Goal: Task Accomplishment & Management: Use online tool/utility

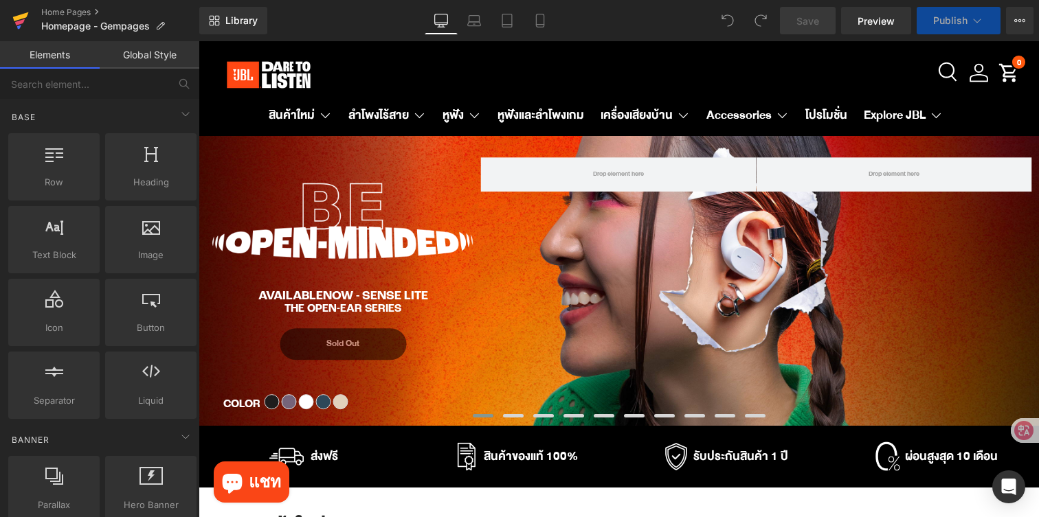
click at [23, 30] on icon at bounding box center [20, 20] width 16 height 34
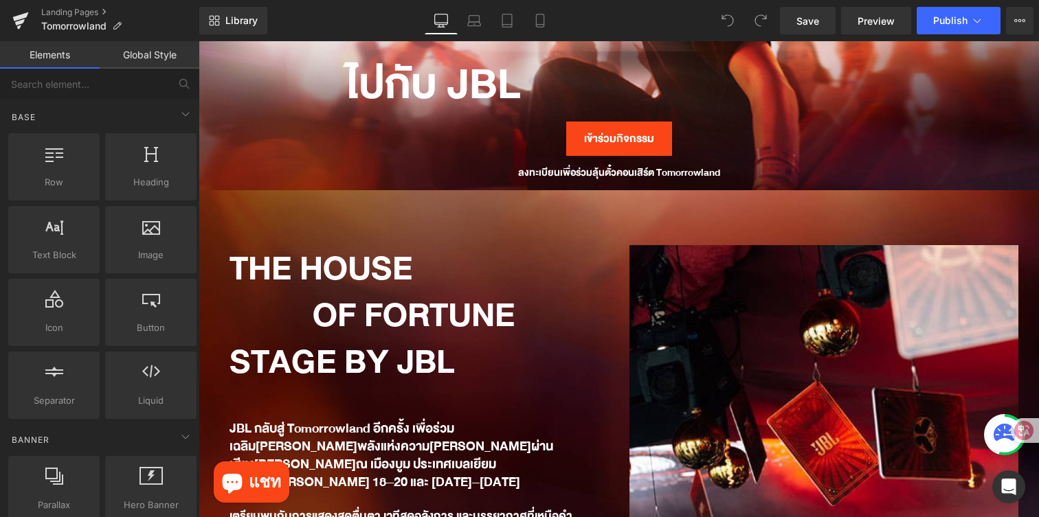
scroll to position [403, 0]
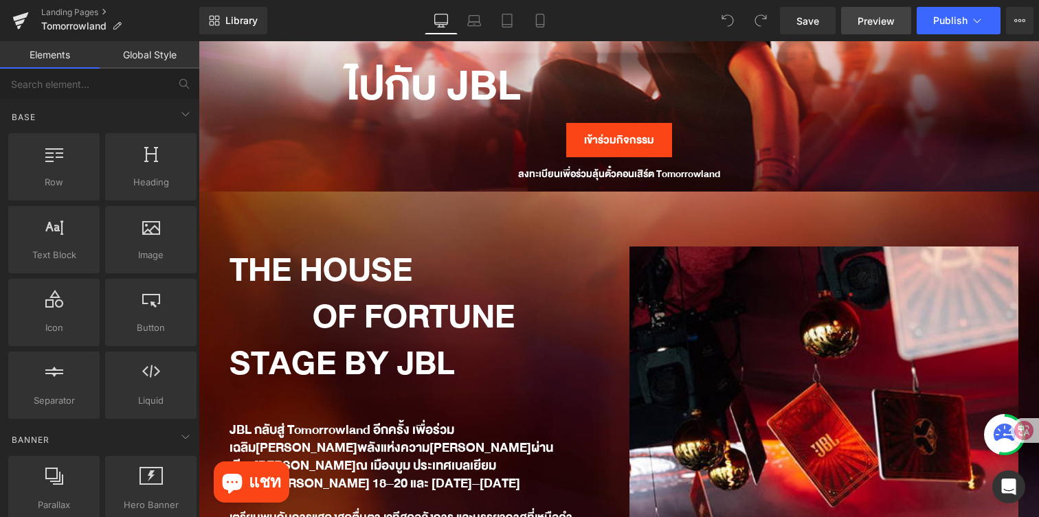
click at [865, 26] on span "Preview" at bounding box center [876, 21] width 37 height 14
click at [0, 0] on div "Landing Pages Tomorrowland Library Desktop Desktop Laptop Tablet Mobile Save Pr…" at bounding box center [519, 20] width 1039 height 41
click at [25, 14] on icon at bounding box center [21, 16] width 16 height 9
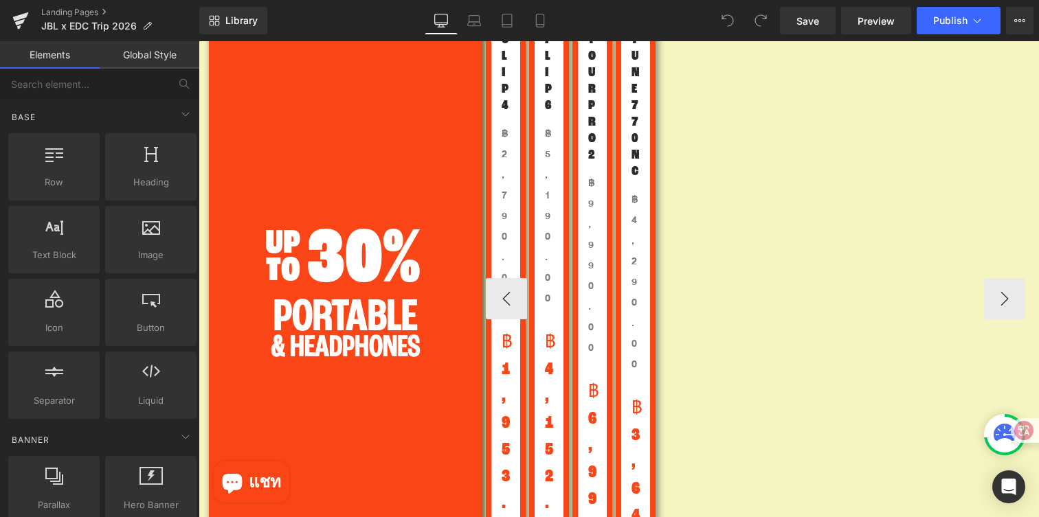
scroll to position [1731, 0]
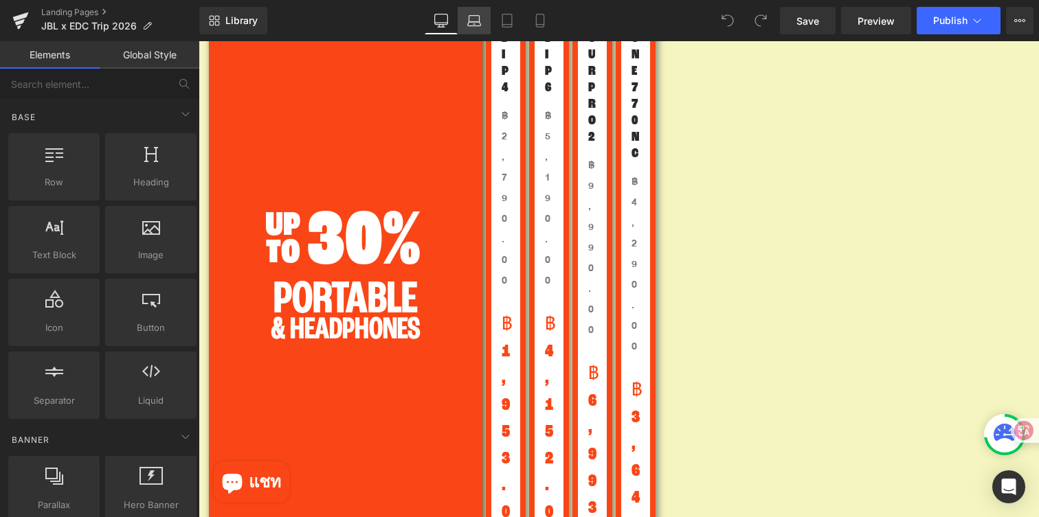
click at [473, 28] on link "Laptop" at bounding box center [474, 20] width 33 height 27
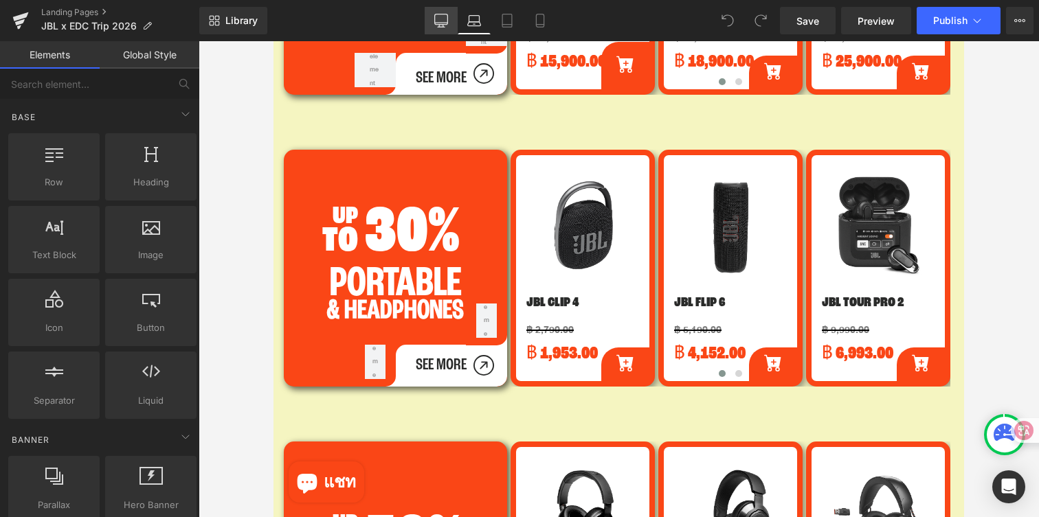
click at [441, 22] on icon at bounding box center [441, 21] width 14 height 14
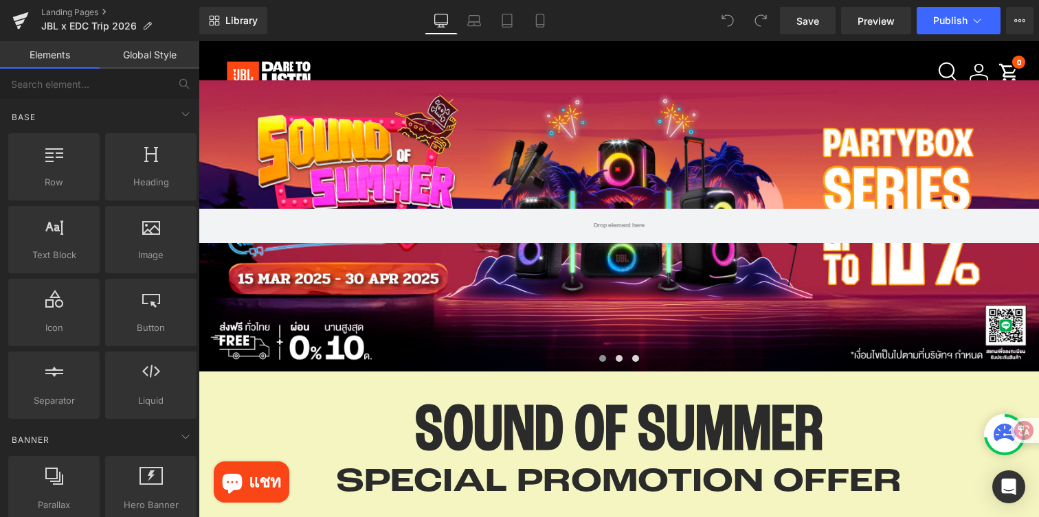
scroll to position [0, 0]
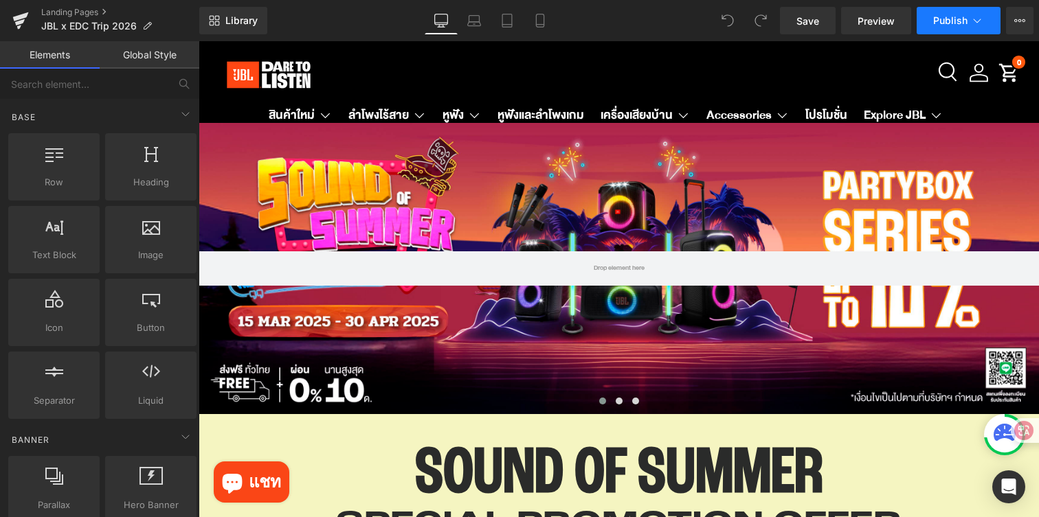
click at [974, 25] on icon at bounding box center [977, 21] width 14 height 14
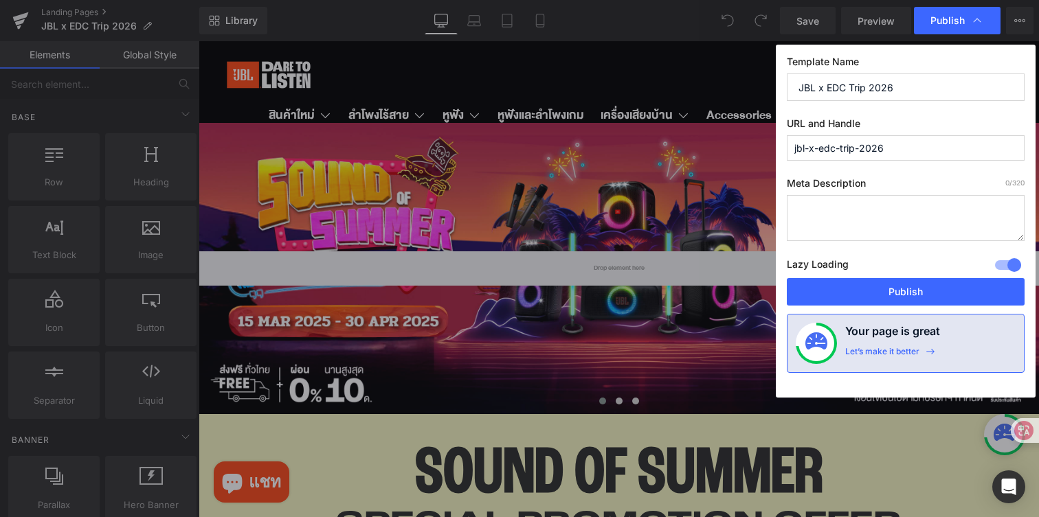
drag, startPoint x: 909, startPoint y: 146, endPoint x: 784, endPoint y: 145, distance: 125.1
click at [784, 145] on div "Template Name JBL x EDC Trip 2026 URL and Handle jbl-x-edc-trip-2026 Meta Descr…" at bounding box center [906, 221] width 260 height 353
click at [930, 151] on input "jbl-x-edc-trip-2026" at bounding box center [906, 147] width 238 height 25
click at [814, 146] on input "jbl-x-edc-trip-2026" at bounding box center [906, 147] width 238 height 25
click at [909, 148] on input "jbl-x-edc-trip-2026" at bounding box center [906, 147] width 238 height 25
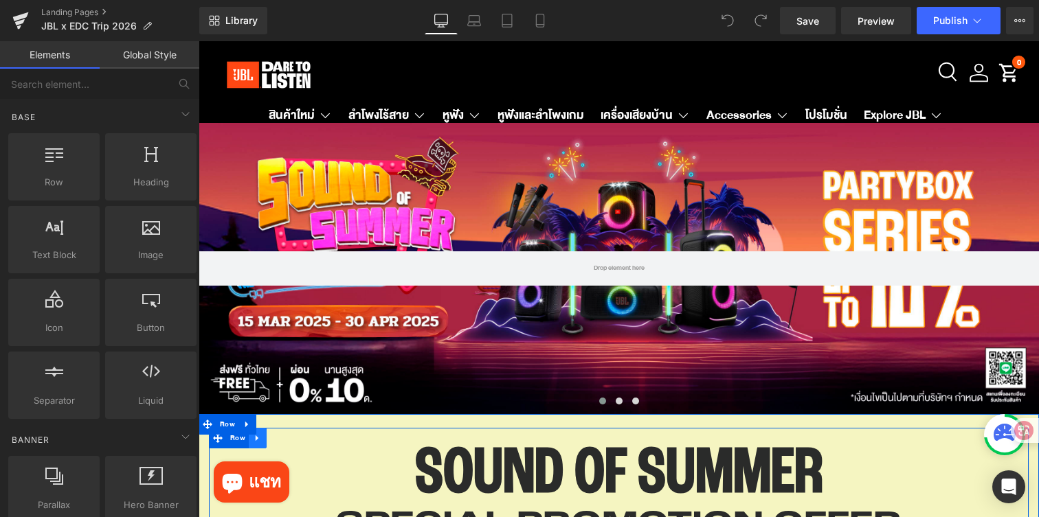
click at [260, 441] on icon at bounding box center [258, 438] width 10 height 10
click at [289, 441] on icon at bounding box center [294, 439] width 10 height 10
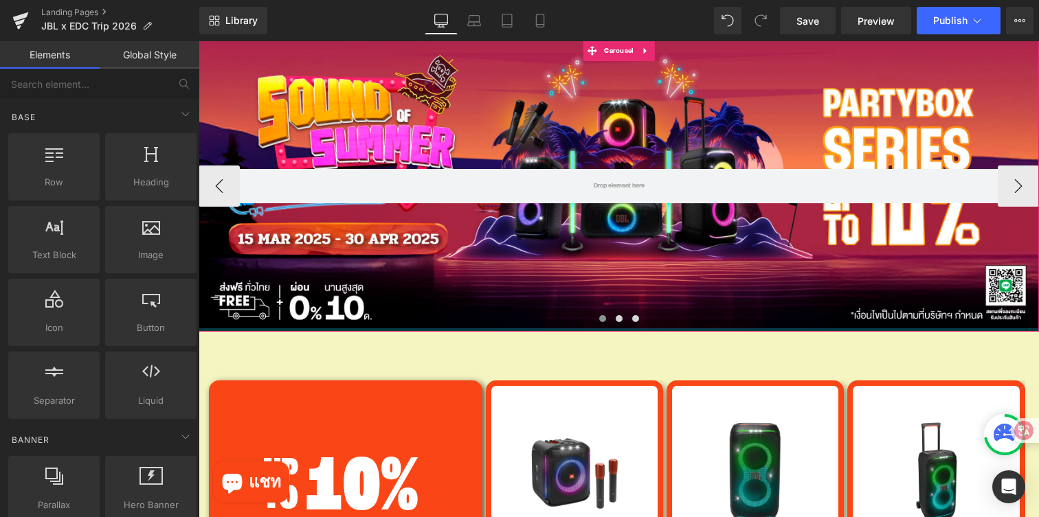
scroll to position [91, 0]
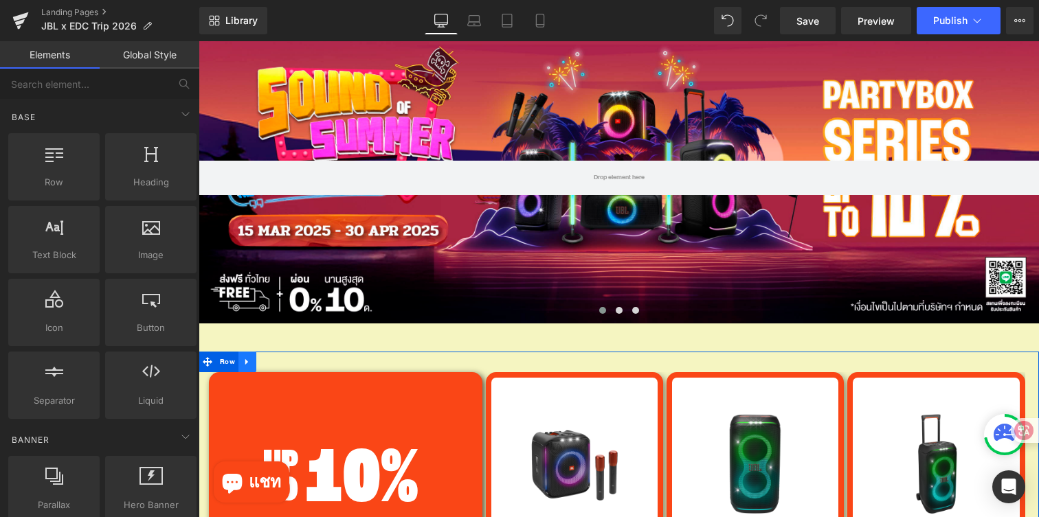
click at [250, 364] on icon at bounding box center [248, 362] width 10 height 10
click at [281, 364] on icon at bounding box center [283, 362] width 10 height 10
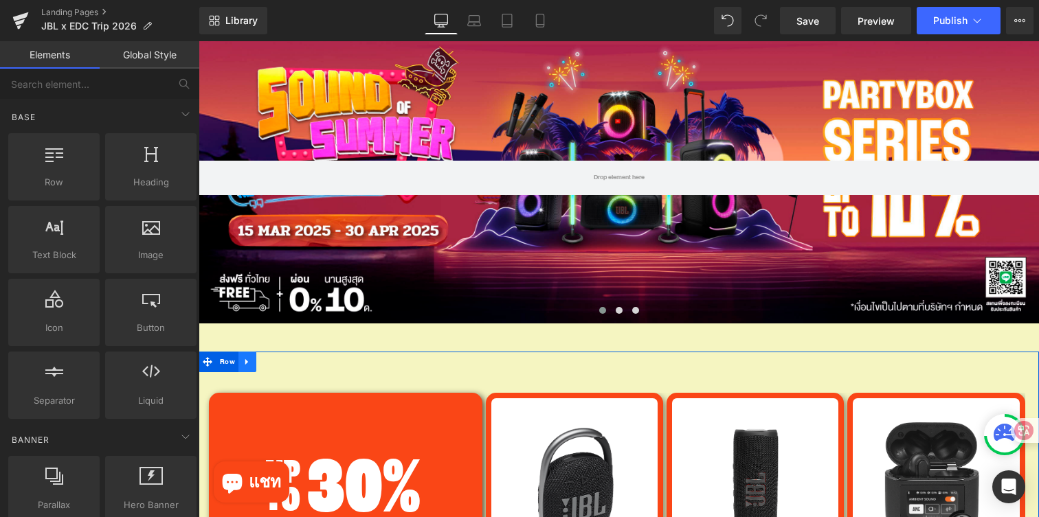
click at [250, 361] on icon at bounding box center [248, 362] width 10 height 10
click at [285, 363] on icon at bounding box center [283, 362] width 10 height 10
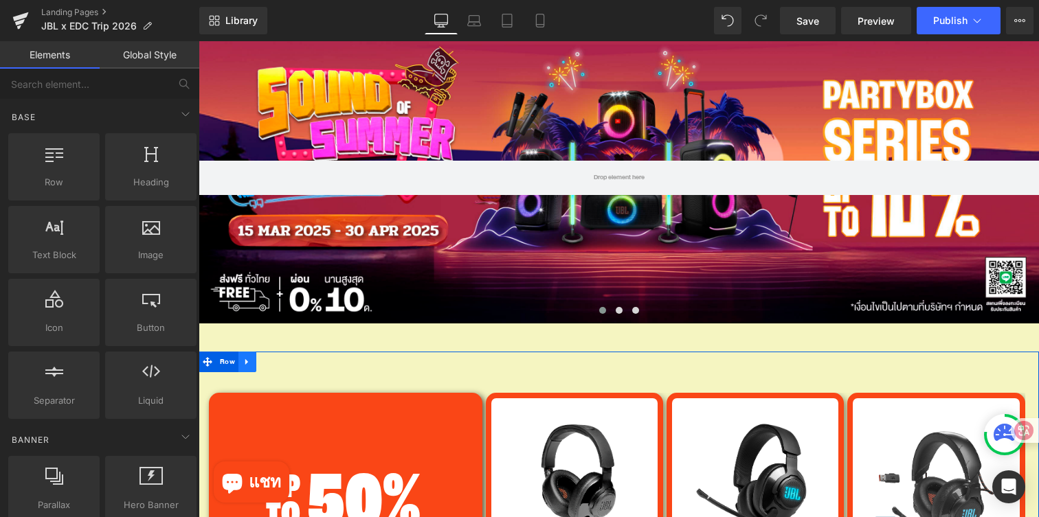
click at [252, 366] on link at bounding box center [247, 362] width 18 height 21
click at [281, 368] on link at bounding box center [283, 362] width 18 height 21
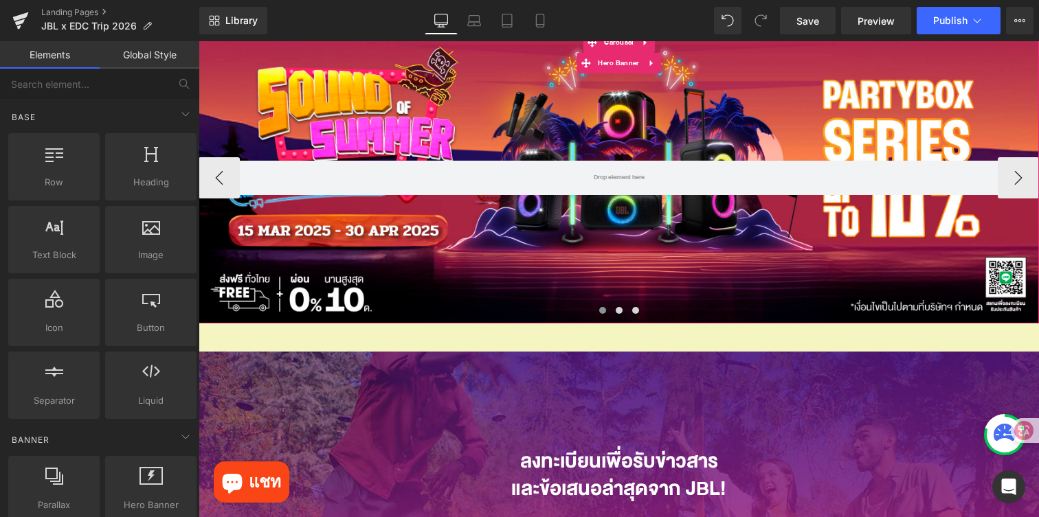
click at [408, 226] on div at bounding box center [619, 177] width 840 height 291
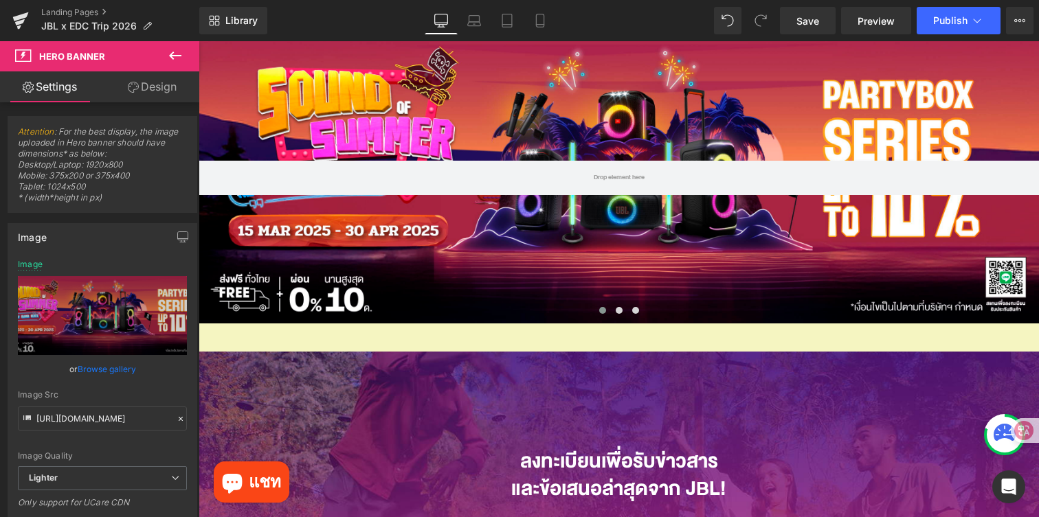
click at [646, 21] on div "Library Desktop Desktop Laptop Tablet Mobile Save Preview Publish Scheduled Vie…" at bounding box center [619, 20] width 840 height 27
click at [535, 25] on icon at bounding box center [540, 21] width 14 height 14
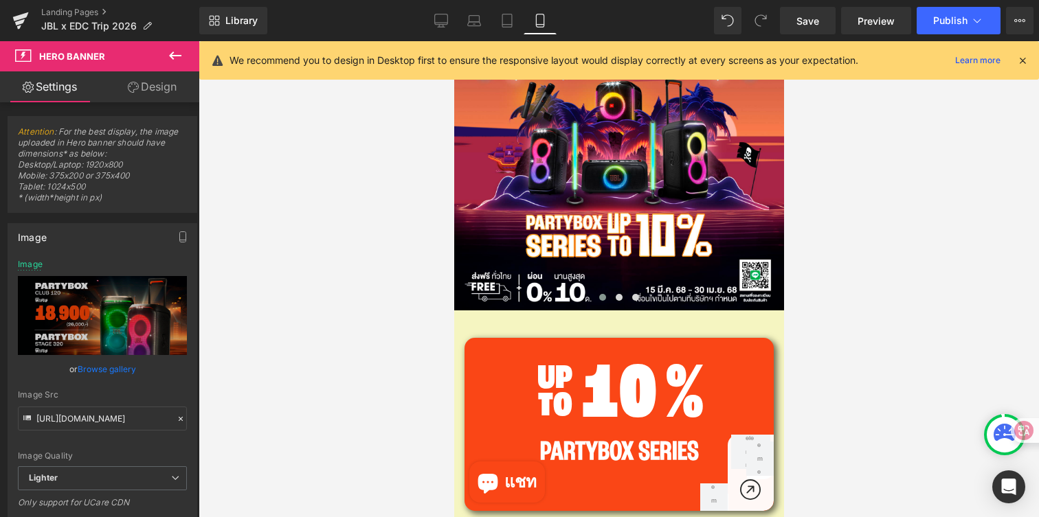
scroll to position [128, 0]
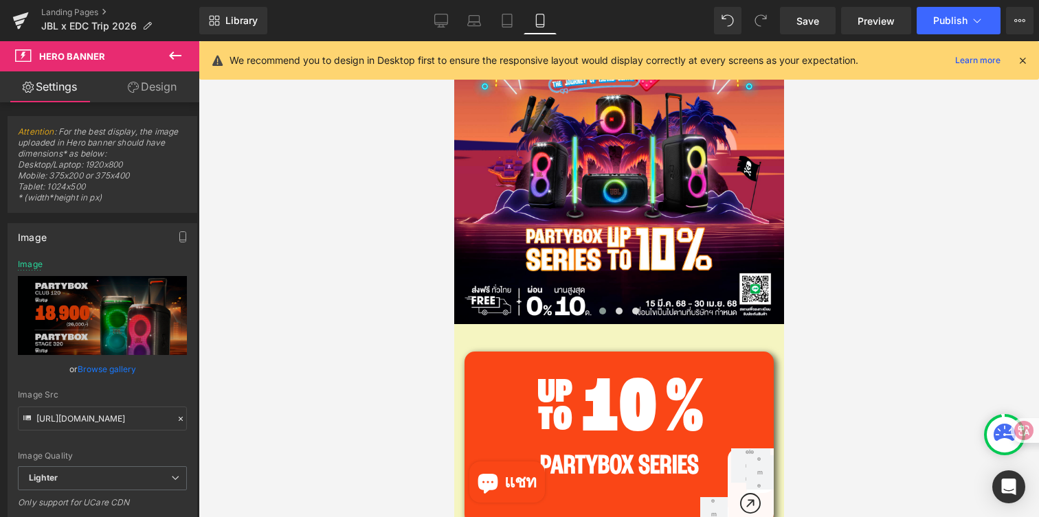
click at [1023, 64] on icon at bounding box center [1022, 60] width 12 height 12
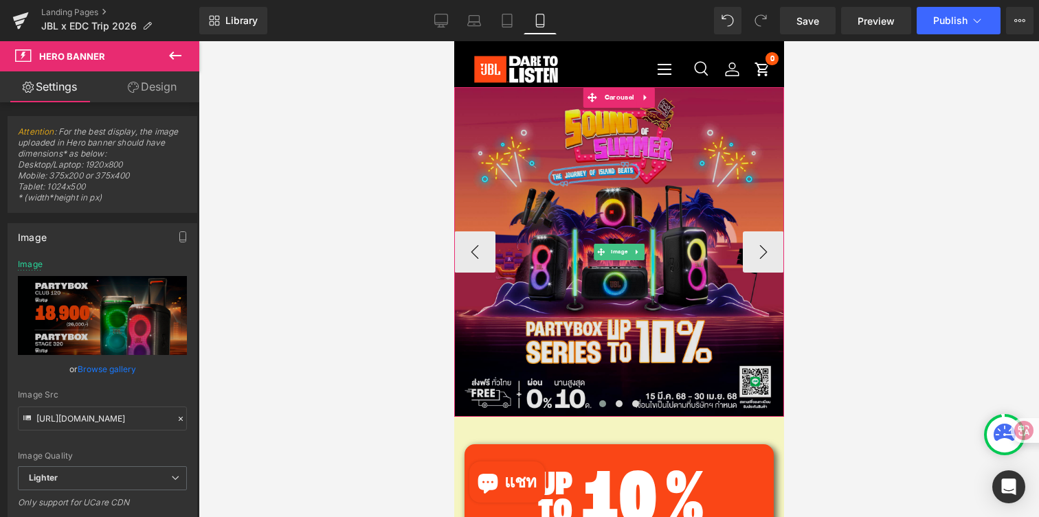
scroll to position [36, 0]
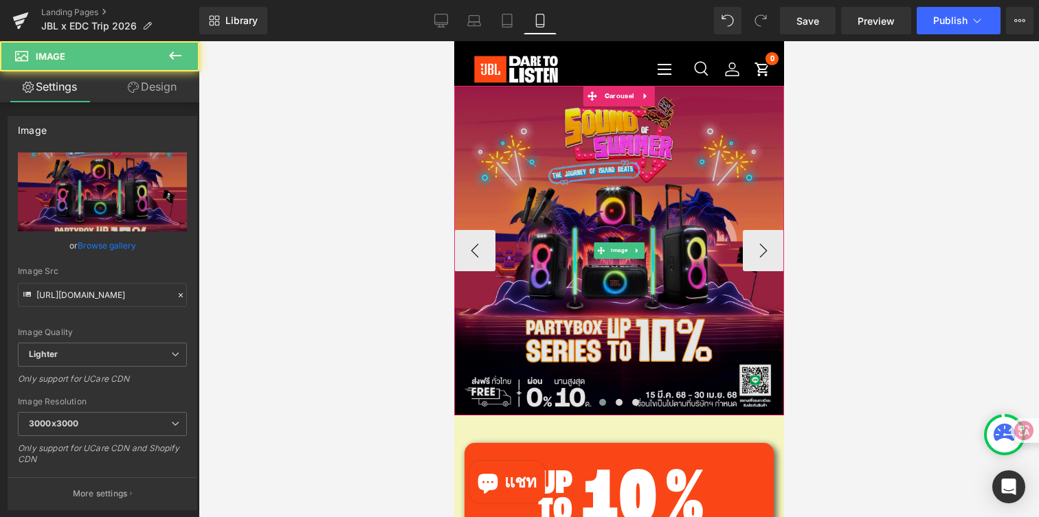
click at [666, 133] on img at bounding box center [619, 251] width 330 height 330
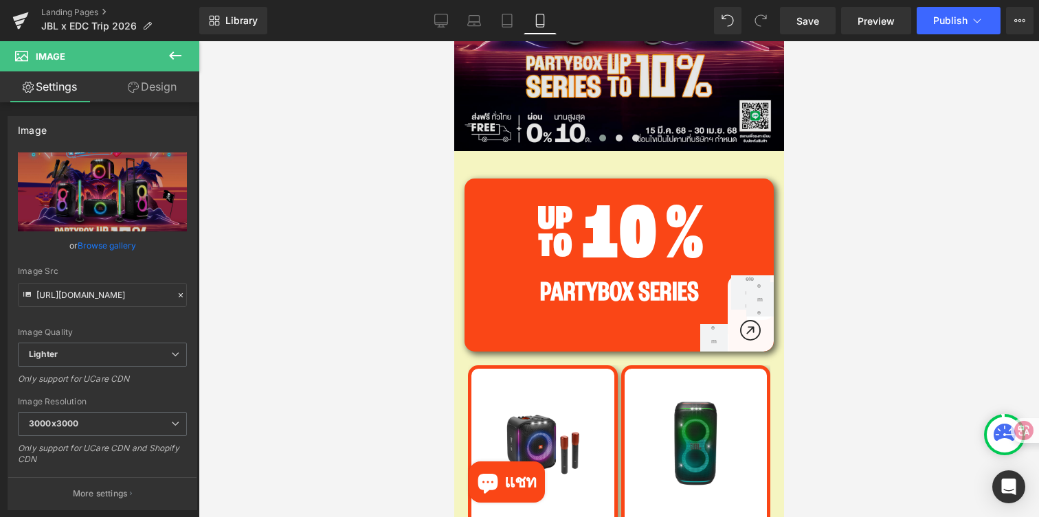
scroll to position [303, 0]
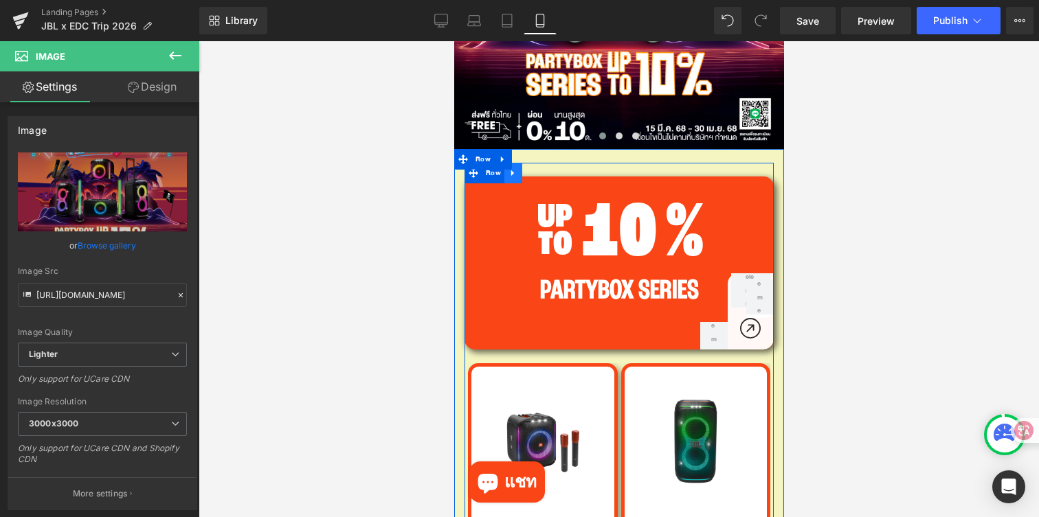
click at [514, 174] on icon at bounding box center [513, 173] width 10 height 10
click at [548, 177] on icon at bounding box center [549, 173] width 10 height 10
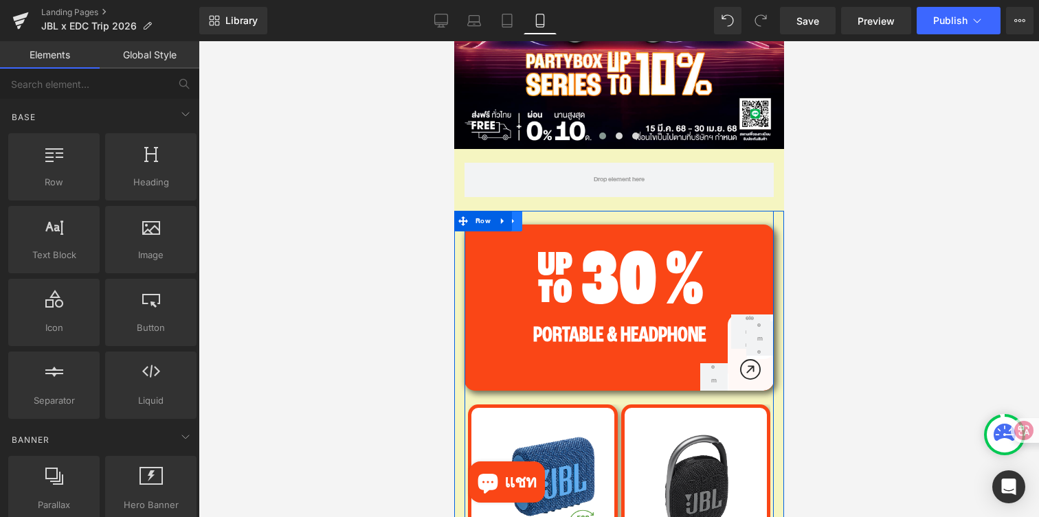
click at [513, 223] on icon at bounding box center [513, 221] width 10 height 10
click at [546, 223] on icon at bounding box center [549, 221] width 10 height 10
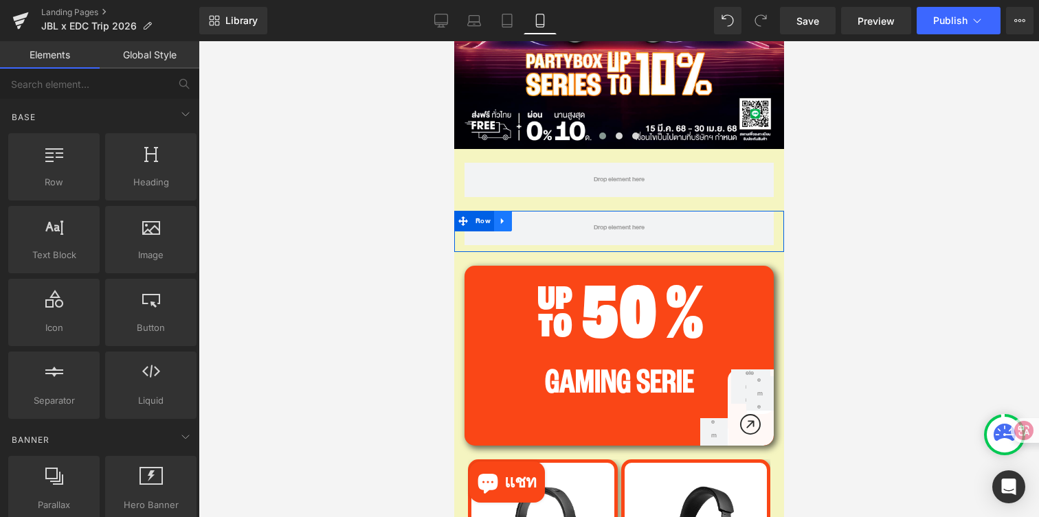
click at [504, 224] on icon at bounding box center [503, 221] width 10 height 10
click at [534, 226] on icon at bounding box center [538, 221] width 10 height 10
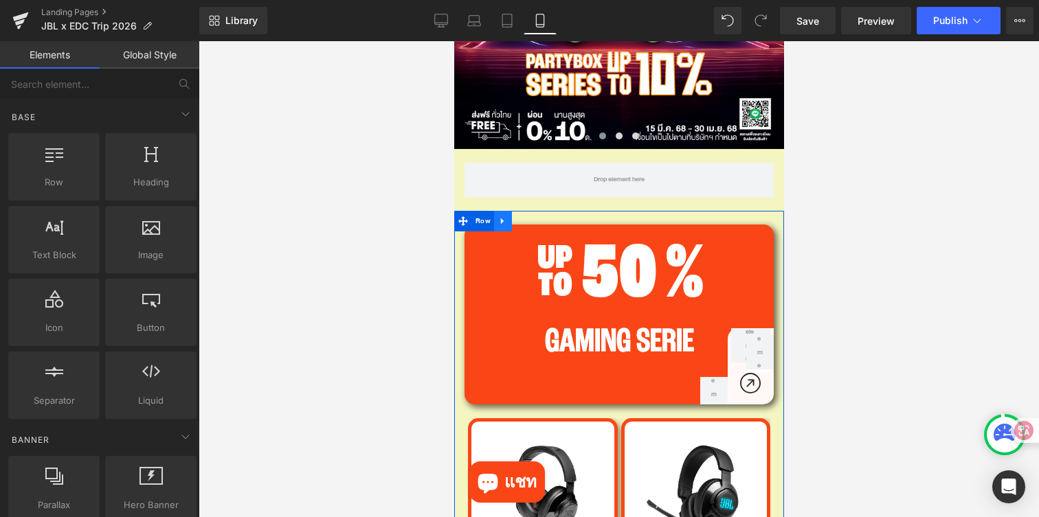
click at [504, 218] on icon at bounding box center [503, 221] width 10 height 10
click at [534, 221] on icon at bounding box center [538, 221] width 10 height 10
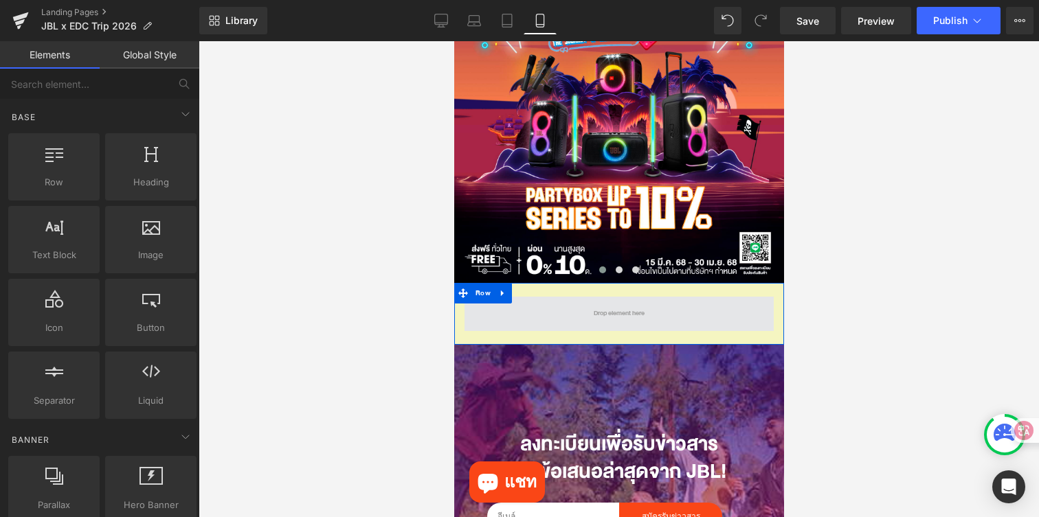
scroll to position [72, 0]
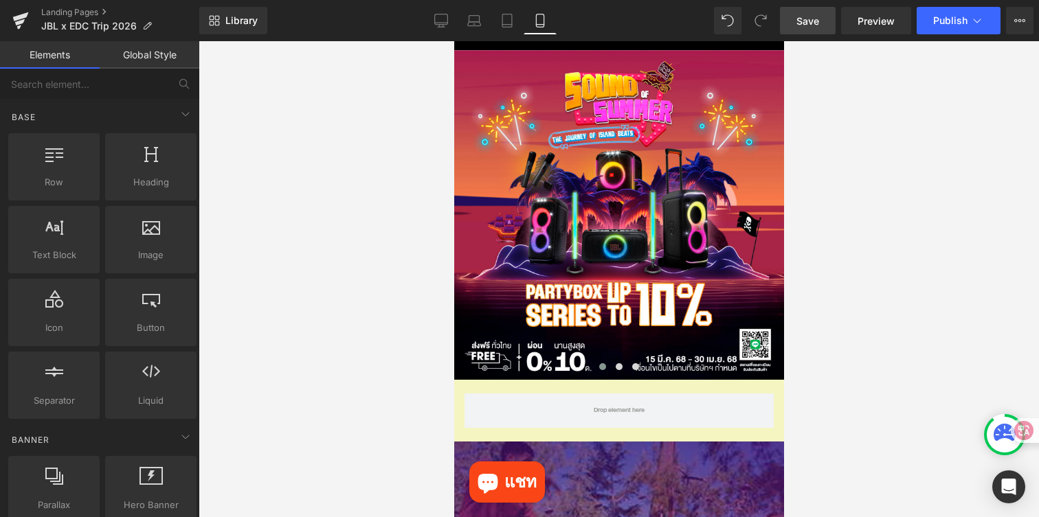
click at [796, 19] on link "Save" at bounding box center [808, 20] width 56 height 27
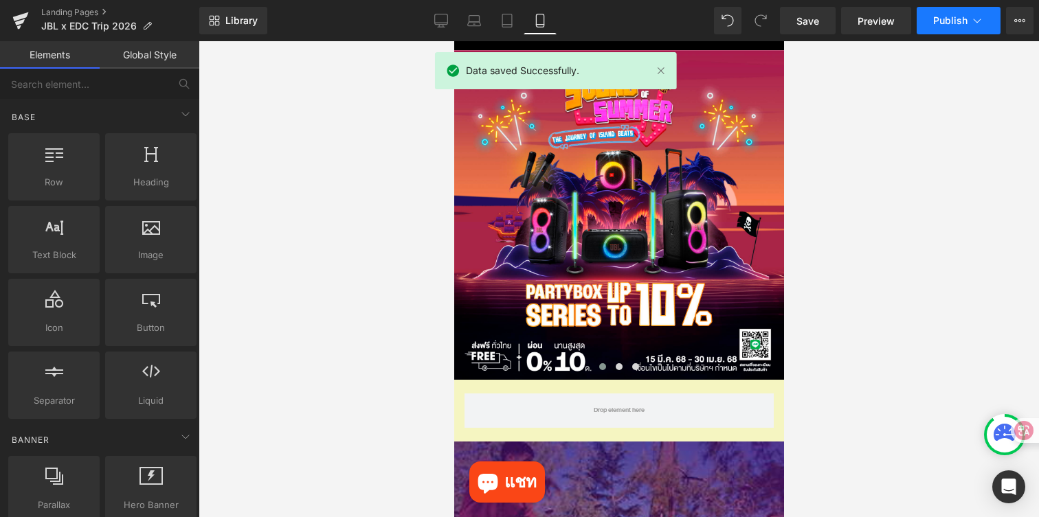
click at [974, 20] on icon at bounding box center [978, 21] width 8 height 4
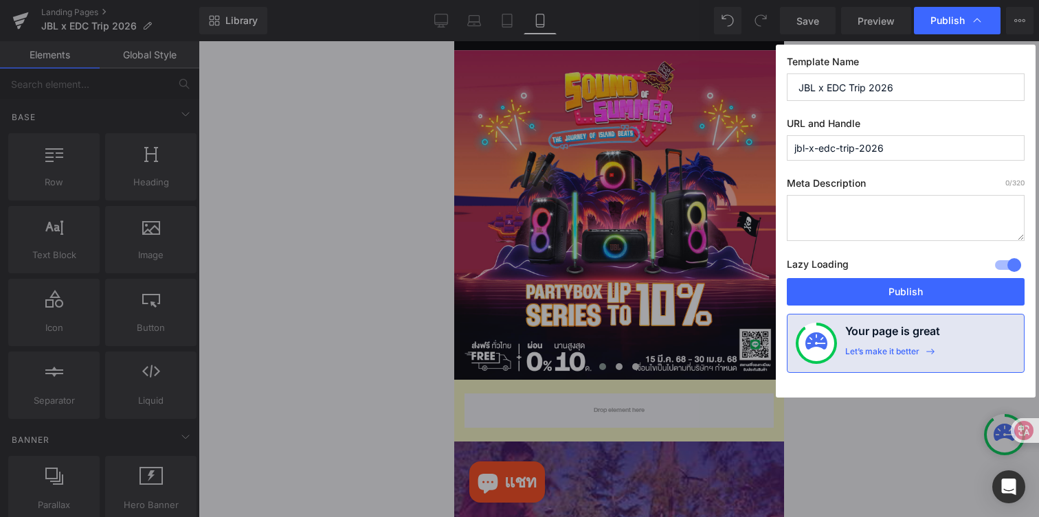
drag, startPoint x: 912, startPoint y: 152, endPoint x: 792, endPoint y: 146, distance: 119.7
click at [792, 146] on input "jbl-x-edc-trip-2026" at bounding box center [906, 147] width 238 height 25
click at [898, 151] on input "jbl-x-edc-trip-2026" at bounding box center [906, 147] width 238 height 25
click at [816, 144] on input "jbl-x-edc-trip-2026" at bounding box center [906, 147] width 238 height 25
click at [900, 148] on input "jblxedc-trip-2026" at bounding box center [906, 147] width 238 height 25
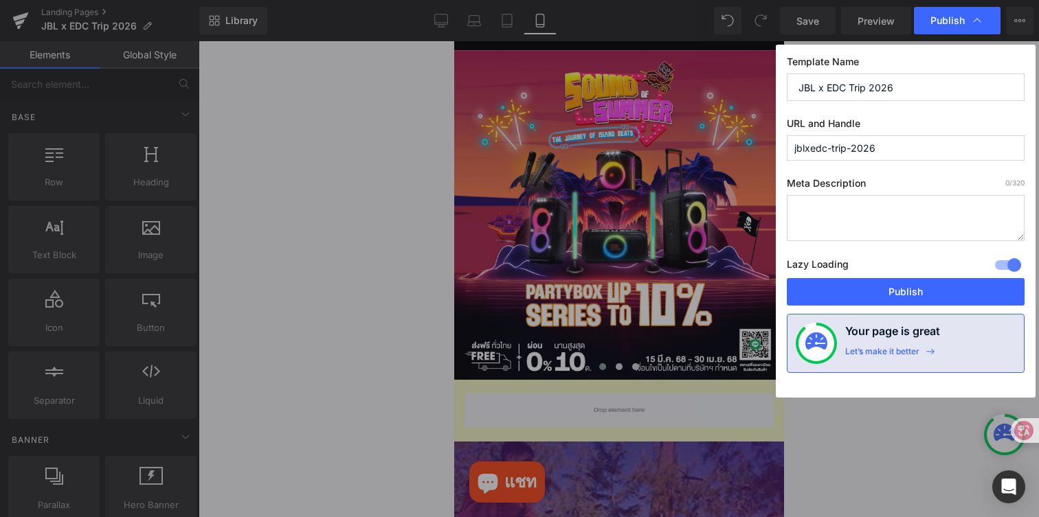
click at [851, 150] on input "jblxedc-trip-2026" at bounding box center [906, 147] width 238 height 25
click at [832, 149] on input "jblxedc-trip2026" at bounding box center [906, 147] width 238 height 25
click at [894, 147] on input "jblxedctrip2026" at bounding box center [906, 147] width 238 height 25
type input "jblxedctrip2026"
click at [896, 290] on button "Publish" at bounding box center [906, 291] width 238 height 27
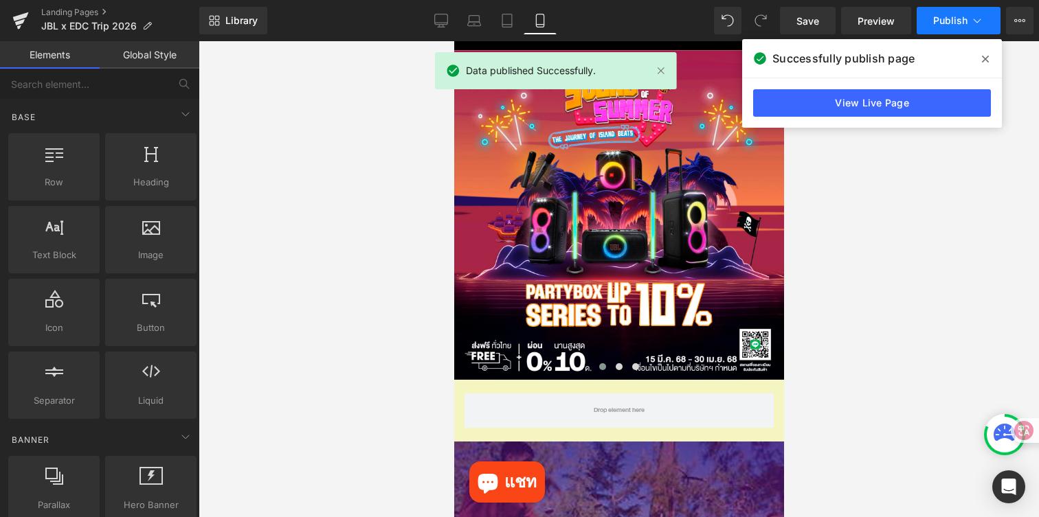
click at [979, 25] on icon at bounding box center [977, 21] width 14 height 14
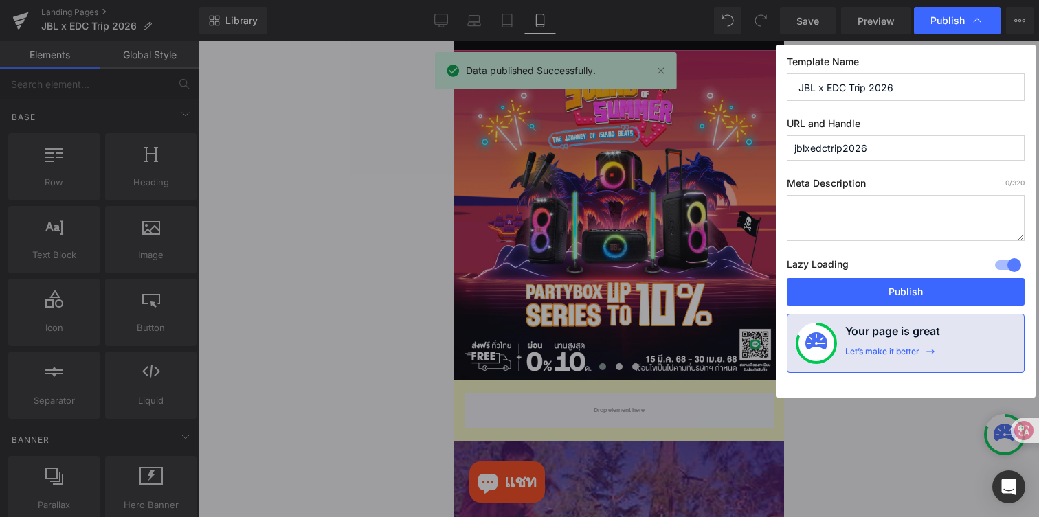
click at [895, 159] on input "jblxedctrip2026" at bounding box center [906, 147] width 238 height 25
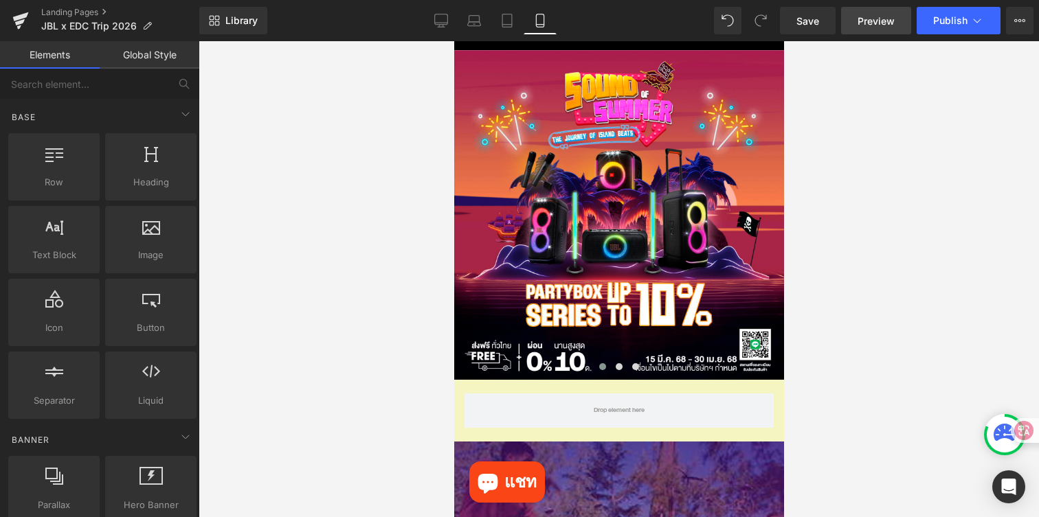
click at [878, 28] on link "Preview" at bounding box center [876, 20] width 70 height 27
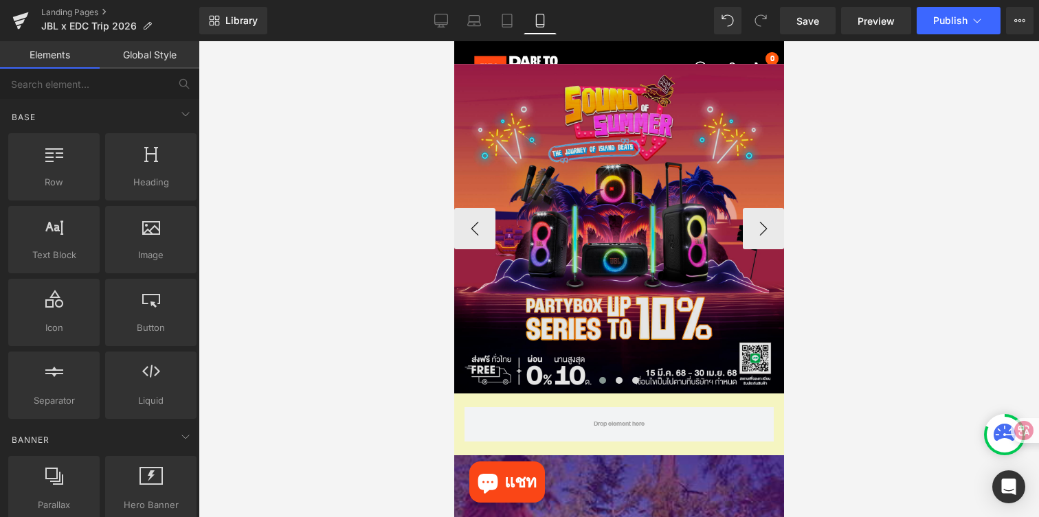
scroll to position [60, 0]
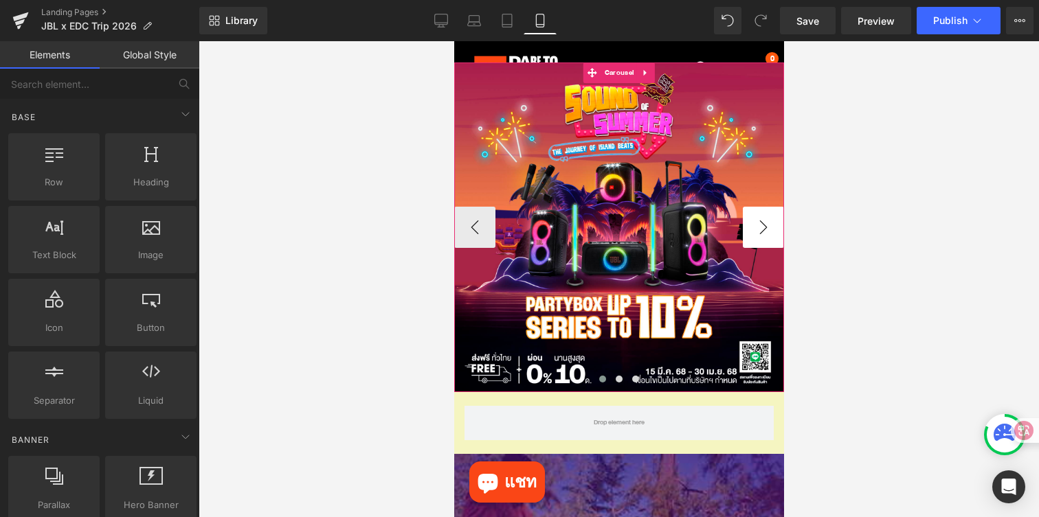
click at [763, 219] on button "›" at bounding box center [762, 227] width 41 height 41
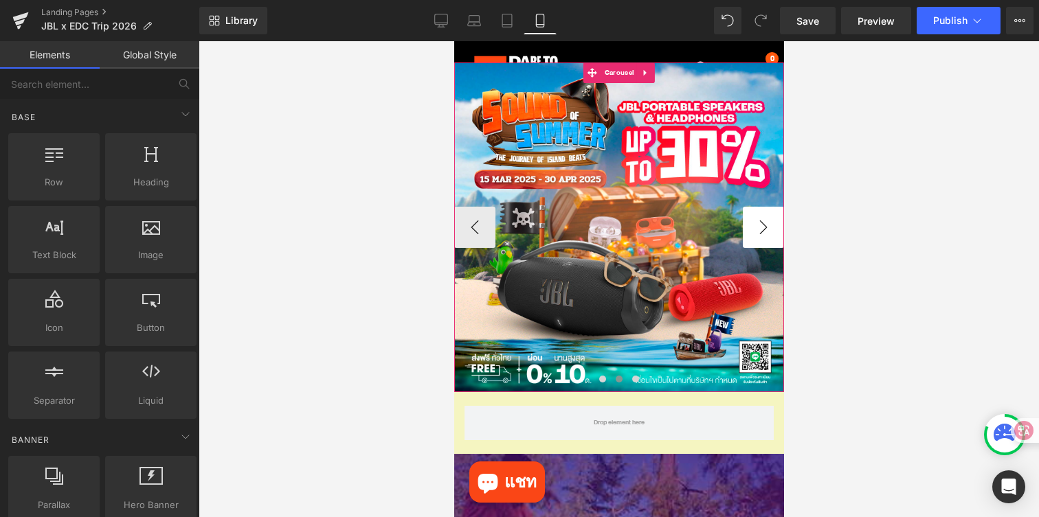
click at [763, 219] on button "›" at bounding box center [762, 227] width 41 height 41
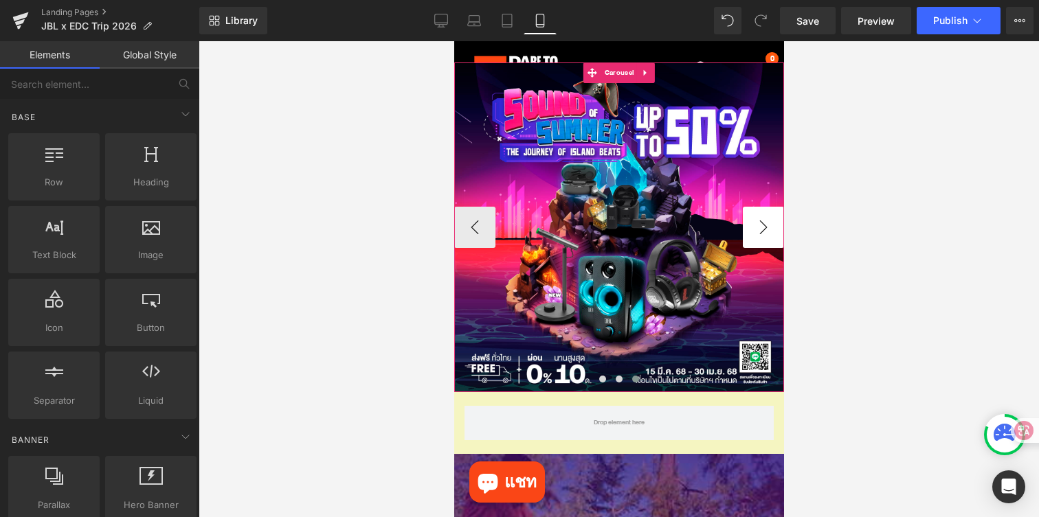
click at [763, 219] on button "›" at bounding box center [762, 227] width 41 height 41
click at [476, 228] on button "‹" at bounding box center [474, 227] width 41 height 41
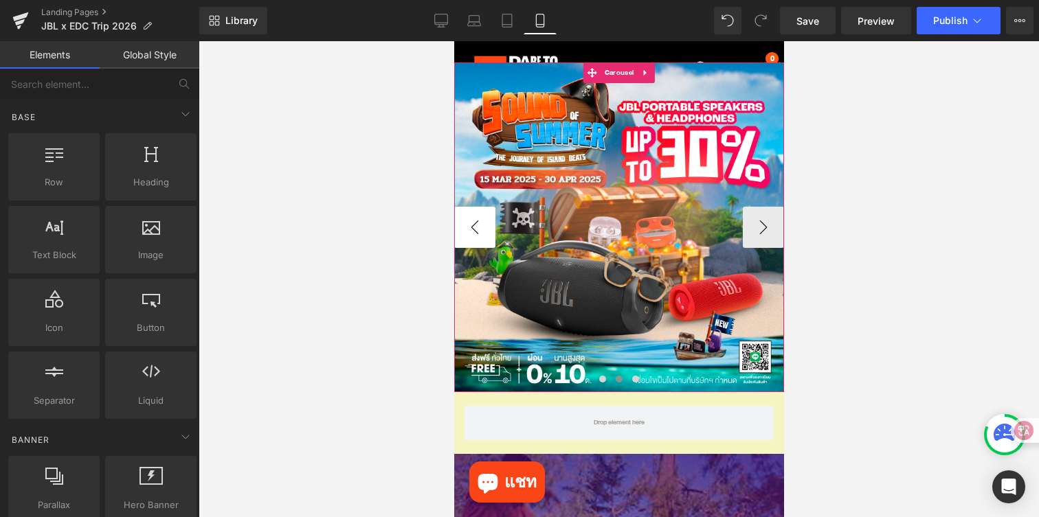
click at [476, 228] on button "‹" at bounding box center [474, 227] width 41 height 41
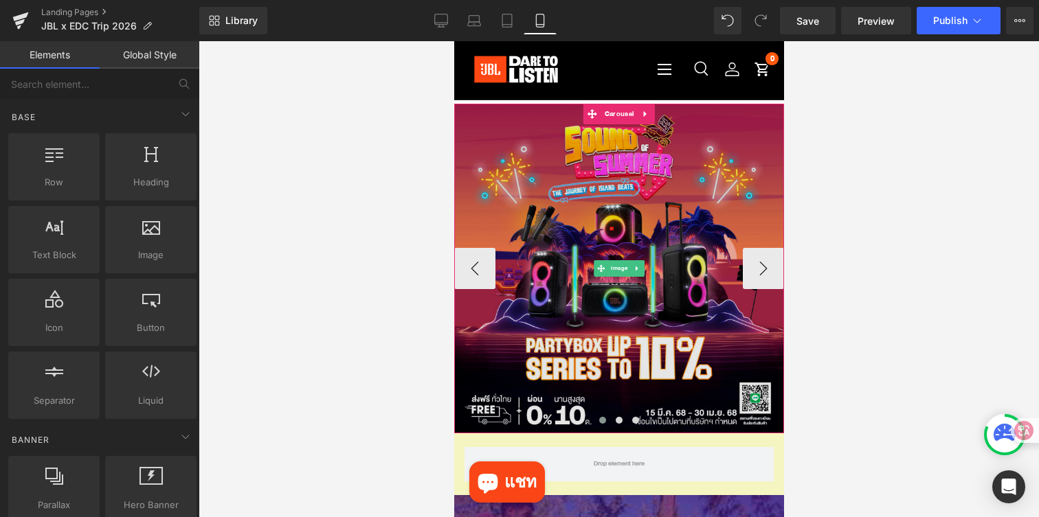
scroll to position [22, 0]
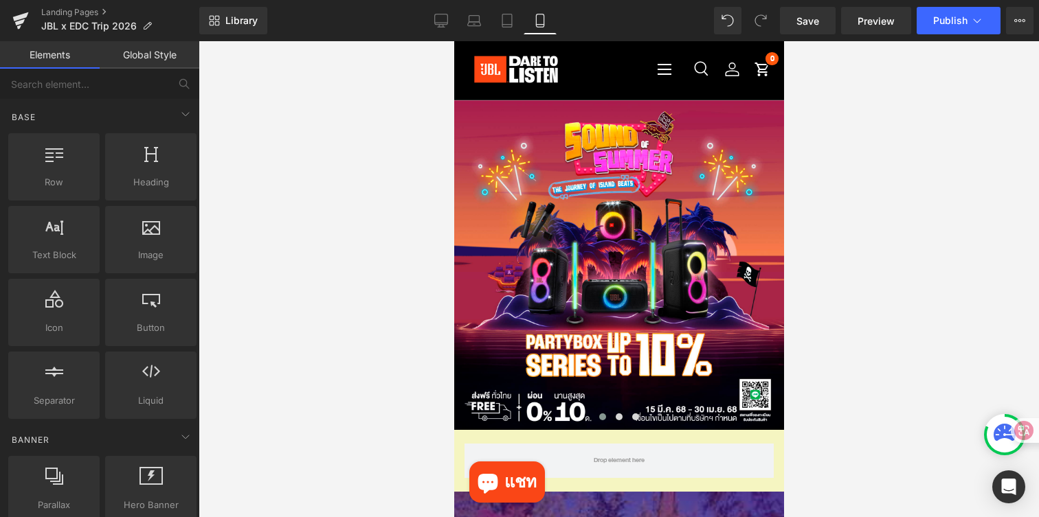
click at [832, 212] on div at bounding box center [619, 279] width 840 height 476
click at [873, 200] on div at bounding box center [619, 279] width 840 height 476
click at [448, 20] on icon at bounding box center [441, 19] width 13 height 10
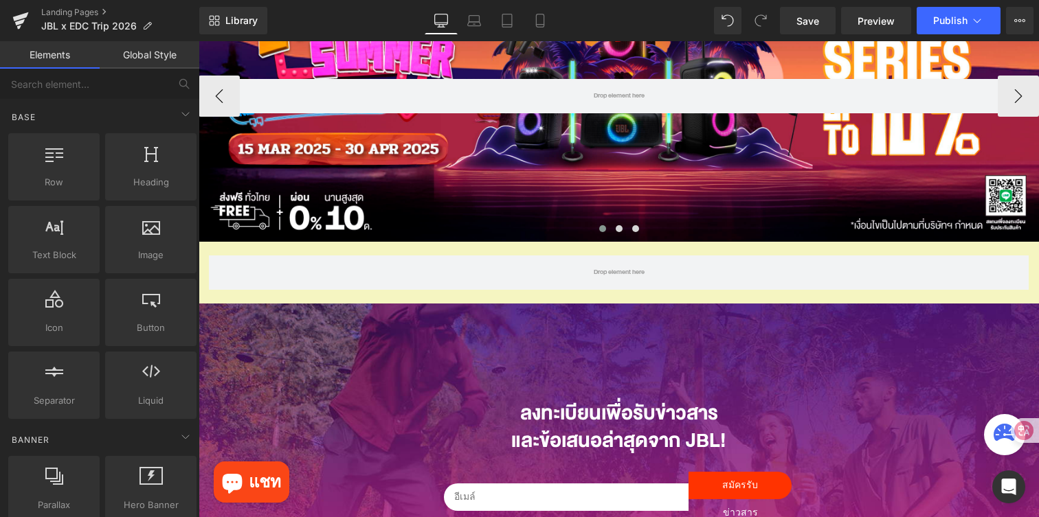
scroll to position [181, 0]
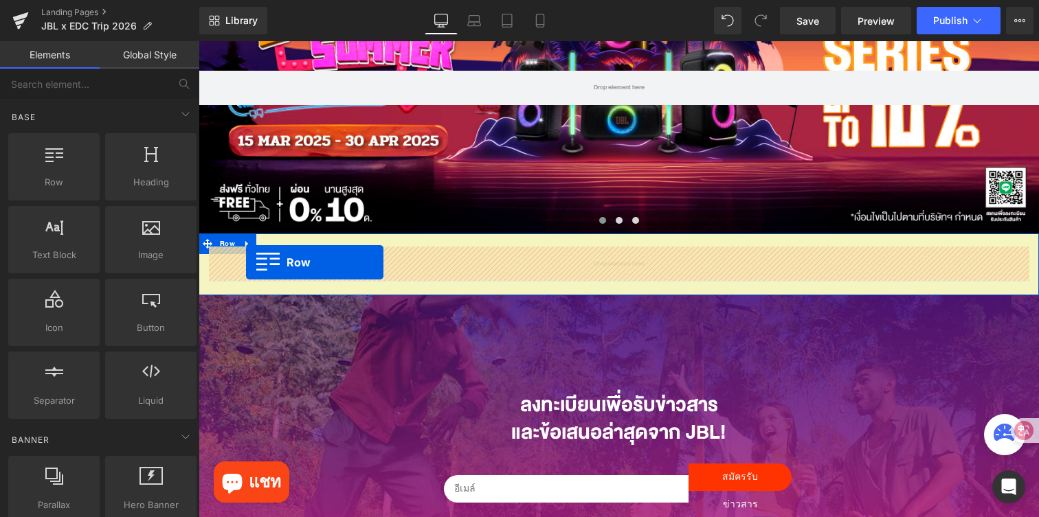
drag, startPoint x: 244, startPoint y: 217, endPoint x: 246, endPoint y: 263, distance: 45.4
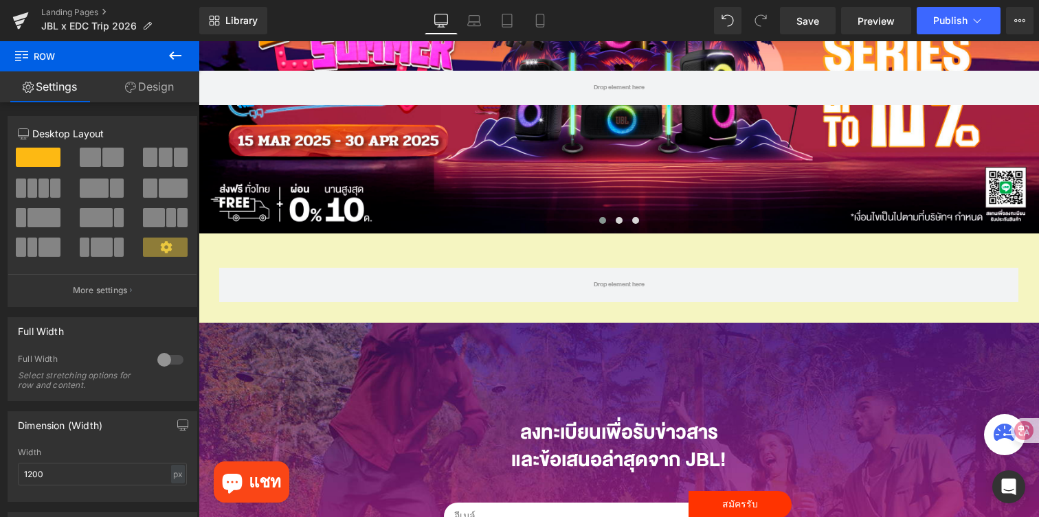
click at [175, 56] on icon at bounding box center [175, 56] width 12 height 8
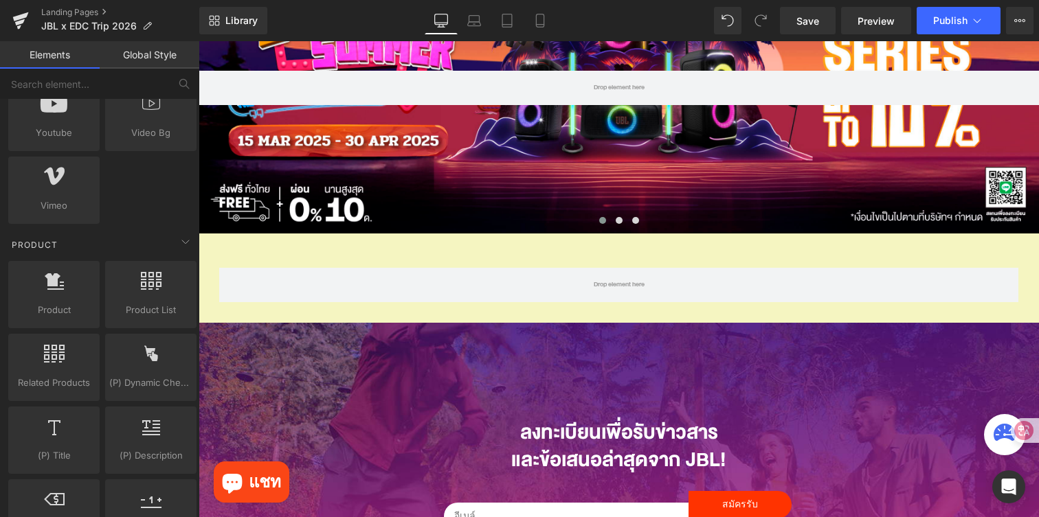
scroll to position [1077, 0]
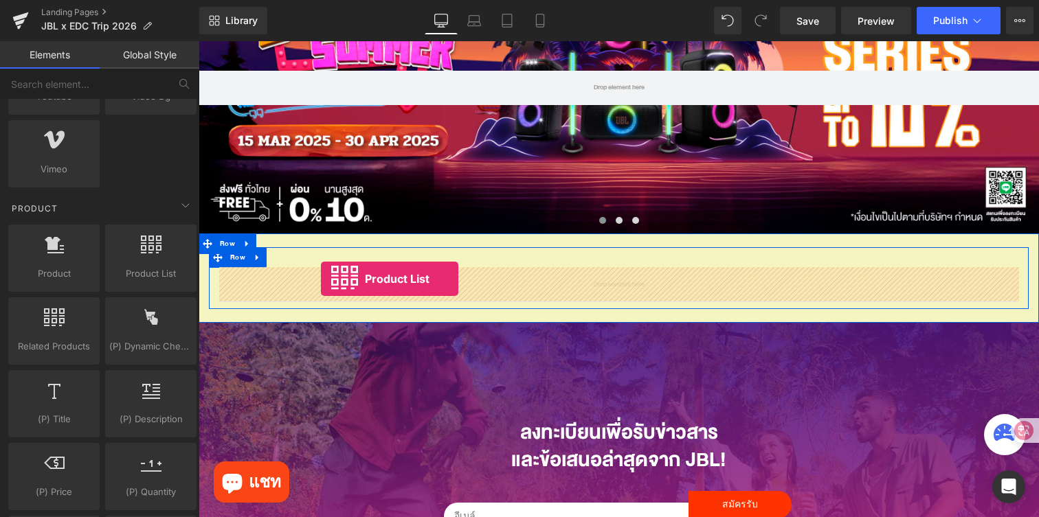
drag, startPoint x: 339, startPoint y: 287, endPoint x: 321, endPoint y: 278, distance: 20.3
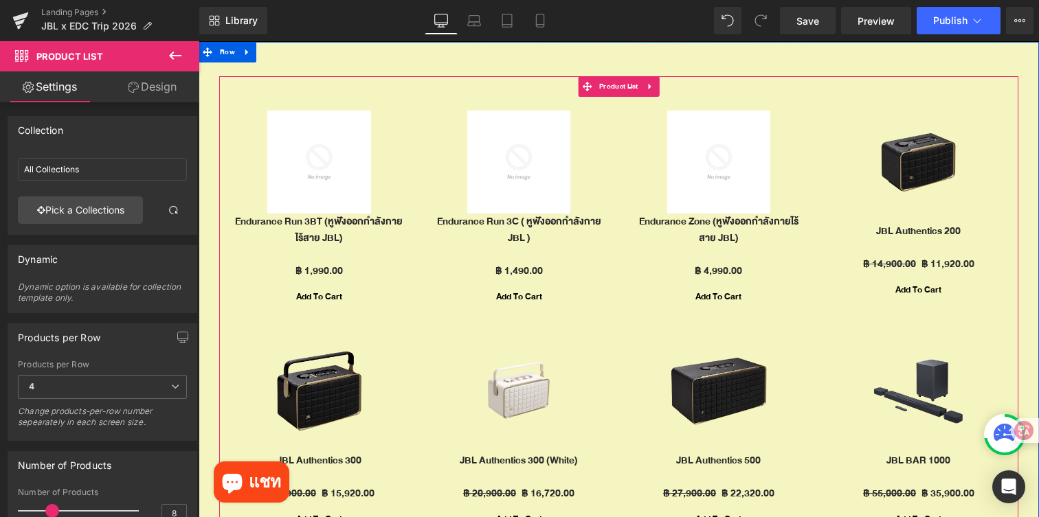
scroll to position [359, 0]
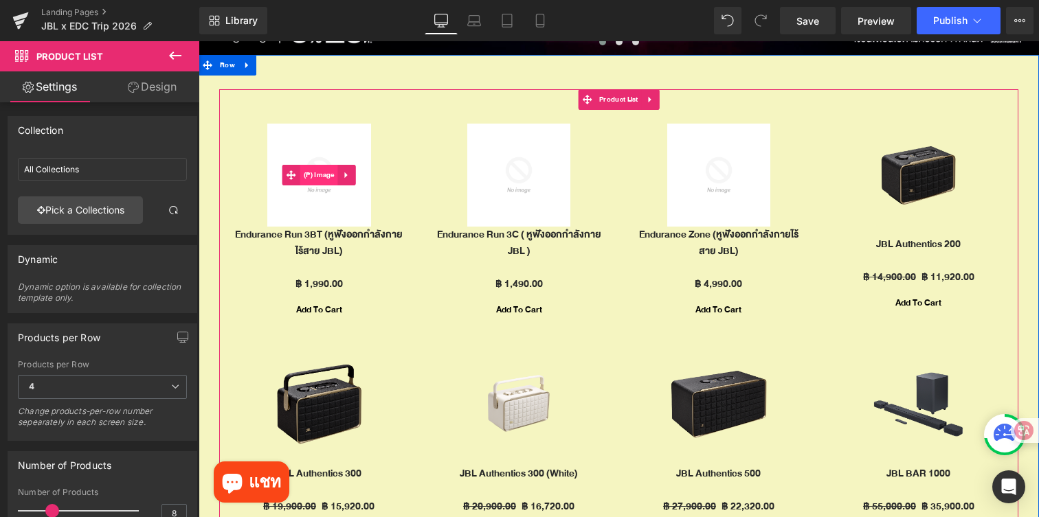
click at [325, 177] on span "(P) Image" at bounding box center [319, 175] width 38 height 21
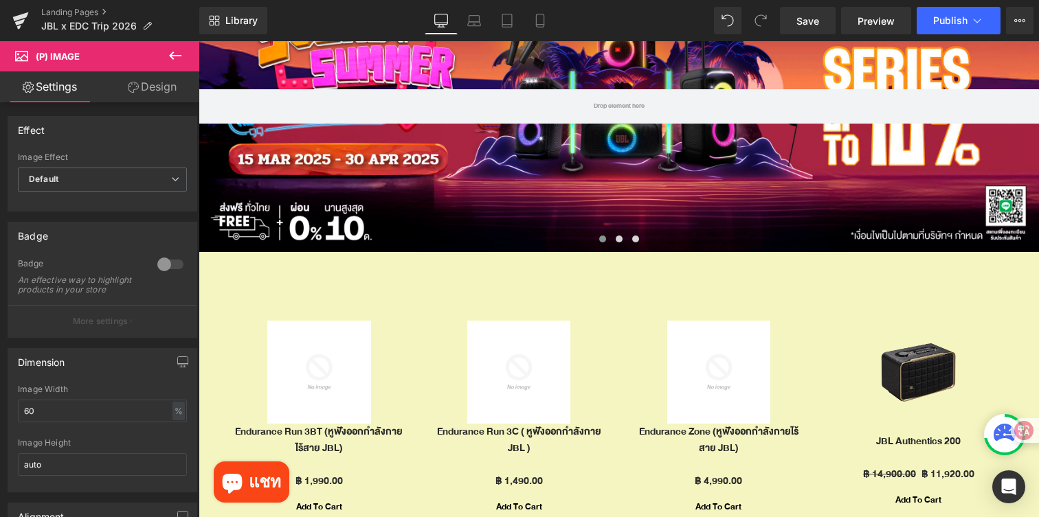
scroll to position [159, 0]
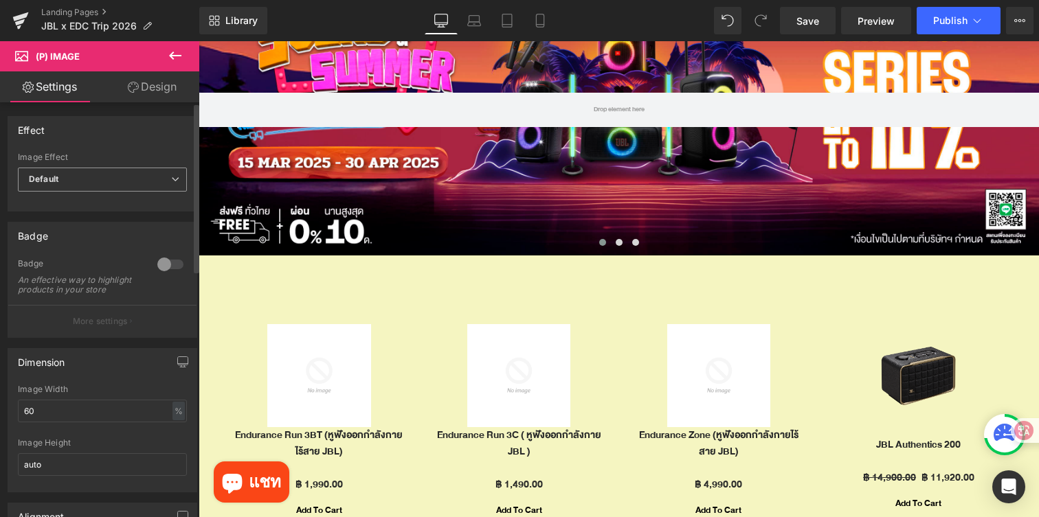
click at [126, 177] on span "Default" at bounding box center [102, 180] width 169 height 24
click at [148, 146] on div "Effect Default Zoom Hover Image Effect Default Default Zoom Hover last Image Ho…" at bounding box center [103, 164] width 190 height 96
click at [175, 258] on div at bounding box center [170, 265] width 33 height 22
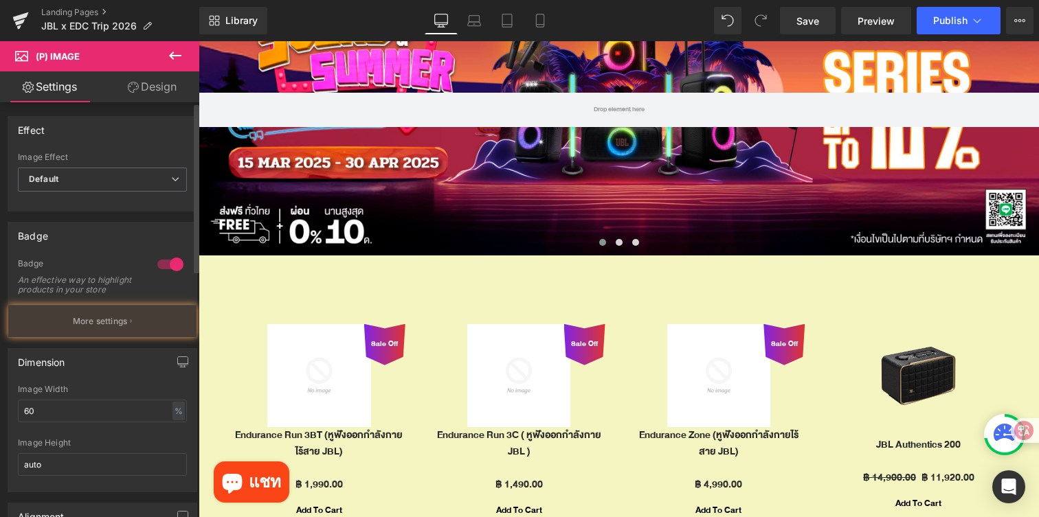
click at [175, 258] on div at bounding box center [170, 265] width 33 height 22
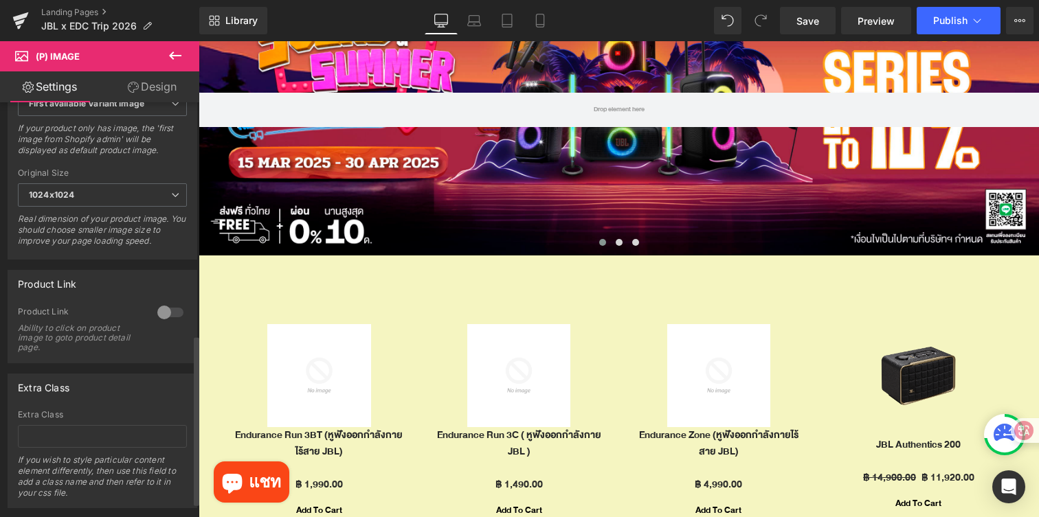
scroll to position [591, 0]
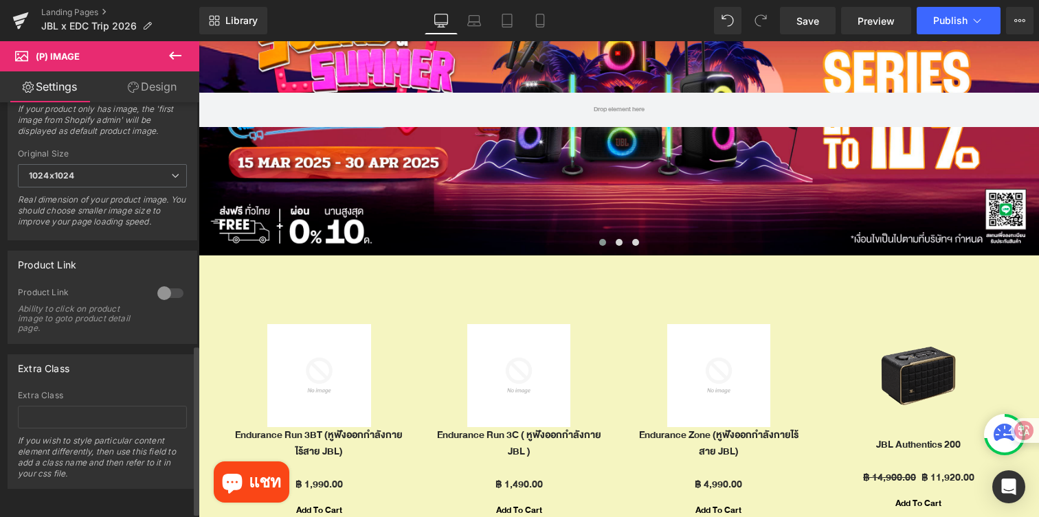
click at [165, 296] on div at bounding box center [170, 293] width 33 height 22
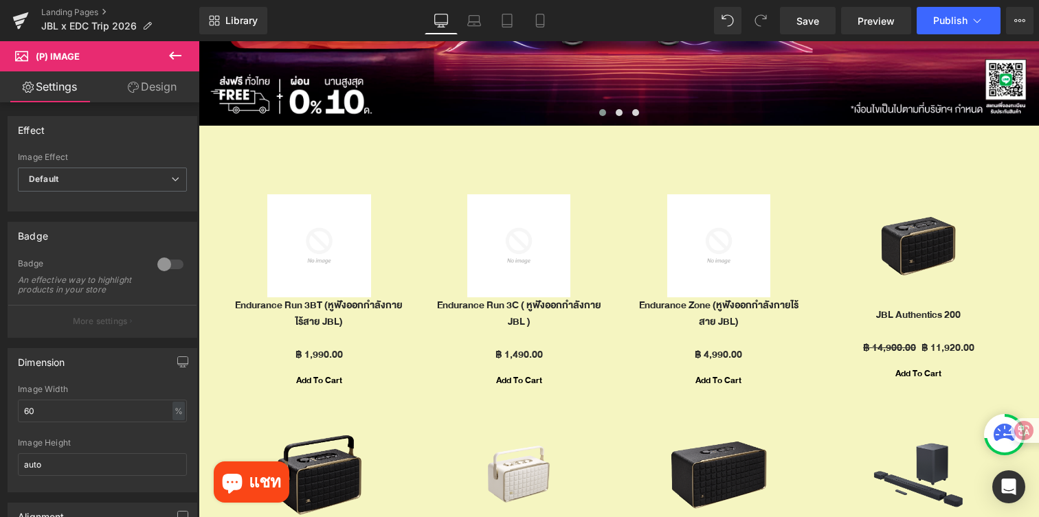
scroll to position [267, 0]
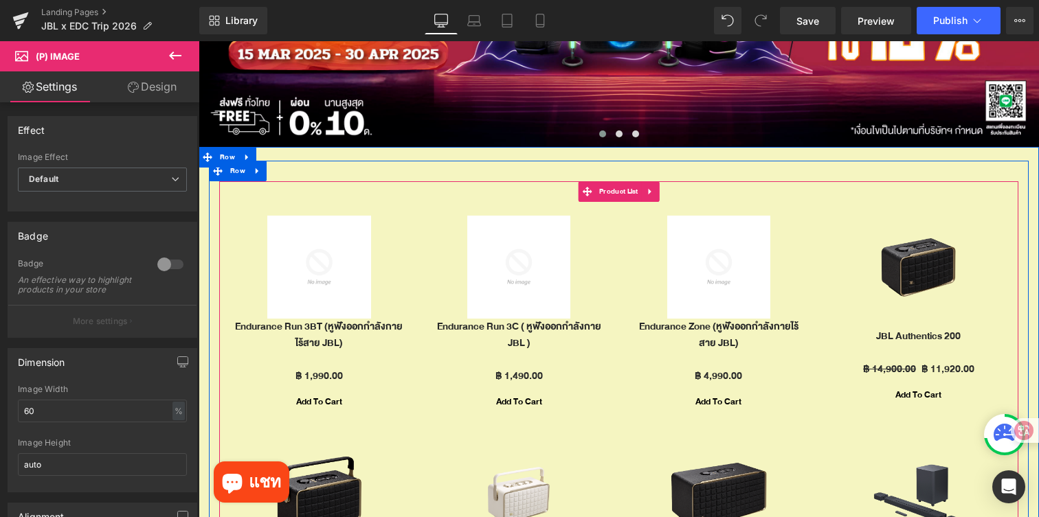
click at [594, 213] on div "Sale Off (P) Image Endurance Run 3C ( หูฟังออกกำลังกาย JBL ) (P) Title ฿ 0 ฿ 1,…" at bounding box center [519, 317] width 200 height 230
click at [612, 189] on span "Product List" at bounding box center [619, 191] width 46 height 21
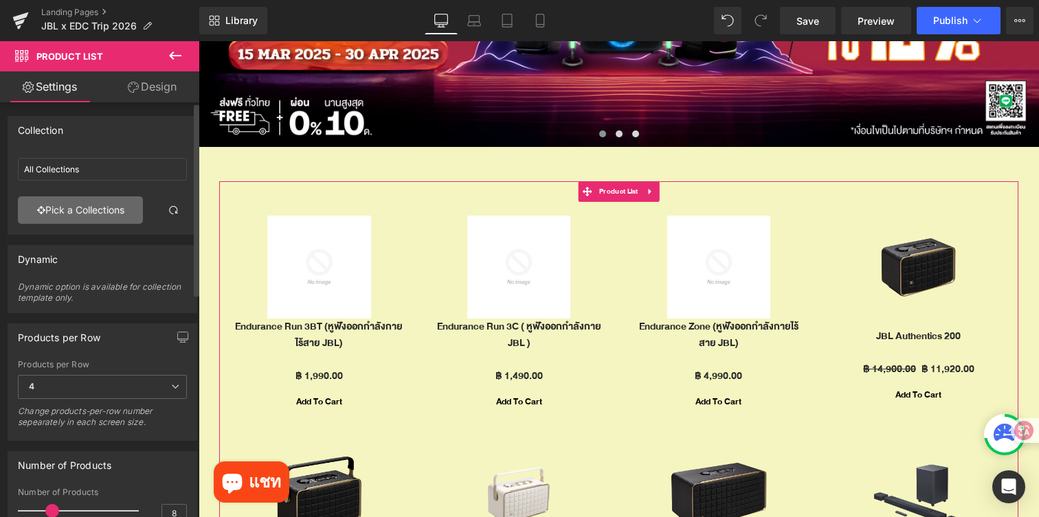
click at [126, 209] on link "Pick a Collections" at bounding box center [80, 210] width 125 height 27
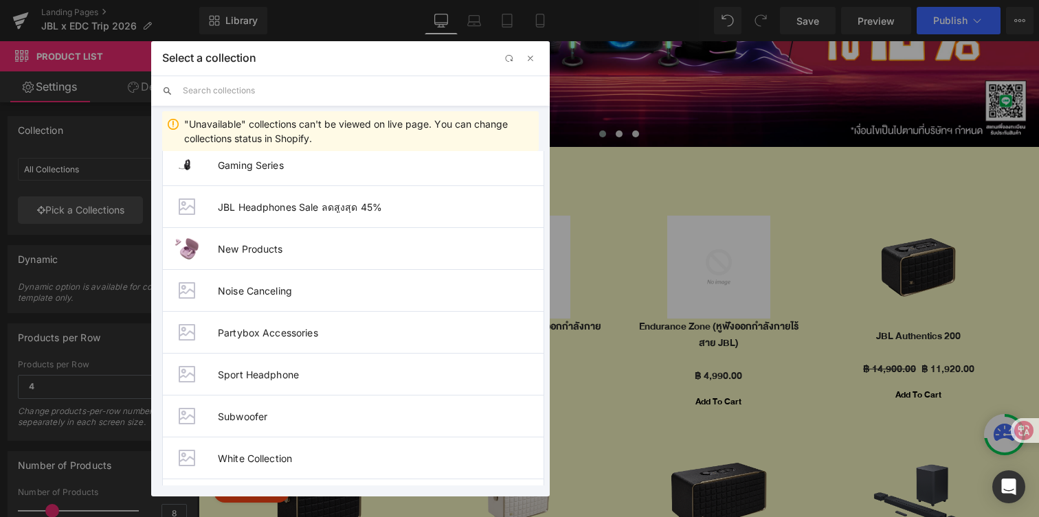
scroll to position [276, 0]
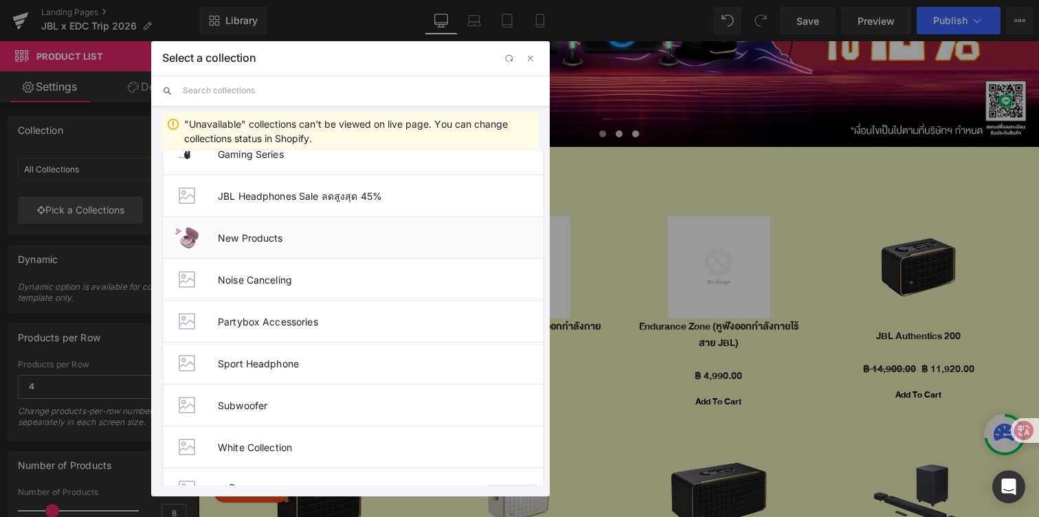
click at [226, 234] on span "New Products" at bounding box center [381, 238] width 326 height 12
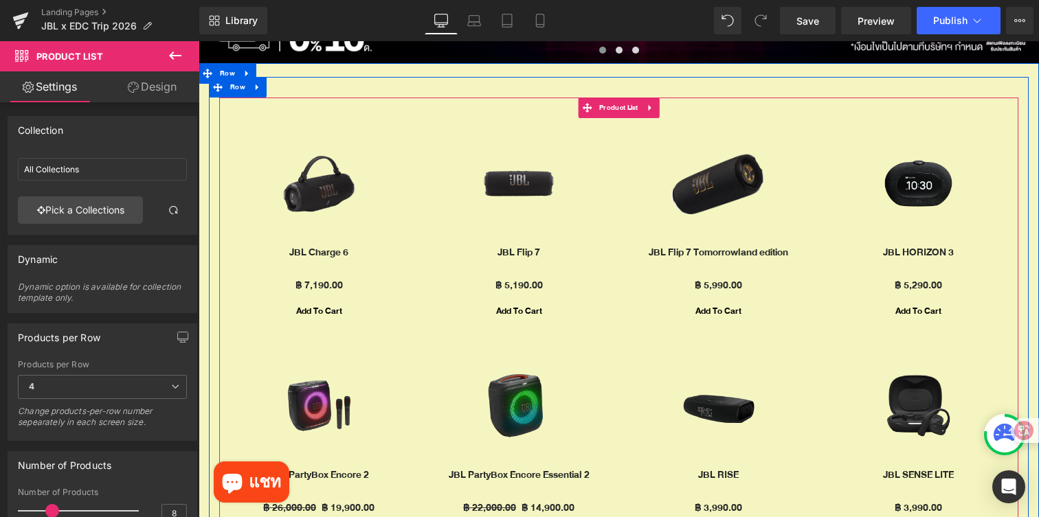
scroll to position [329, 0]
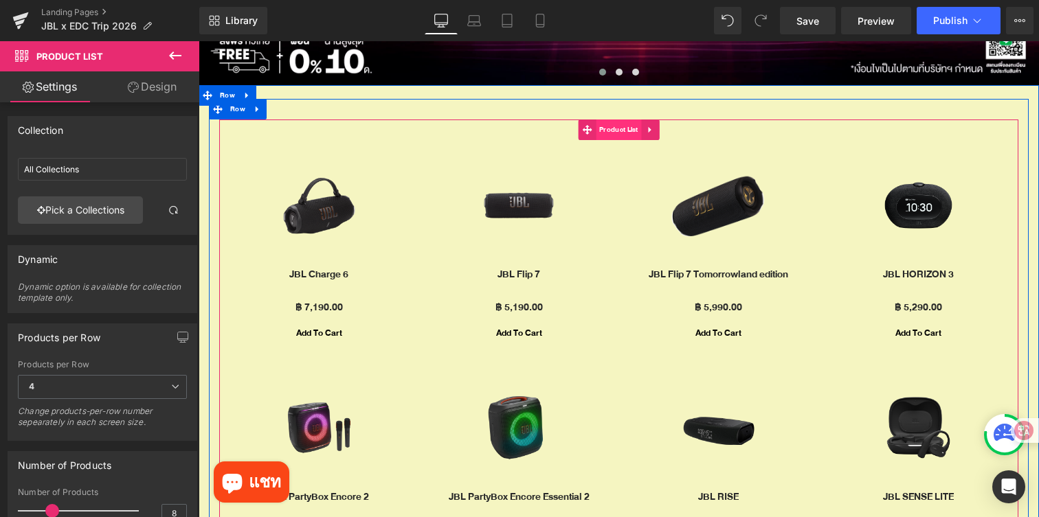
click at [609, 131] on span "Product List" at bounding box center [619, 130] width 46 height 21
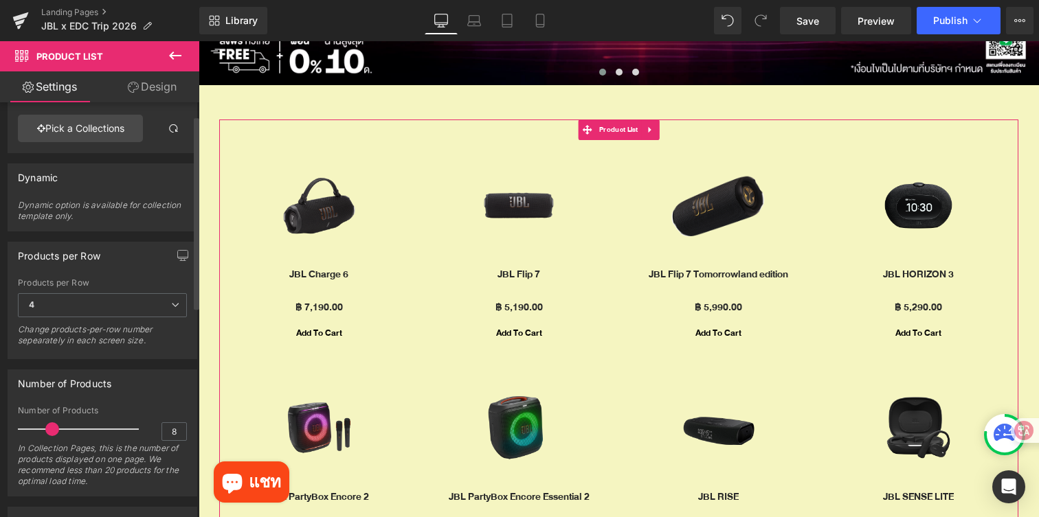
scroll to position [85, 0]
click at [117, 300] on span "4" at bounding box center [102, 303] width 169 height 24
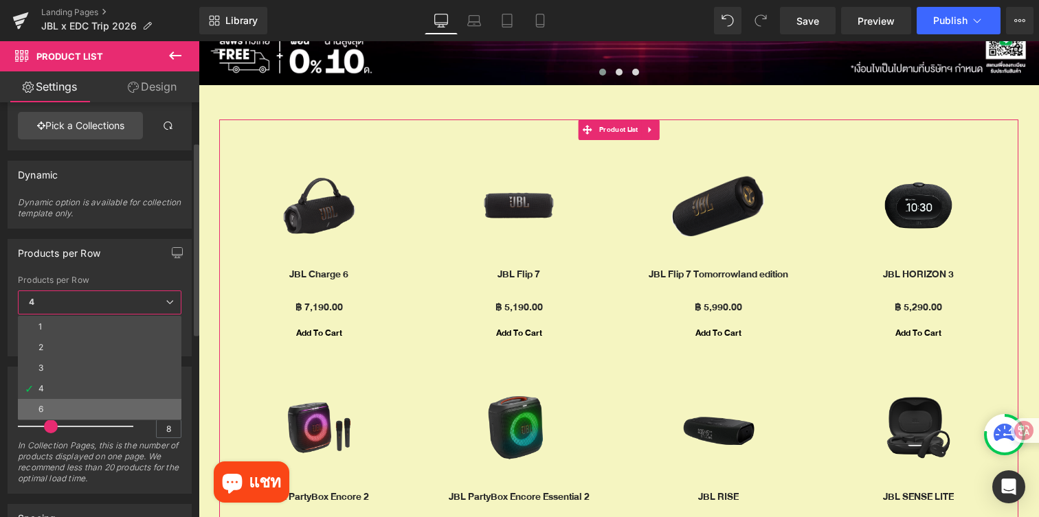
click at [82, 405] on li "6" at bounding box center [100, 409] width 164 height 21
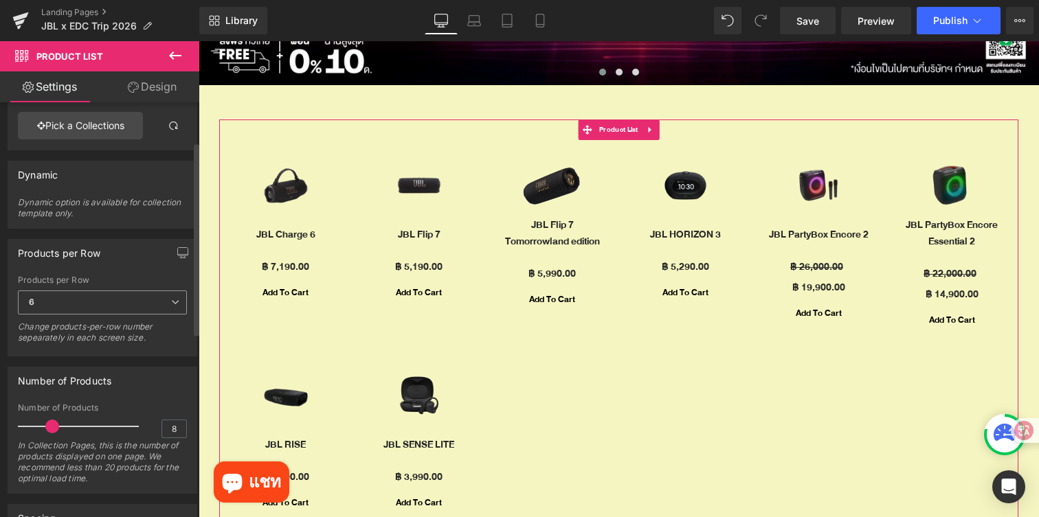
click at [142, 300] on span "6" at bounding box center [102, 303] width 169 height 24
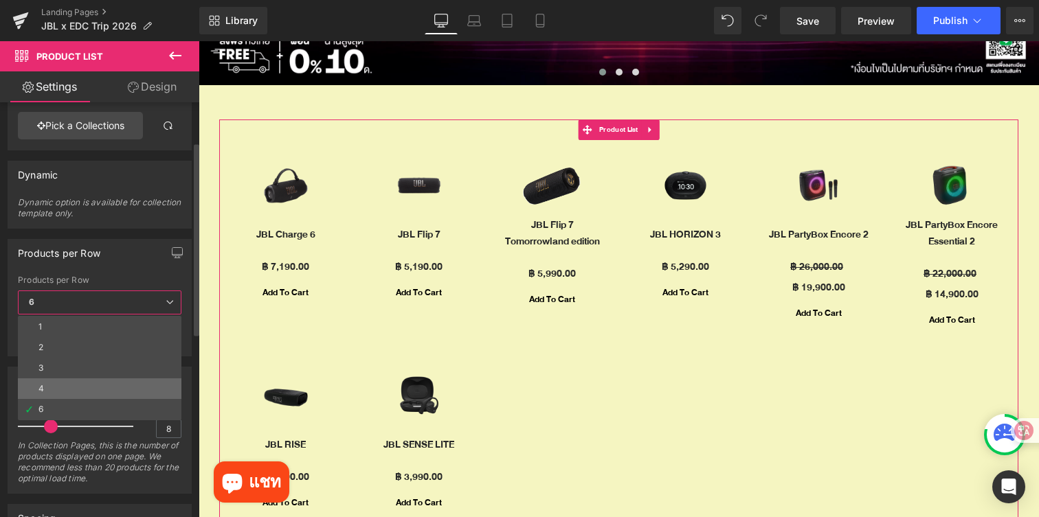
click at [95, 384] on li "4" at bounding box center [100, 389] width 164 height 21
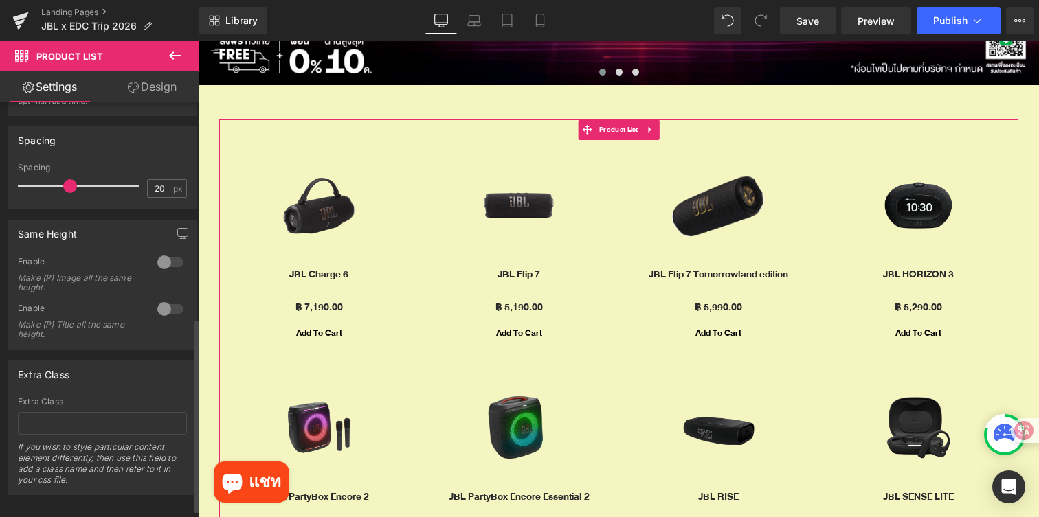
scroll to position [463, 0]
drag, startPoint x: 67, startPoint y: 184, endPoint x: 45, endPoint y: 184, distance: 21.3
click at [45, 184] on span at bounding box center [48, 186] width 14 height 14
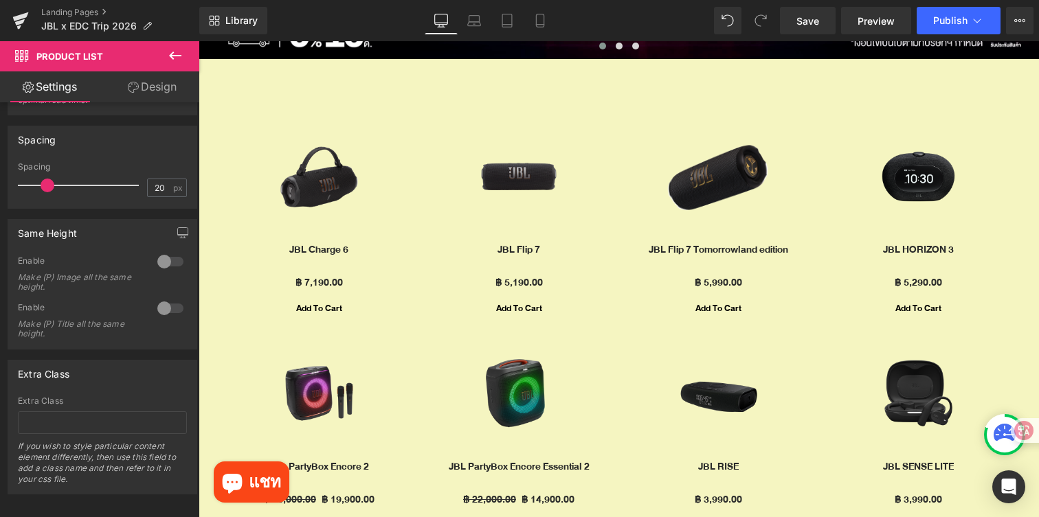
scroll to position [383, 0]
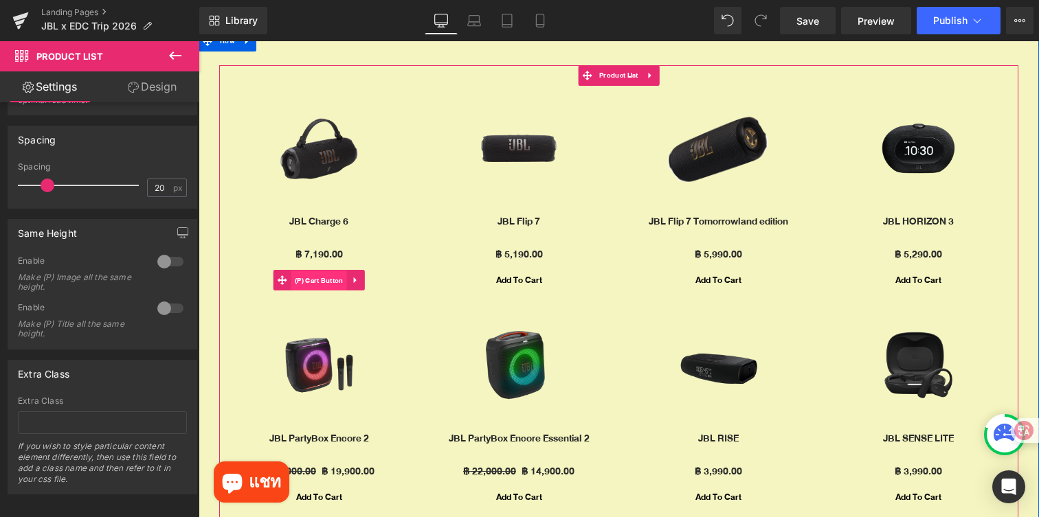
click at [318, 282] on span "(P) Cart Button" at bounding box center [319, 281] width 56 height 21
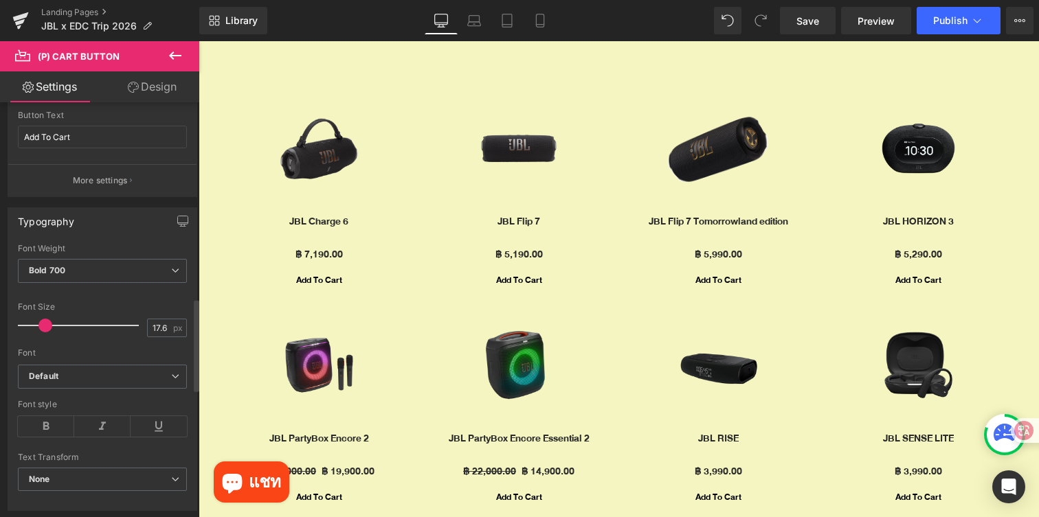
scroll to position [0, 0]
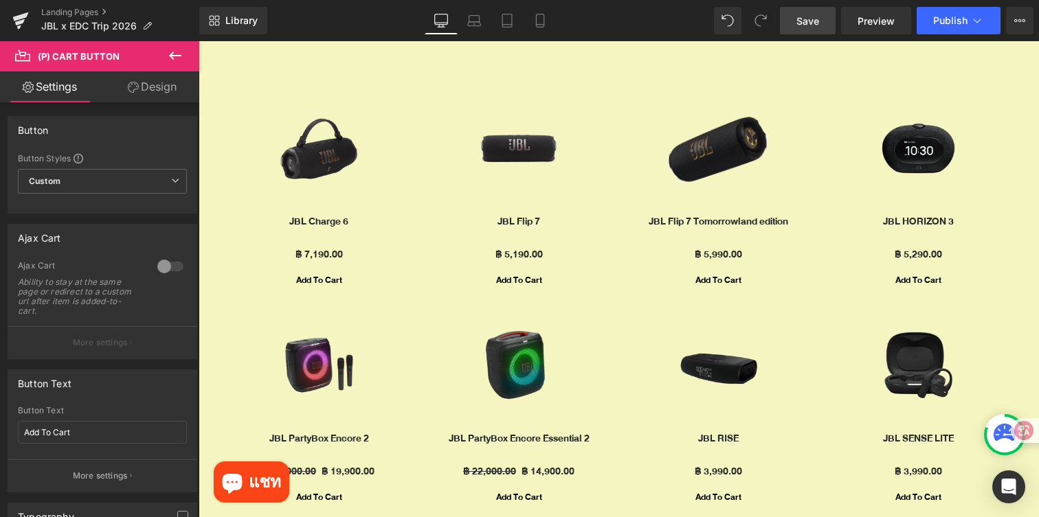
click at [812, 21] on span "Save" at bounding box center [807, 21] width 23 height 14
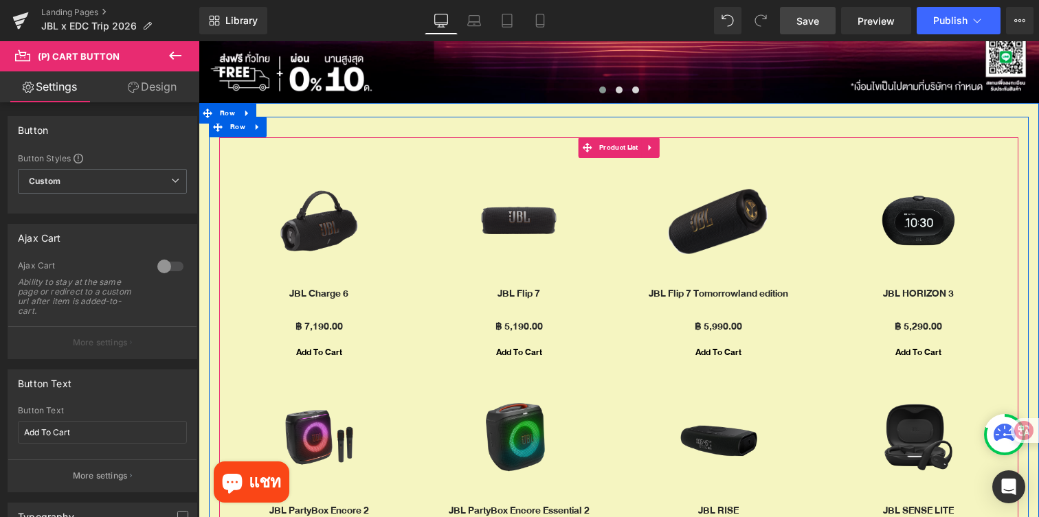
scroll to position [333, 0]
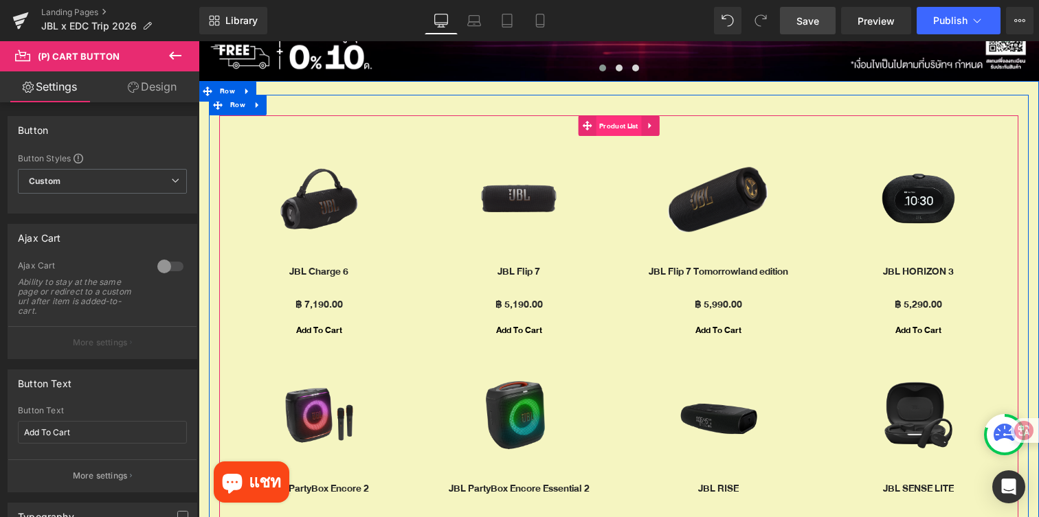
click at [614, 133] on span "Product List" at bounding box center [619, 126] width 46 height 21
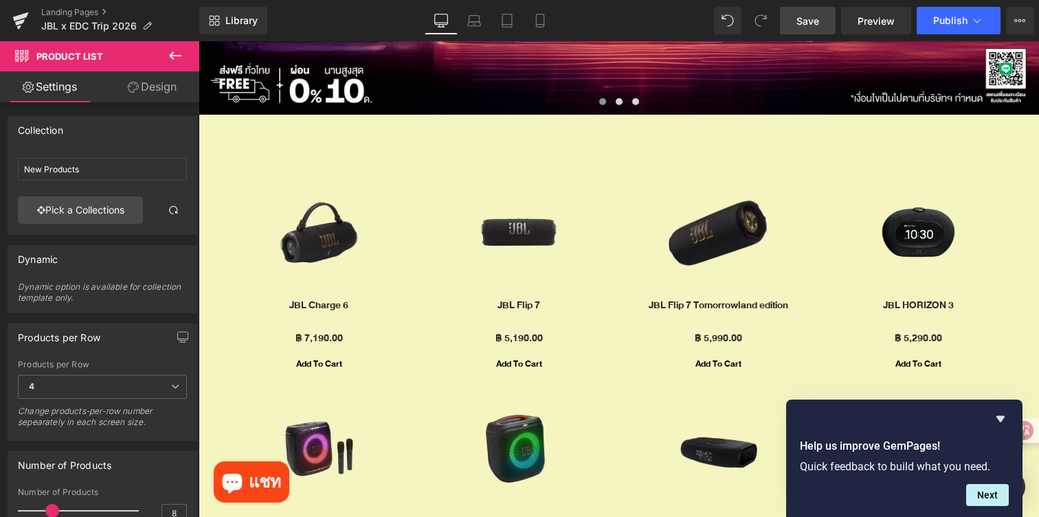
scroll to position [304, 0]
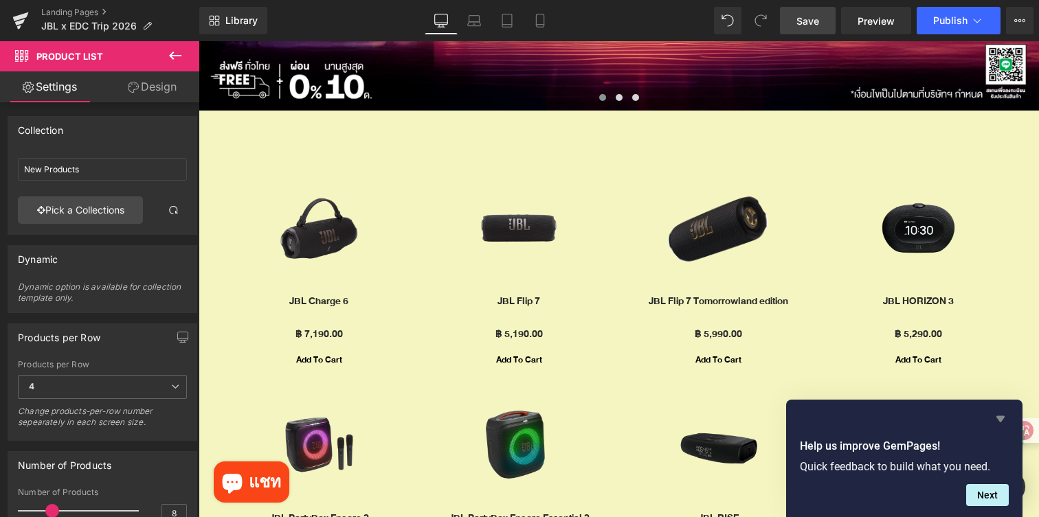
click at [1001, 420] on icon "Hide survey" at bounding box center [1000, 419] width 8 height 6
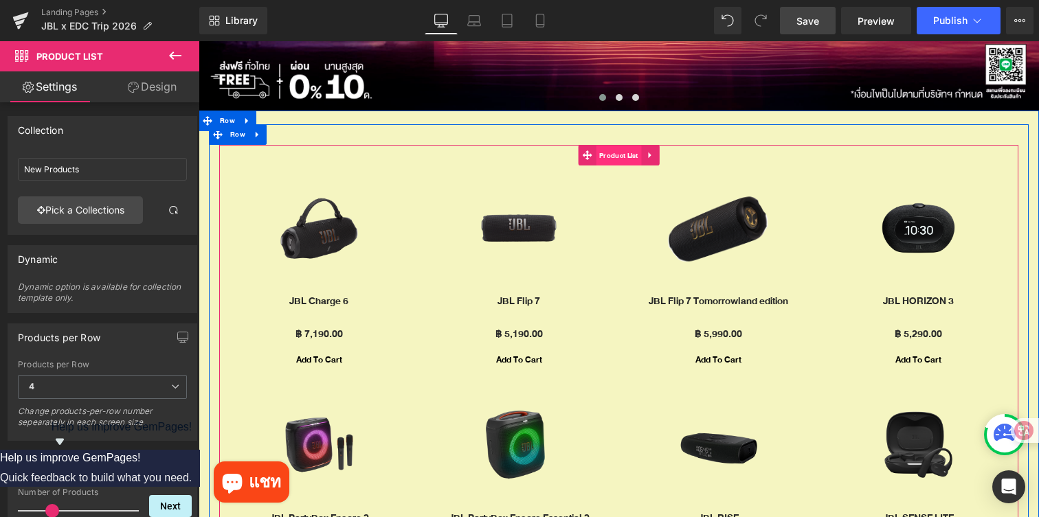
click at [618, 158] on span "Product List" at bounding box center [619, 156] width 46 height 21
click at [645, 159] on link at bounding box center [651, 155] width 18 height 21
click at [660, 160] on link at bounding box center [660, 155] width 18 height 21
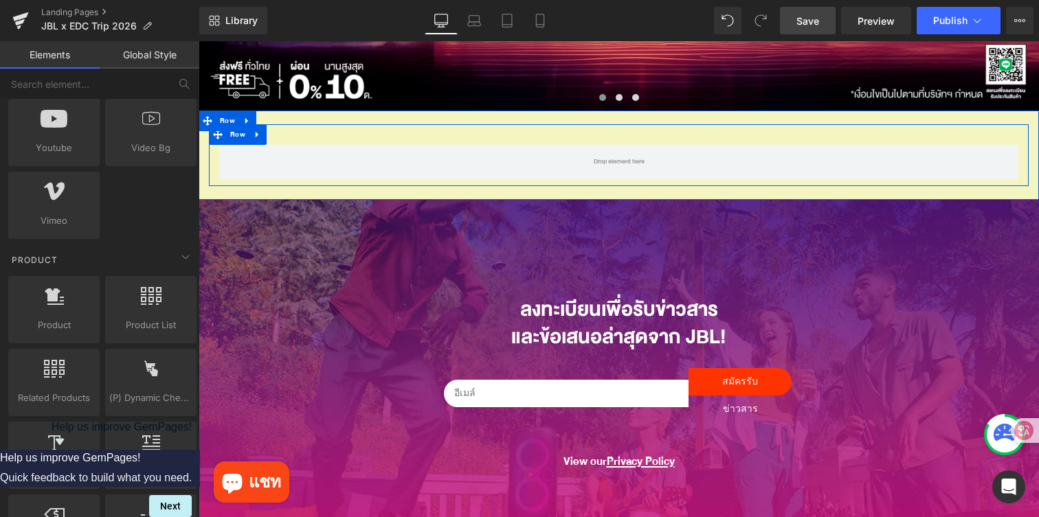
scroll to position [1029, 0]
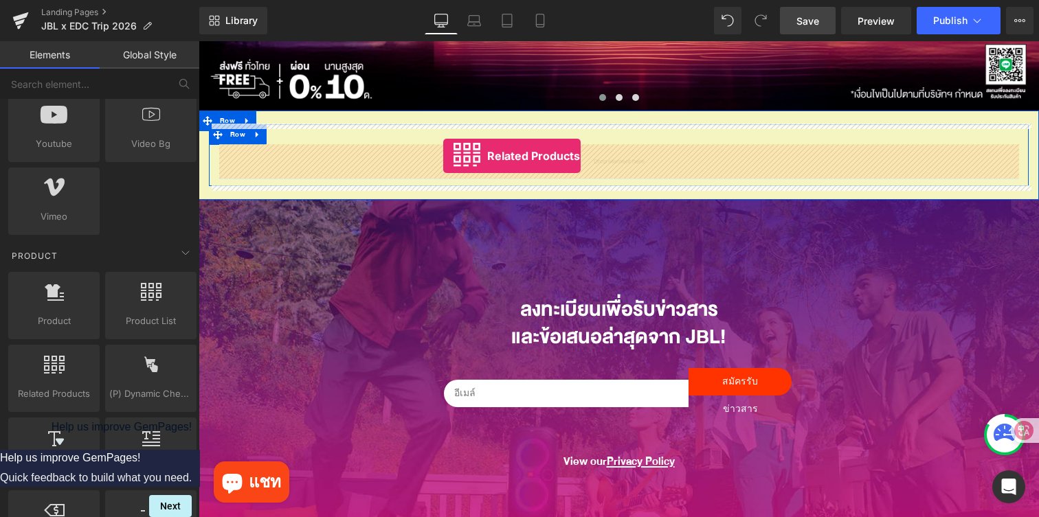
drag, startPoint x: 260, startPoint y: 411, endPoint x: 444, endPoint y: 157, distance: 314.0
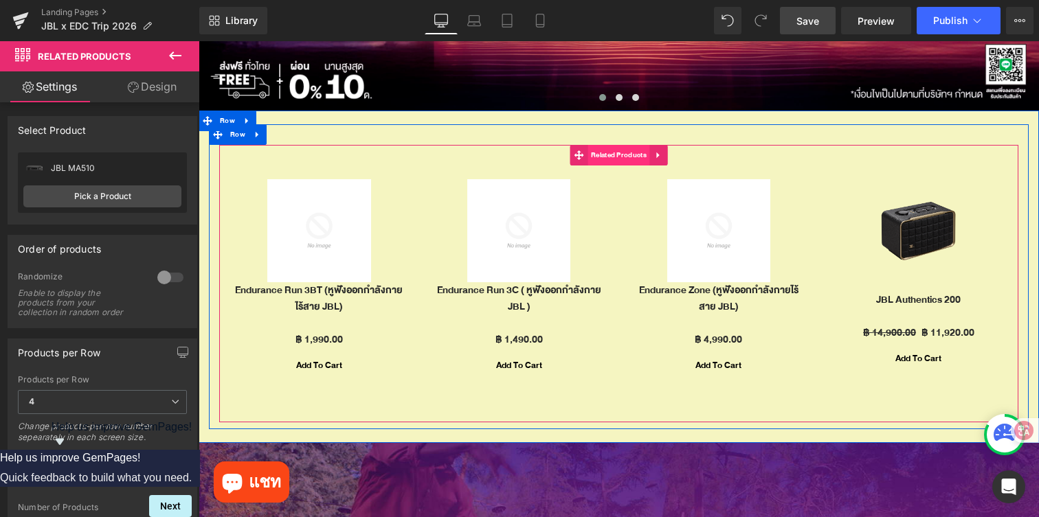
click at [622, 161] on span "Related Products" at bounding box center [619, 155] width 63 height 21
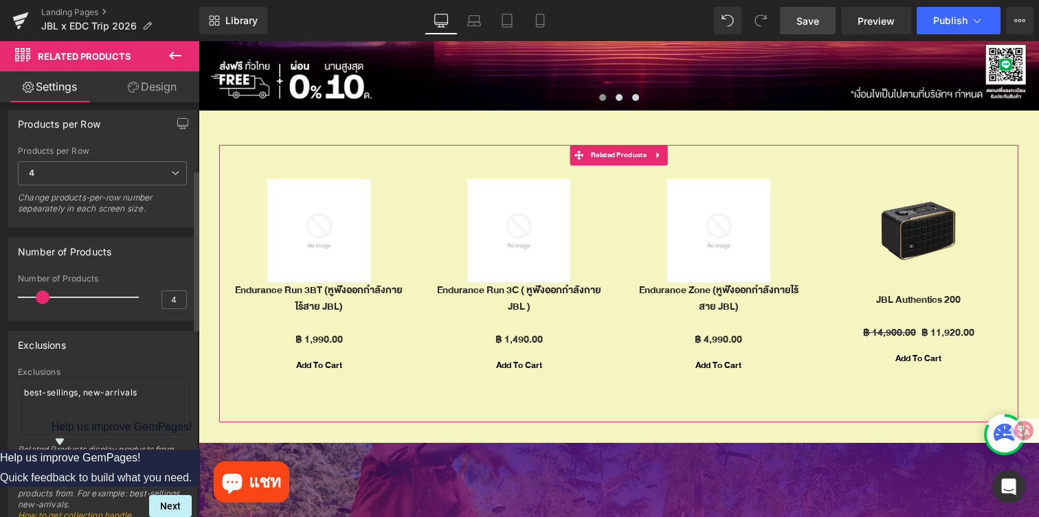
scroll to position [0, 0]
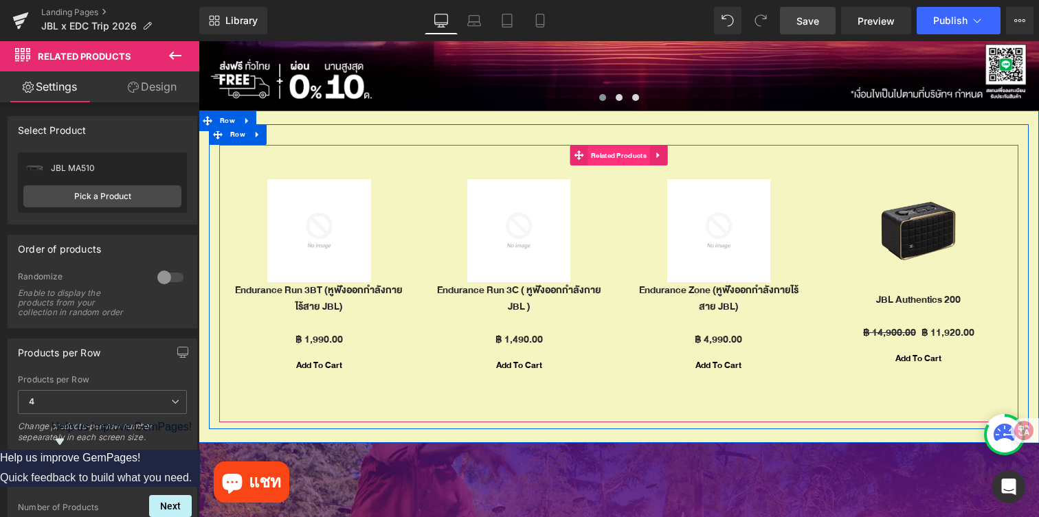
click at [627, 154] on span "Related Products" at bounding box center [619, 156] width 63 height 21
click at [661, 159] on icon at bounding box center [659, 155] width 10 height 10
click at [671, 163] on link at bounding box center [668, 155] width 18 height 21
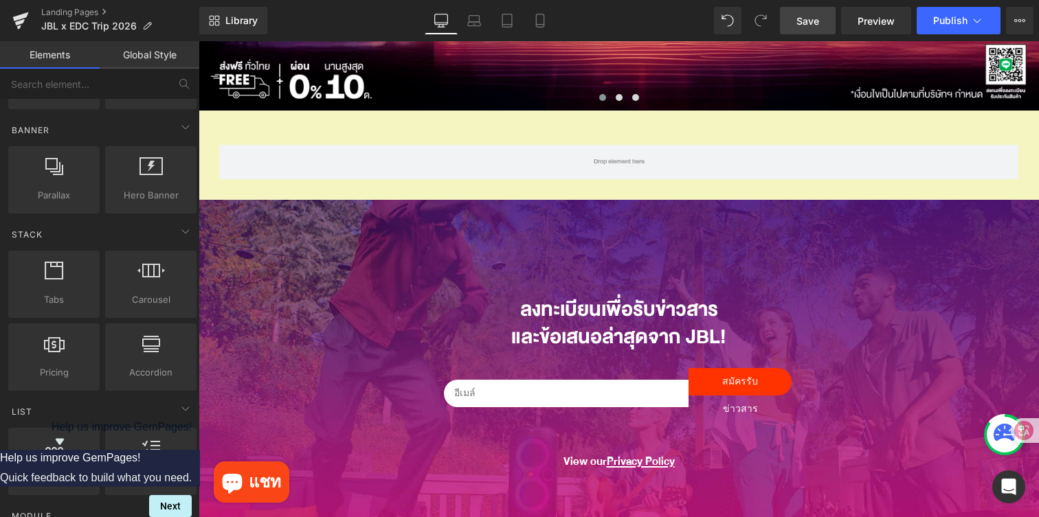
scroll to position [293, 0]
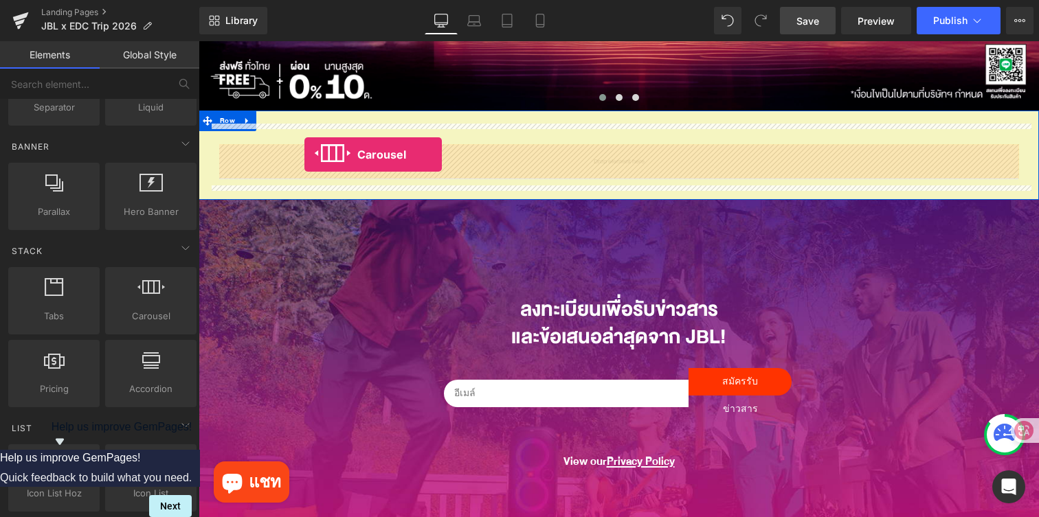
drag, startPoint x: 350, startPoint y: 341, endPoint x: 304, endPoint y: 155, distance: 191.7
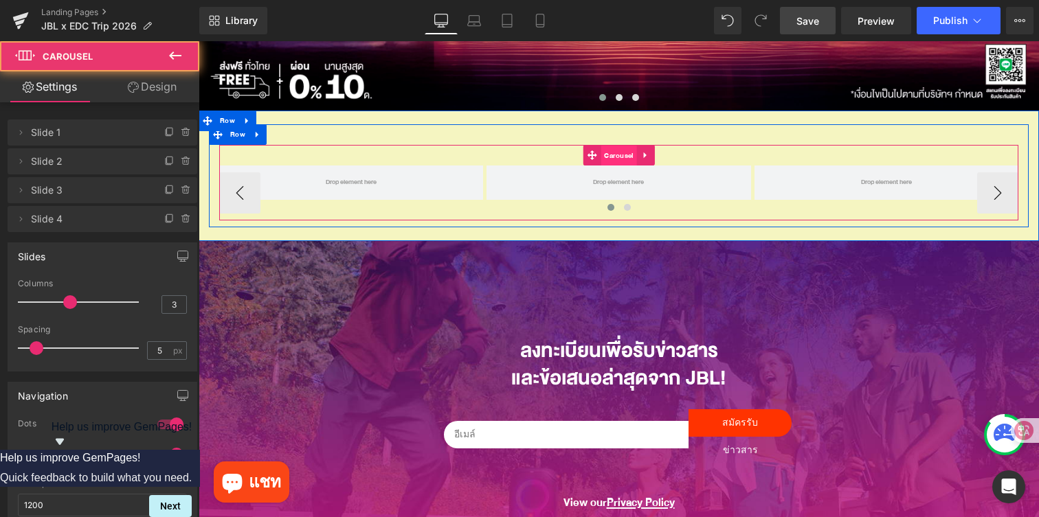
click at [620, 162] on span "Carousel" at bounding box center [619, 156] width 36 height 21
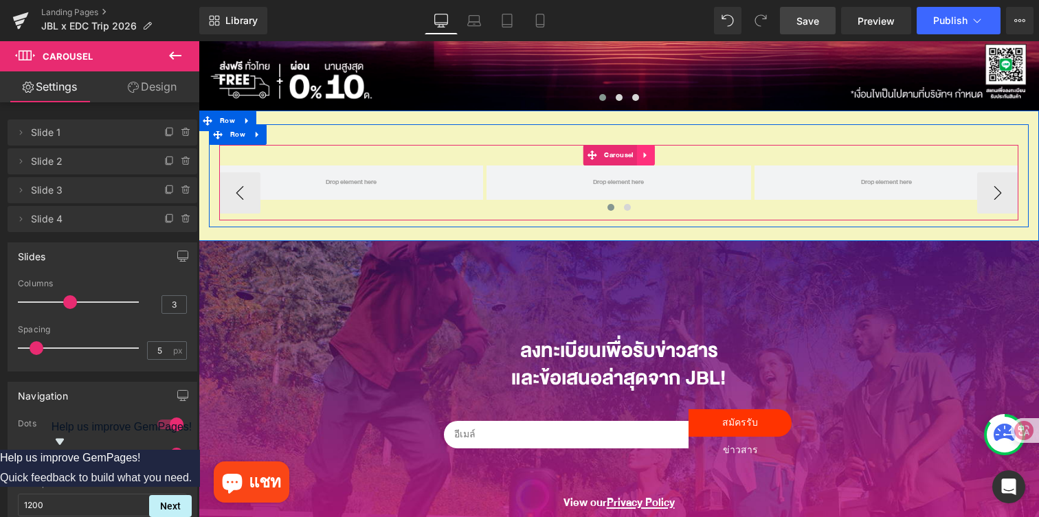
click at [647, 159] on icon at bounding box center [646, 155] width 10 height 10
click at [655, 157] on icon at bounding box center [655, 156] width 10 height 10
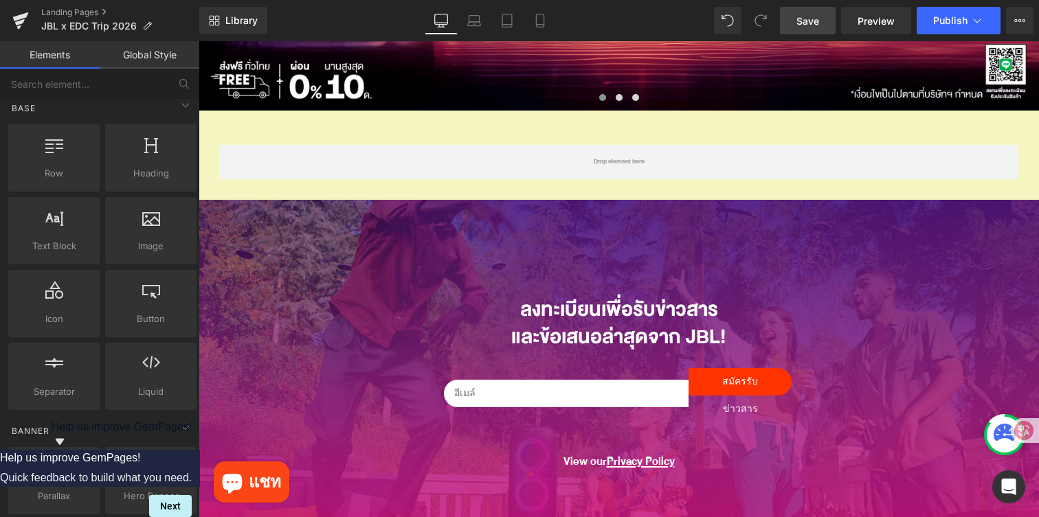
scroll to position [0, 0]
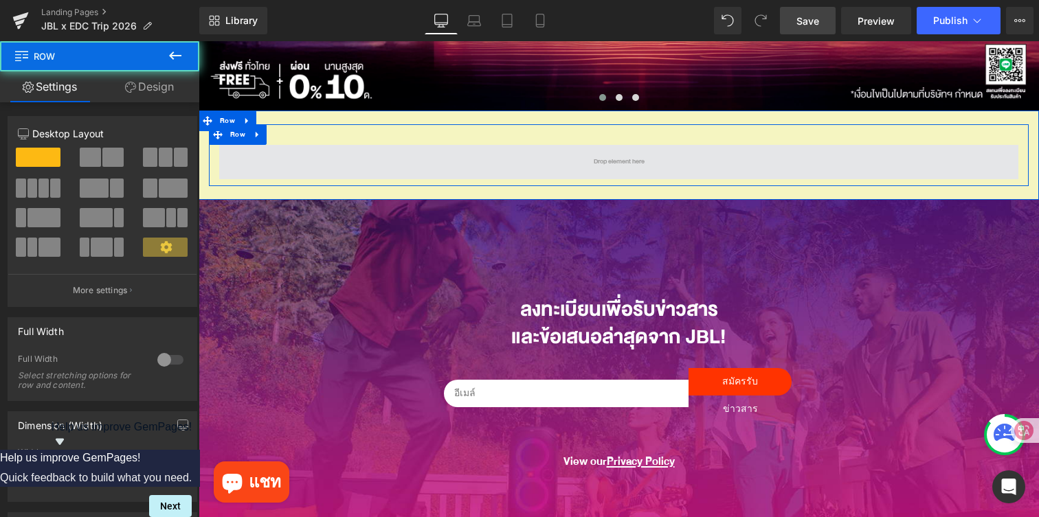
click at [394, 161] on span at bounding box center [618, 162] width 799 height 34
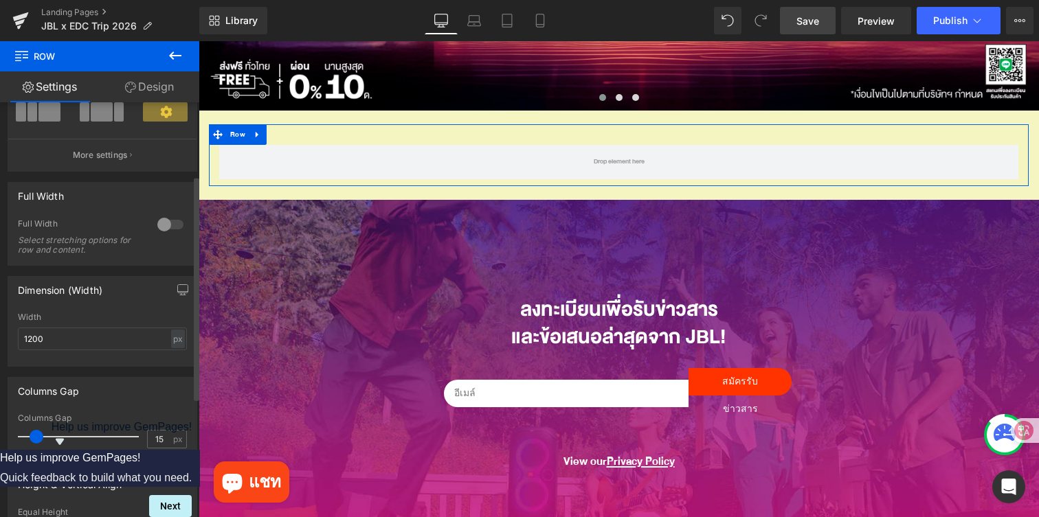
scroll to position [357, 0]
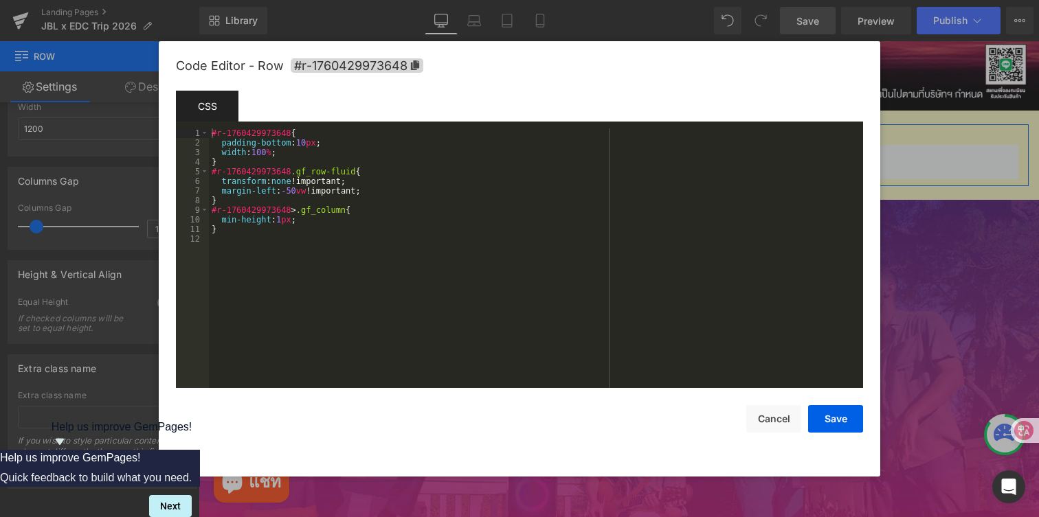
click at [261, 0] on div "Carousel You are previewing how the will restyle your page. You can not edit El…" at bounding box center [519, 0] width 1039 height 0
click at [775, 418] on button "Cancel" at bounding box center [773, 418] width 55 height 27
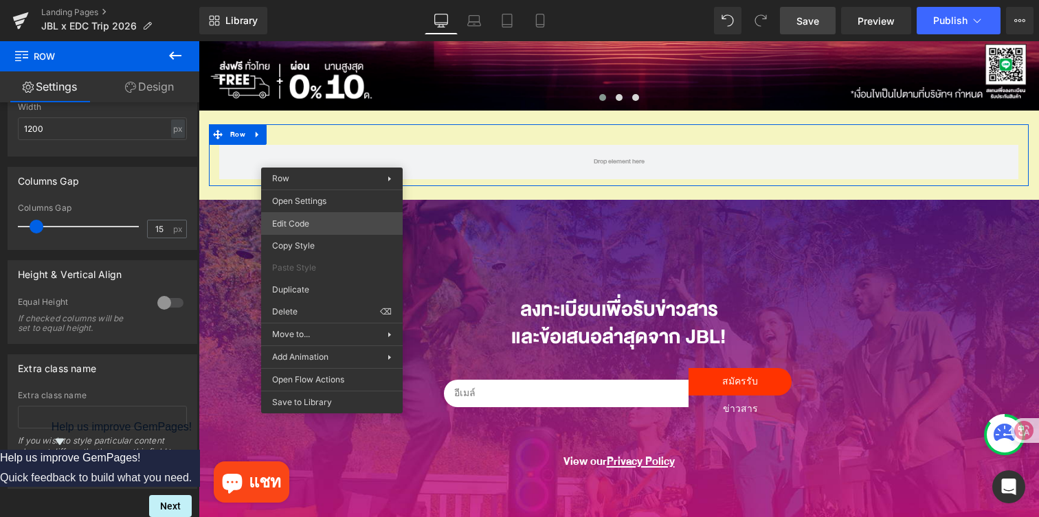
click at [326, 0] on div "Carousel You are previewing how the will restyle your page. You can not edit El…" at bounding box center [519, 0] width 1039 height 0
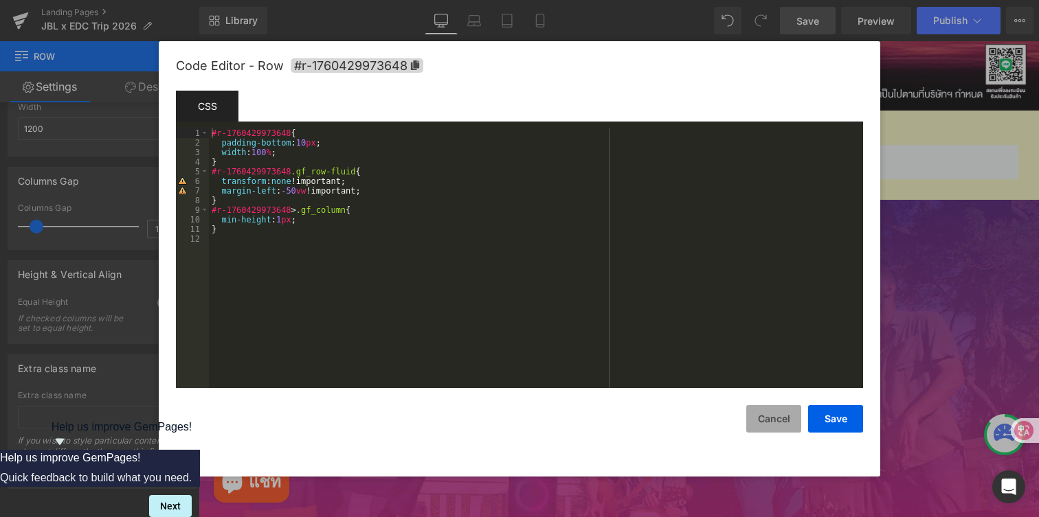
click at [758, 416] on button "Cancel" at bounding box center [773, 418] width 55 height 27
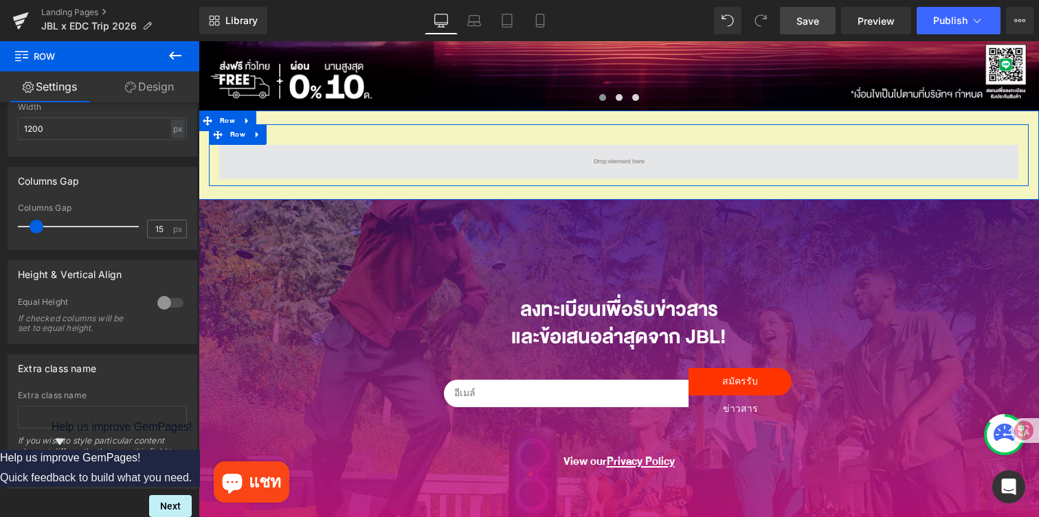
click at [434, 173] on span at bounding box center [618, 162] width 799 height 34
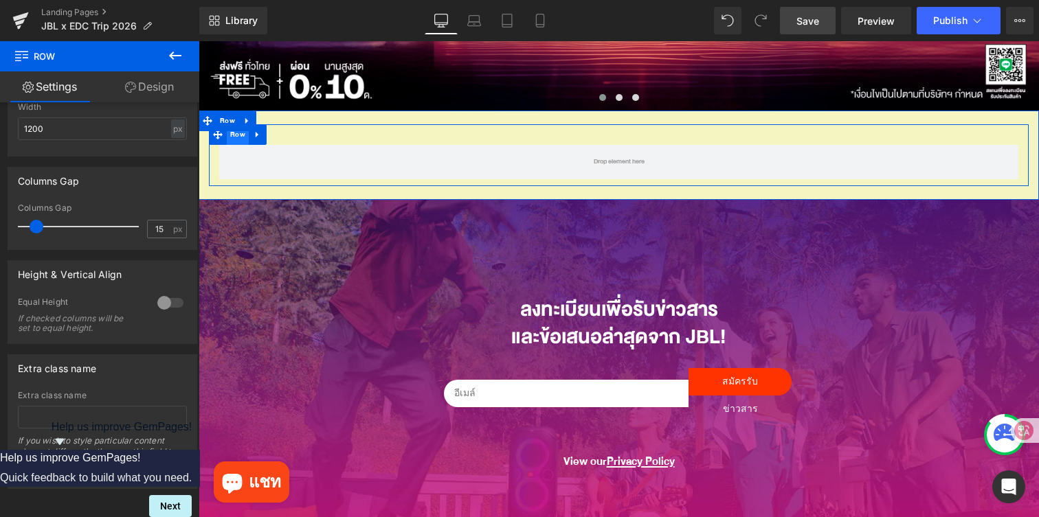
click at [238, 137] on span "Row" at bounding box center [238, 134] width 22 height 21
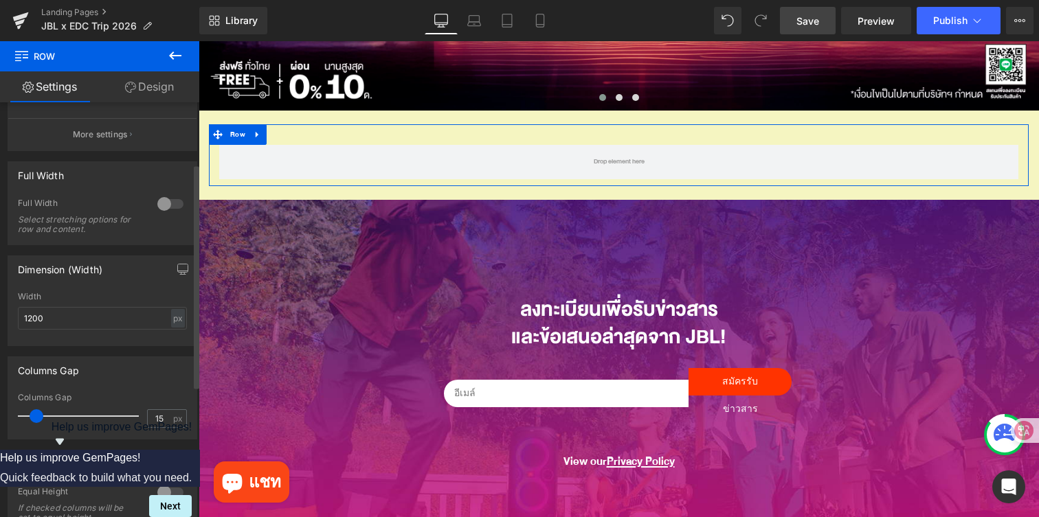
scroll to position [0, 0]
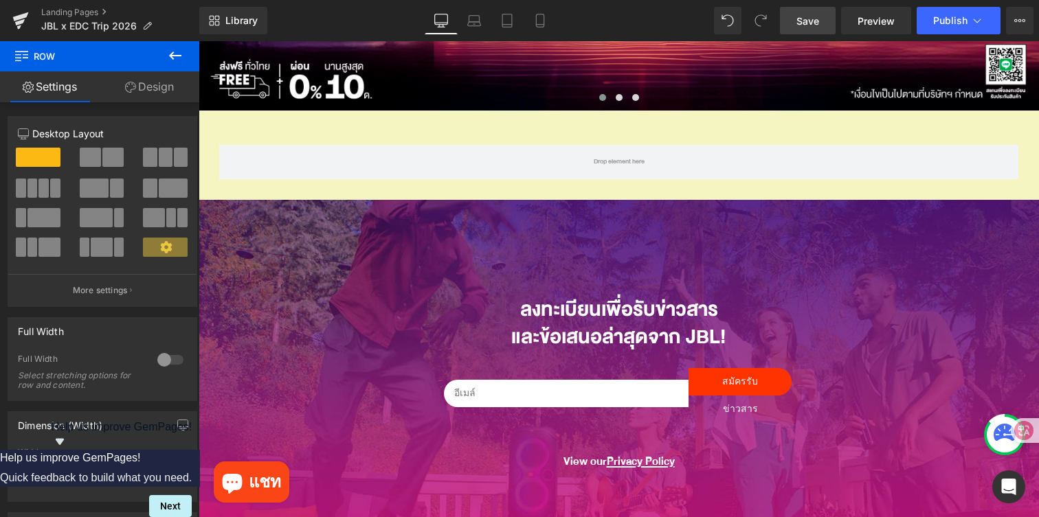
click at [177, 56] on icon at bounding box center [175, 55] width 16 height 16
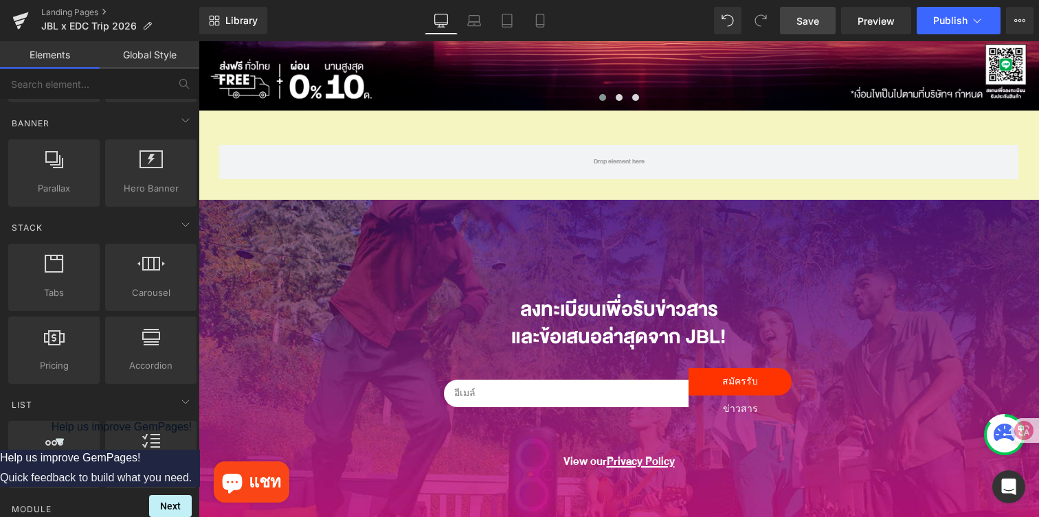
scroll to position [322, 0]
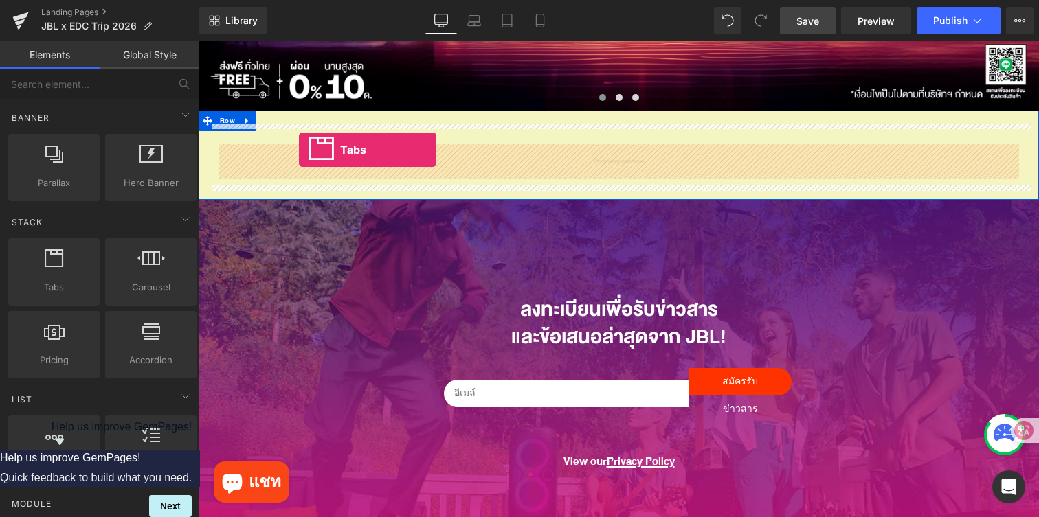
drag, startPoint x: 260, startPoint y: 313, endPoint x: 299, endPoint y: 150, distance: 168.0
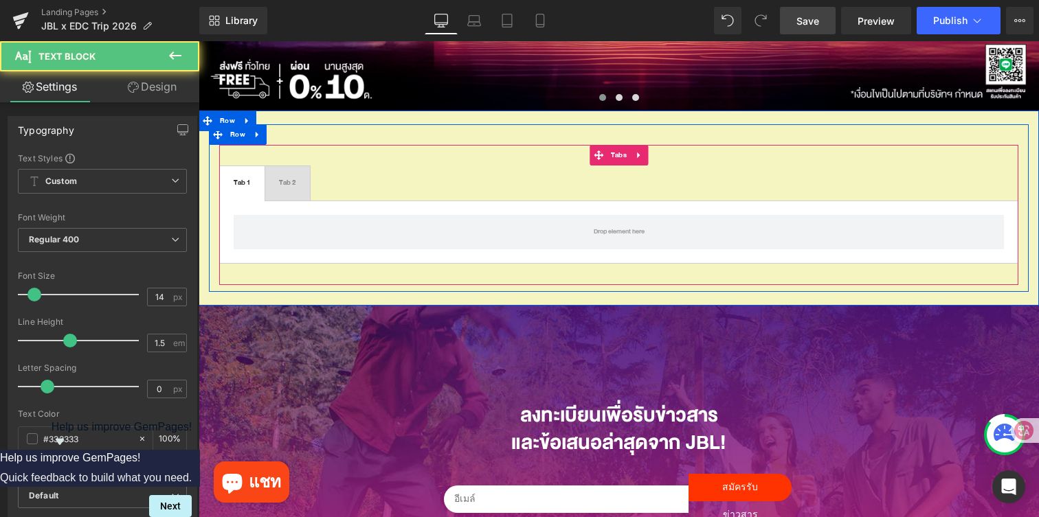
click at [289, 183] on div "Tab 2" at bounding box center [287, 183] width 17 height 14
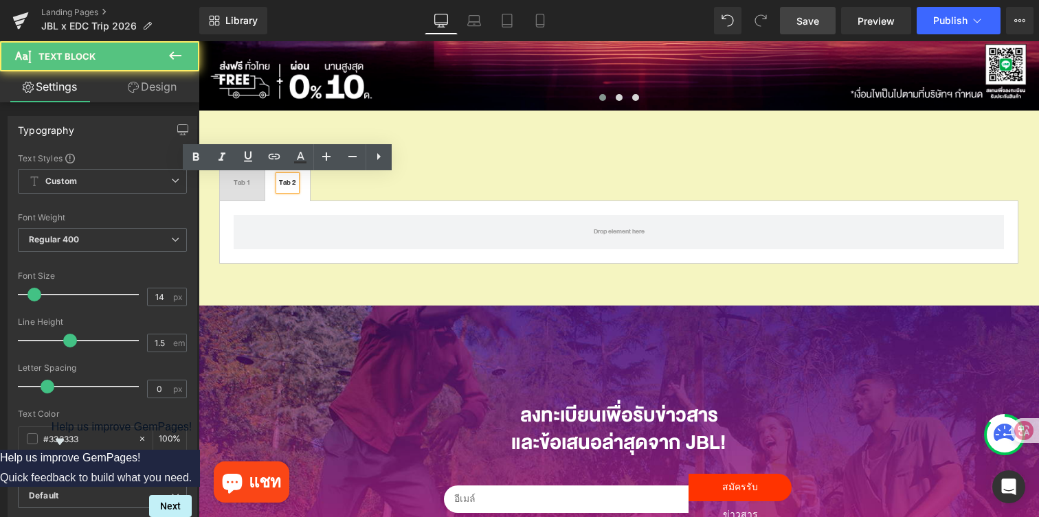
click at [242, 183] on div "Tab 1" at bounding box center [242, 183] width 17 height 14
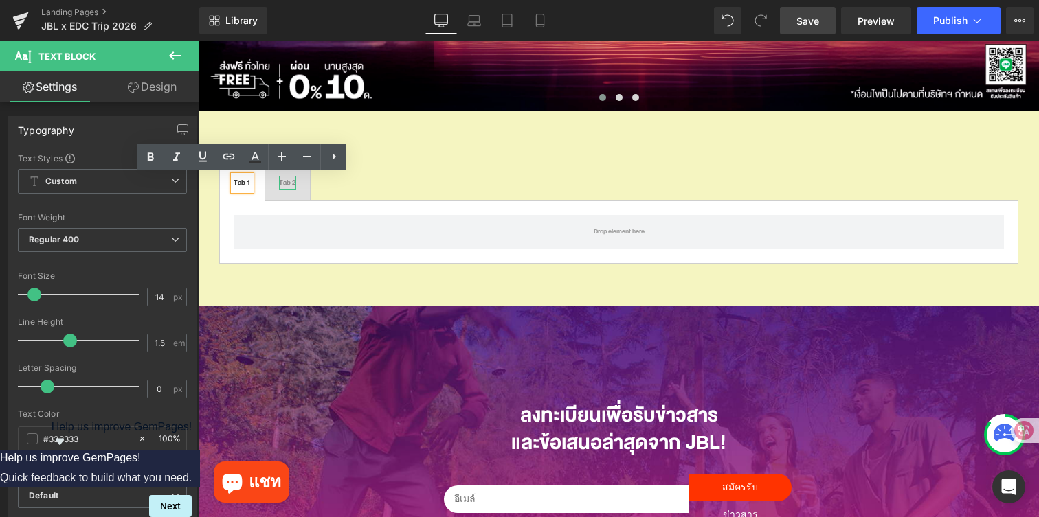
click at [282, 183] on div "Tab 2" at bounding box center [287, 183] width 17 height 14
click at [349, 199] on ul "Tab 1 Text Block Tab 2 Text Block" at bounding box center [618, 184] width 799 height 36
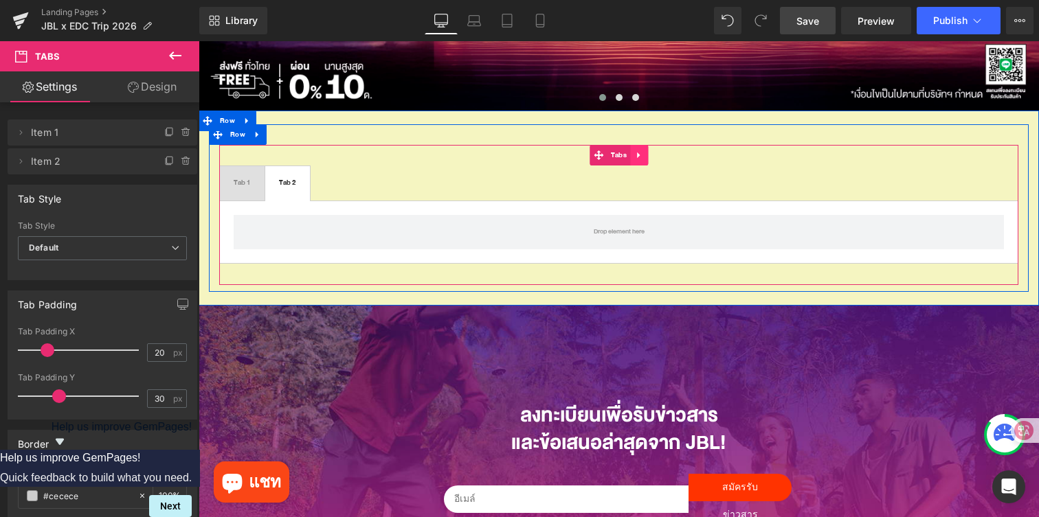
click at [645, 154] on link at bounding box center [639, 155] width 18 height 21
click at [645, 154] on icon at bounding box center [648, 156] width 10 height 10
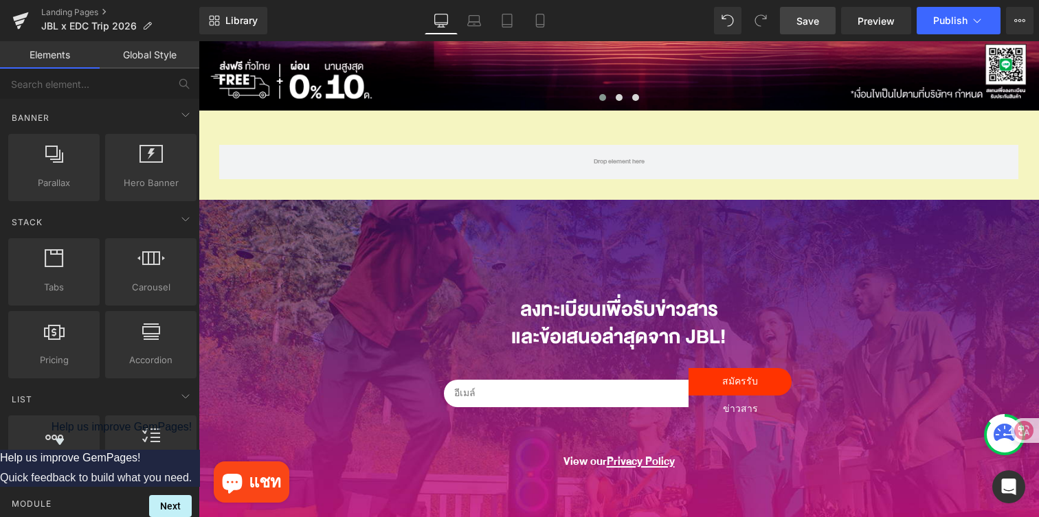
click at [810, 19] on span "Save" at bounding box center [807, 21] width 23 height 14
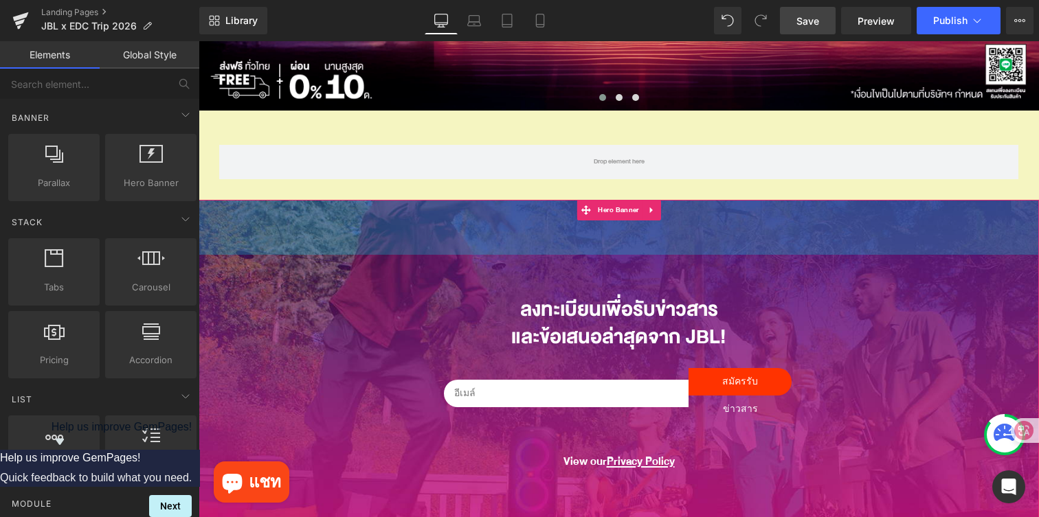
scroll to position [0, 0]
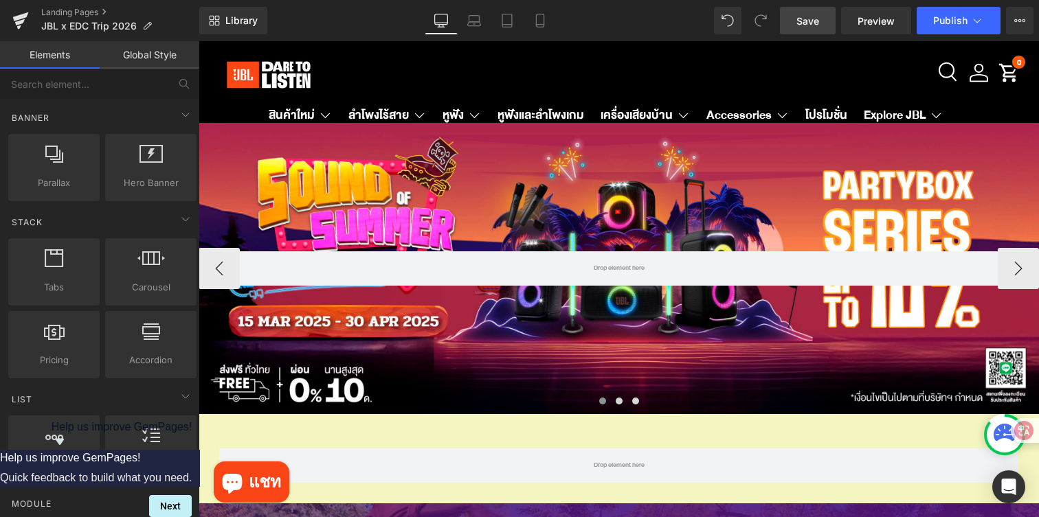
click at [361, 212] on div at bounding box center [619, 268] width 840 height 291
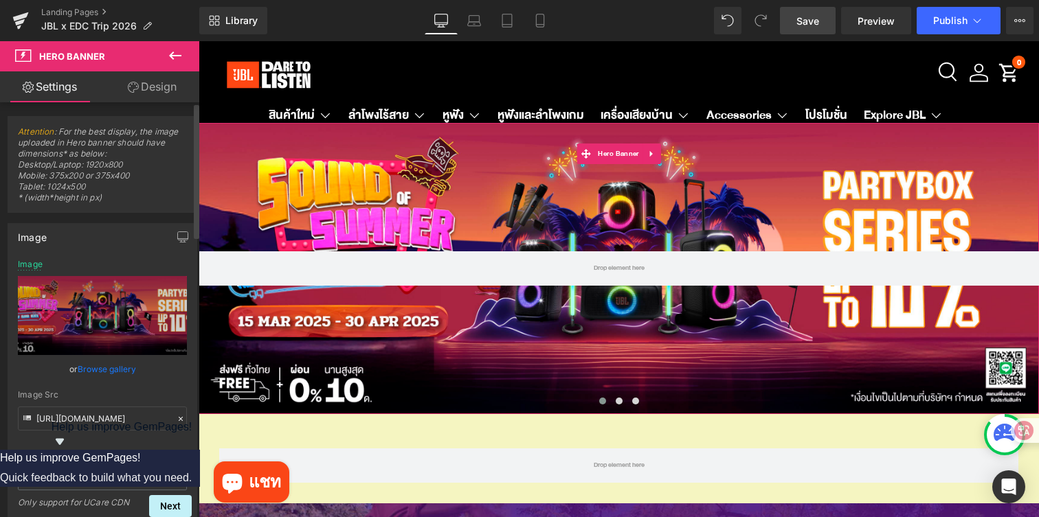
click at [179, 417] on icon at bounding box center [181, 419] width 4 height 4
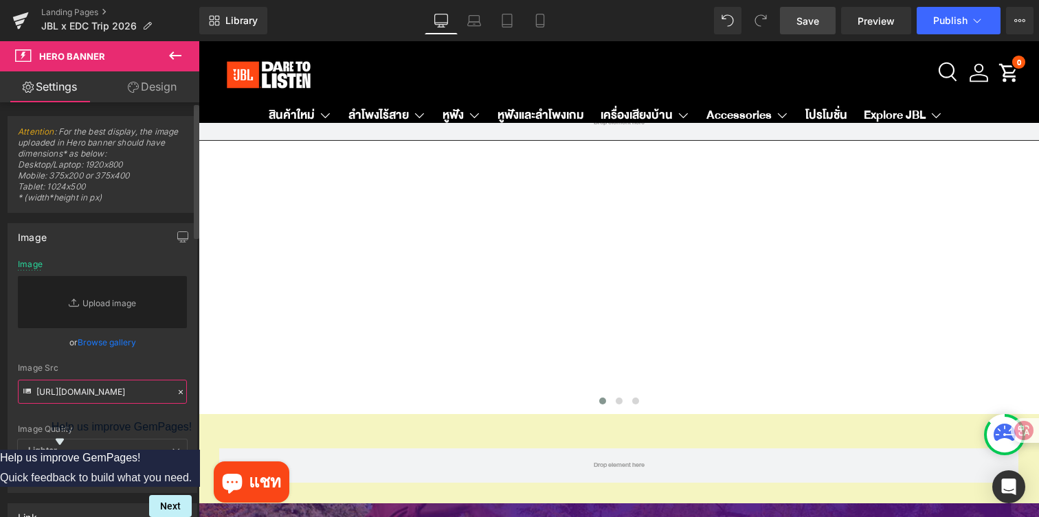
click at [100, 390] on input "https://ucarecdn.com/36c38f1c-b9bd-4cf0-ac4a-e7d601c28ffb/-/format/auto/-/previ…" at bounding box center [102, 392] width 169 height 24
paste input "https://thetintphuket.com/wp-content/uploads/2024/12/452752396_335104243003238_…"
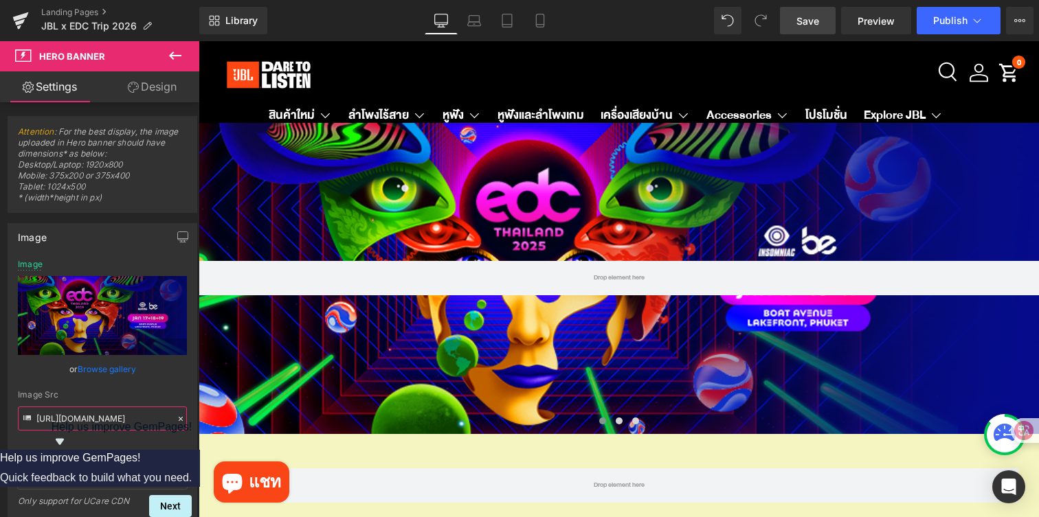
type input "https://thetintphuket.com/wp-content/uploads/2024/12/452752396_335104243003238_…"
click at [804, 23] on span "Save" at bounding box center [807, 21] width 23 height 14
click at [856, 23] on link "Preview" at bounding box center [876, 20] width 70 height 27
click at [24, 25] on icon at bounding box center [20, 20] width 16 height 34
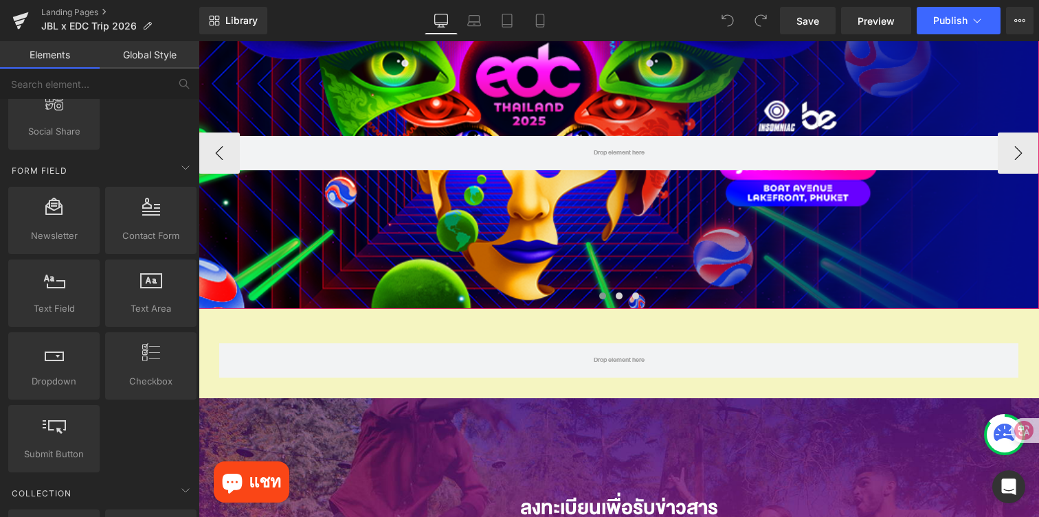
scroll to position [144, 0]
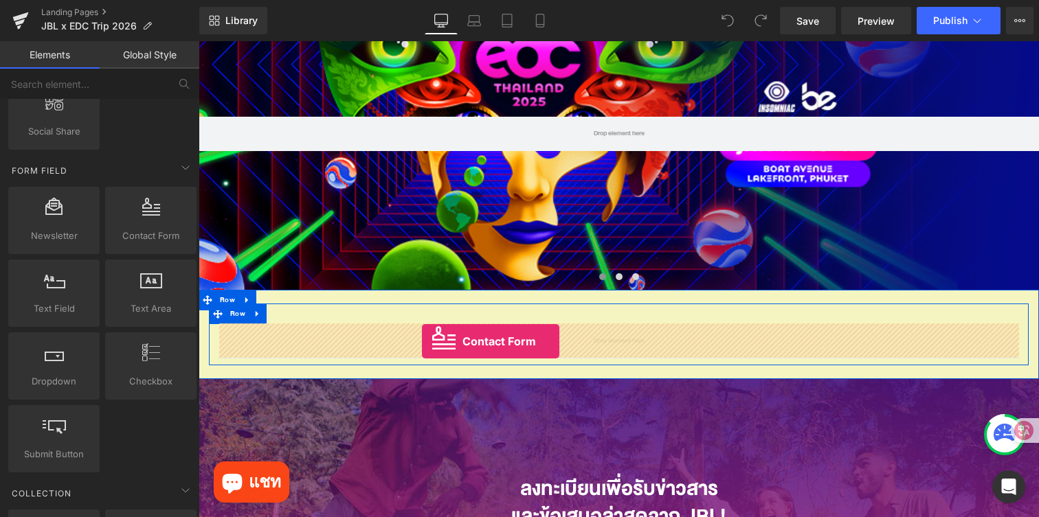
drag, startPoint x: 331, startPoint y: 260, endPoint x: 422, endPoint y: 342, distance: 122.6
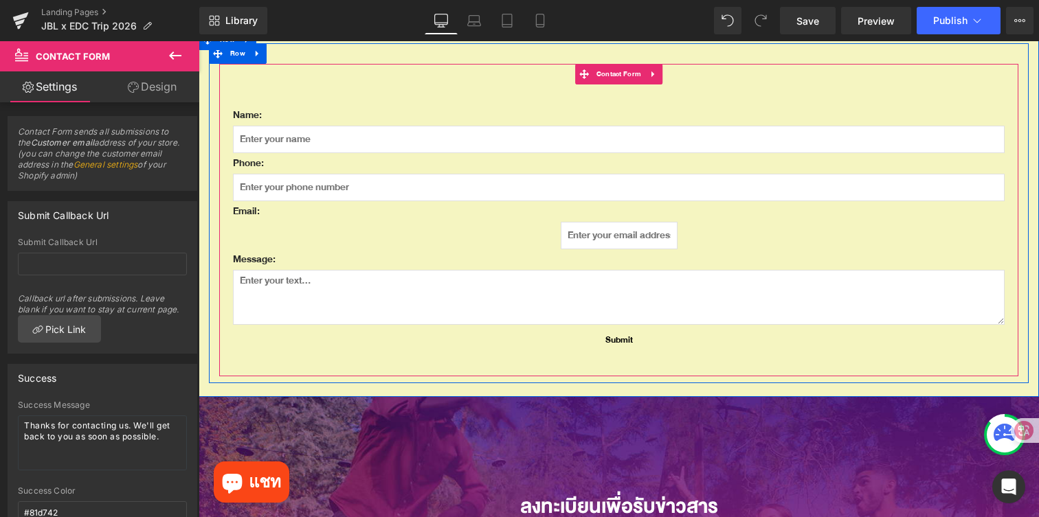
scroll to position [404, 0]
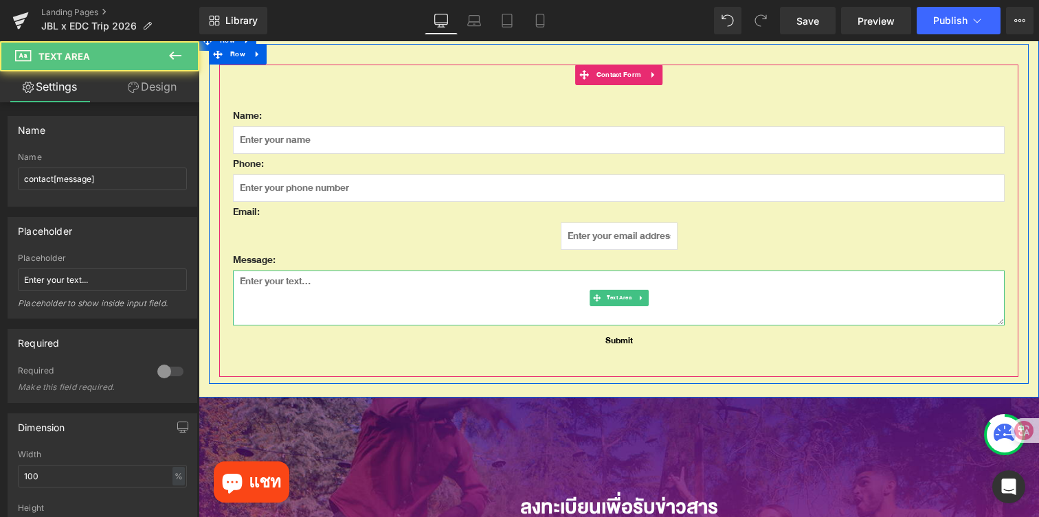
click at [513, 292] on textarea at bounding box center [619, 298] width 772 height 55
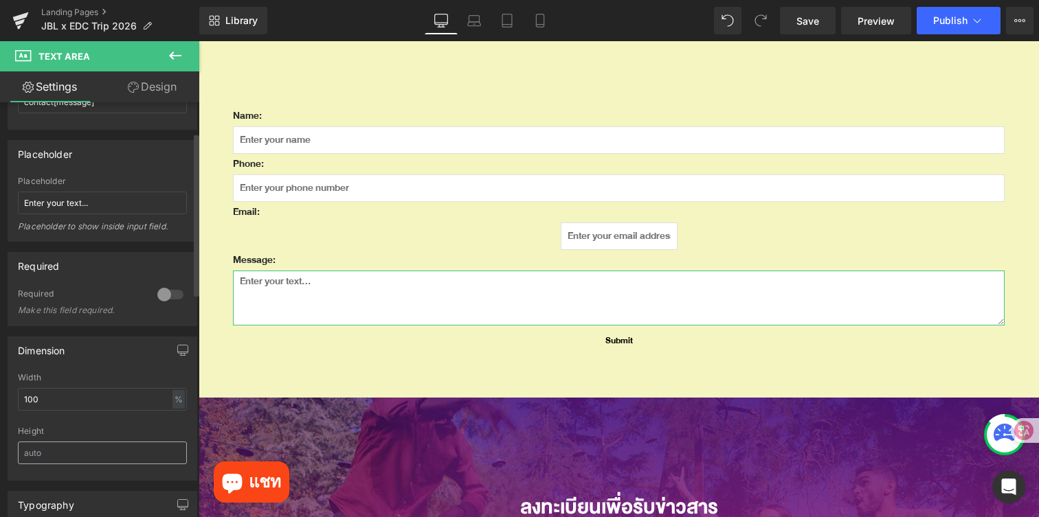
scroll to position [31, 0]
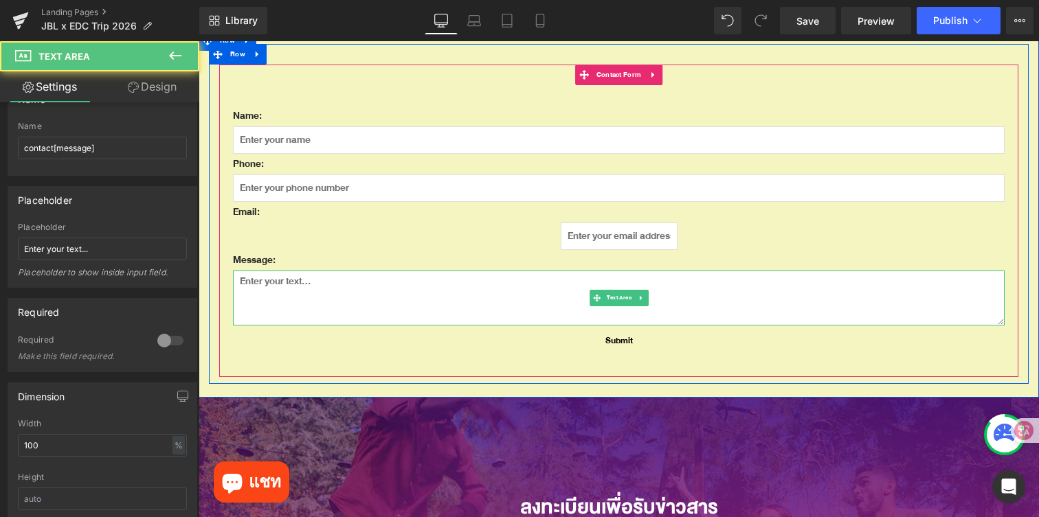
click at [378, 296] on textarea at bounding box center [619, 298] width 772 height 55
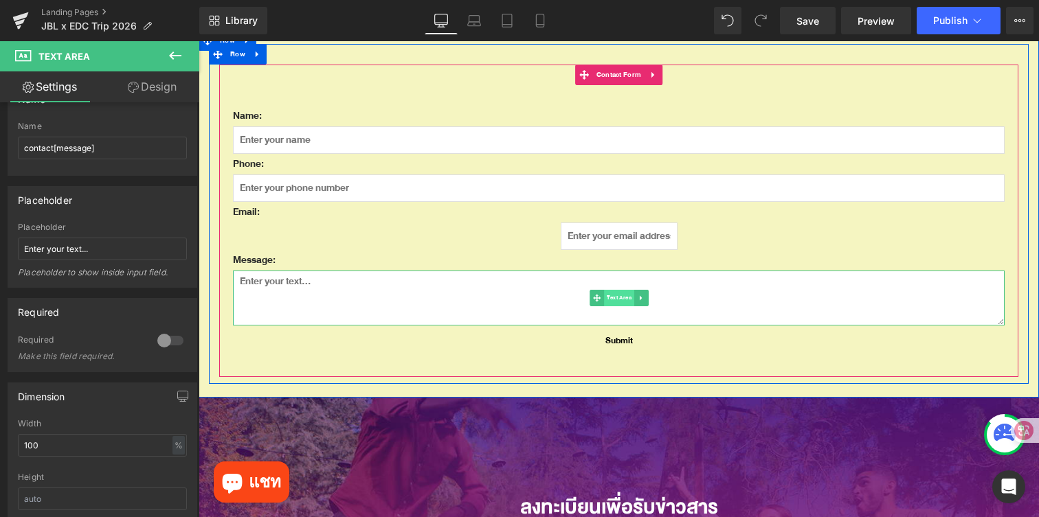
click at [622, 291] on span "Text Area" at bounding box center [619, 298] width 30 height 16
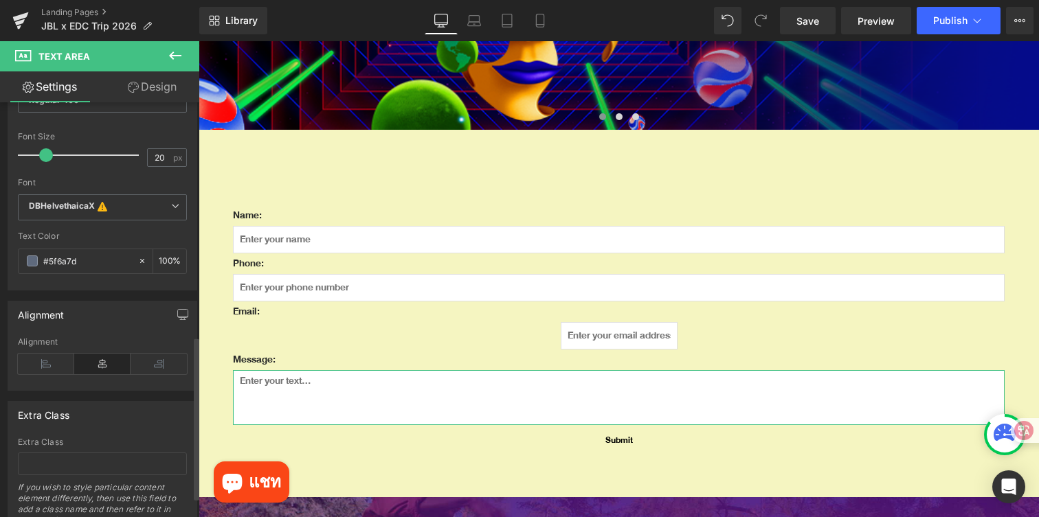
scroll to position [610, 0]
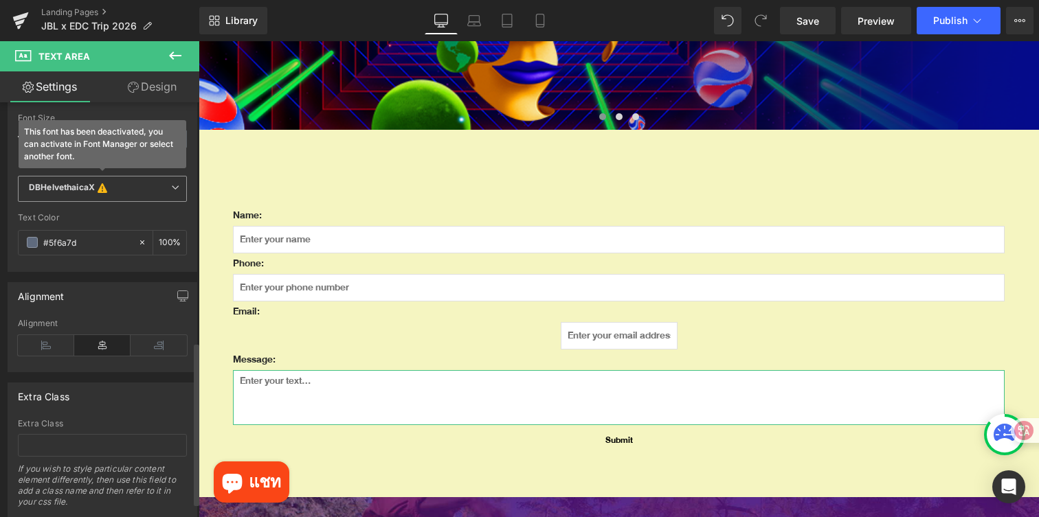
click at [135, 195] on span "DBHelvethaicaX This font has been deactivated, you can activate in Font Manager…" at bounding box center [102, 189] width 169 height 26
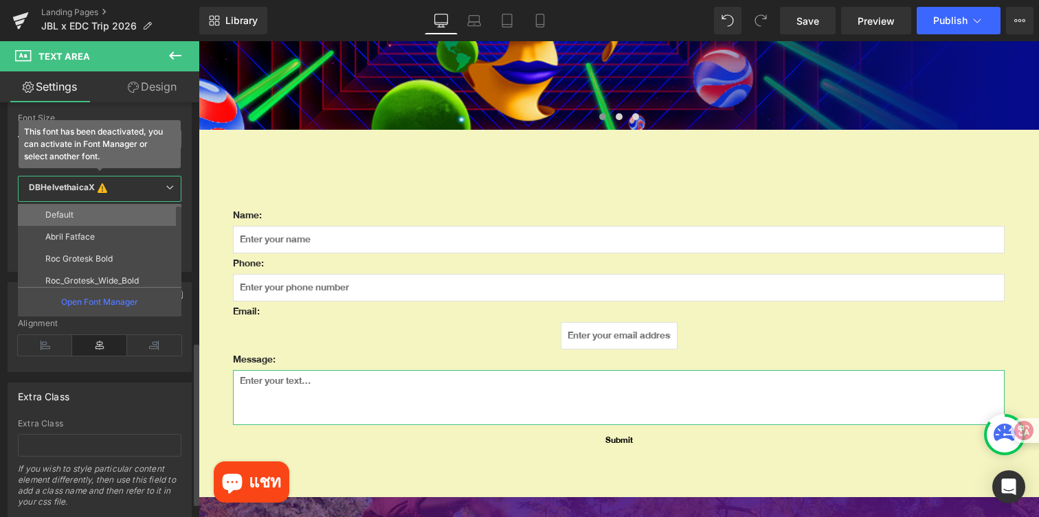
click at [115, 208] on li "Default" at bounding box center [103, 215] width 170 height 22
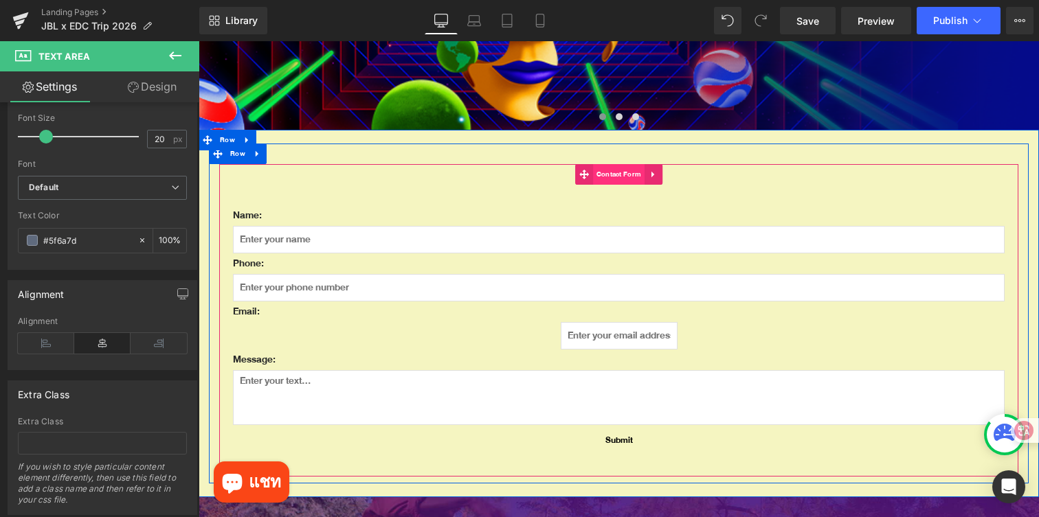
click at [603, 176] on span "Contact Form" at bounding box center [619, 174] width 52 height 21
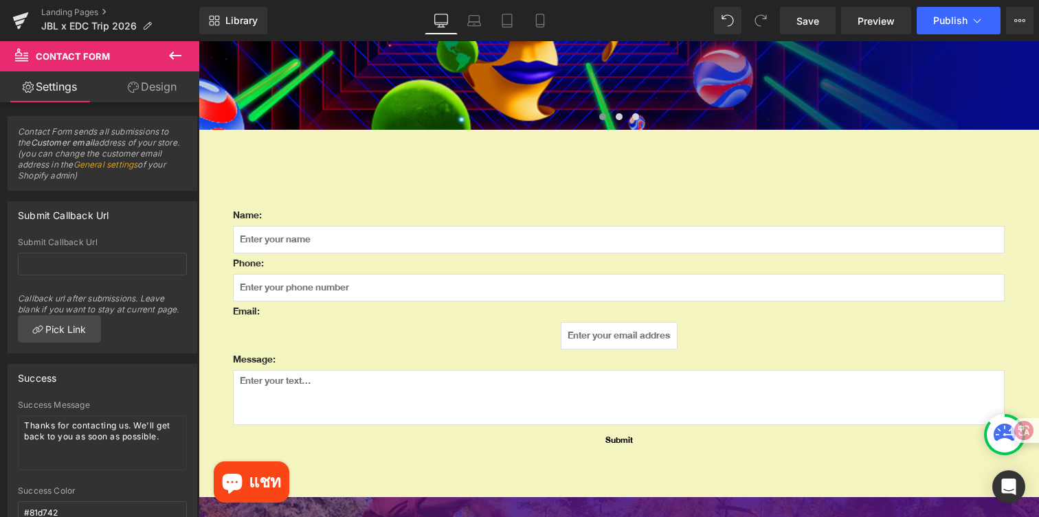
click at [174, 56] on icon at bounding box center [175, 55] width 16 height 16
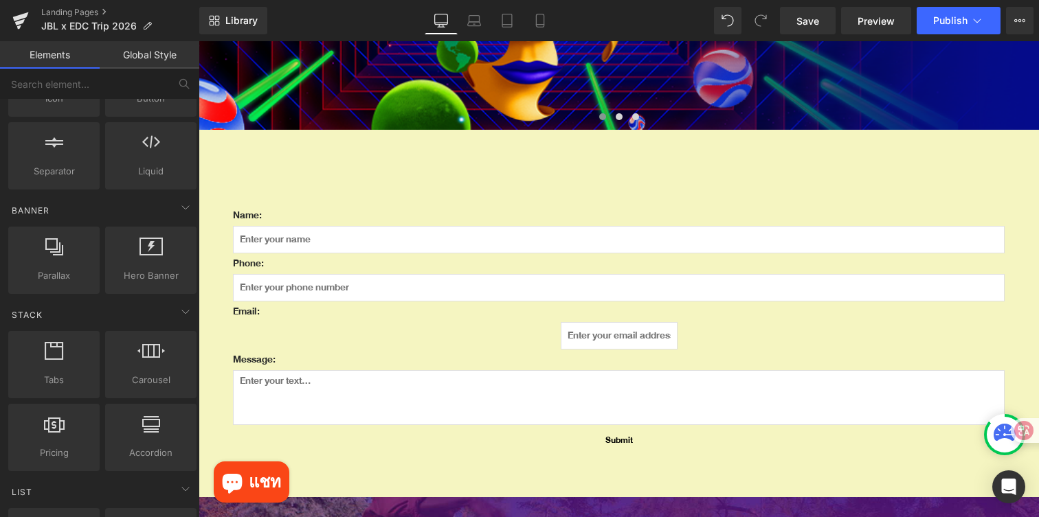
scroll to position [0, 0]
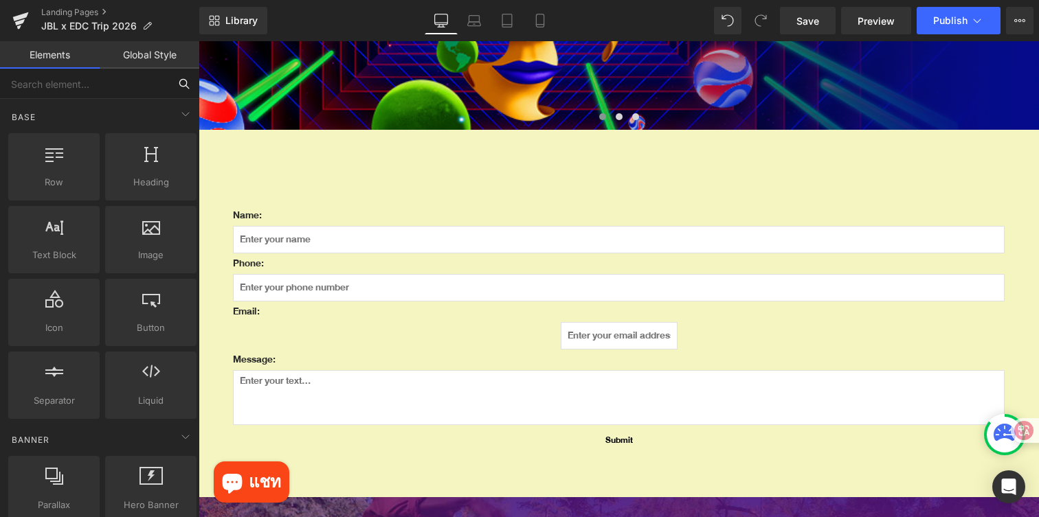
click at [81, 76] on input "text" at bounding box center [84, 84] width 169 height 30
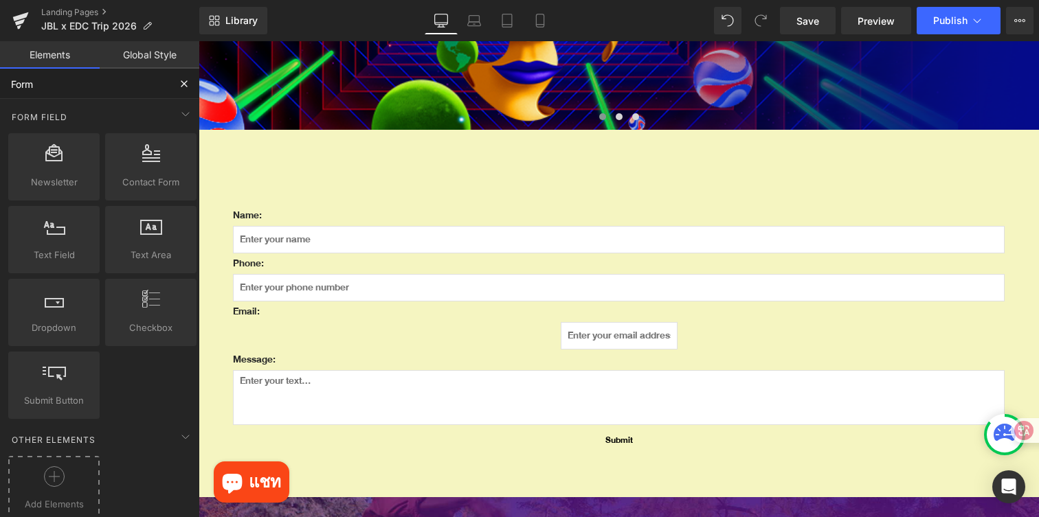
click at [58, 473] on icon at bounding box center [54, 477] width 21 height 21
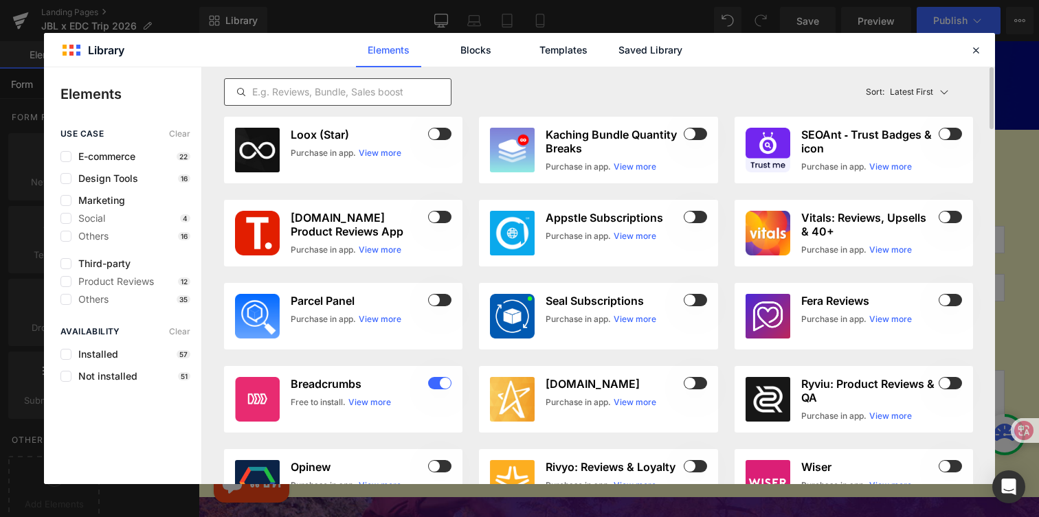
type input "Form"
click at [342, 93] on input "text" at bounding box center [338, 92] width 226 height 16
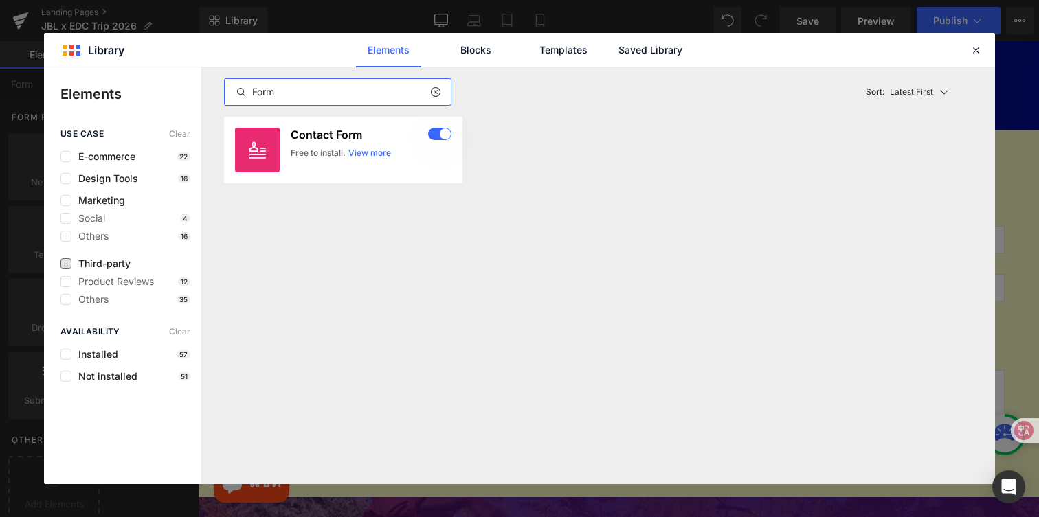
type input "Form"
click at [81, 265] on span "Third-party" at bounding box center [100, 263] width 59 height 11
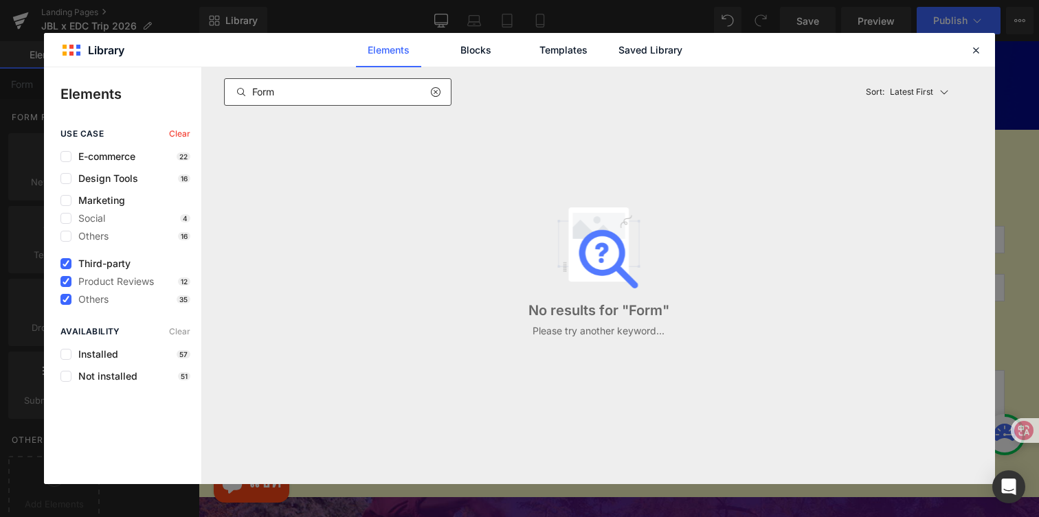
click at [430, 96] on icon at bounding box center [435, 92] width 10 height 11
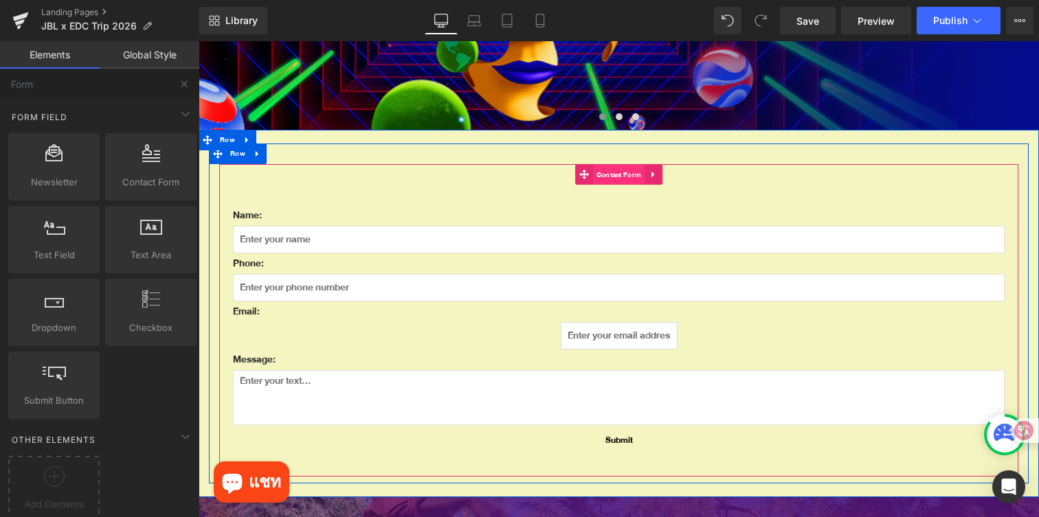
click at [605, 173] on span "Contact Form" at bounding box center [619, 175] width 52 height 21
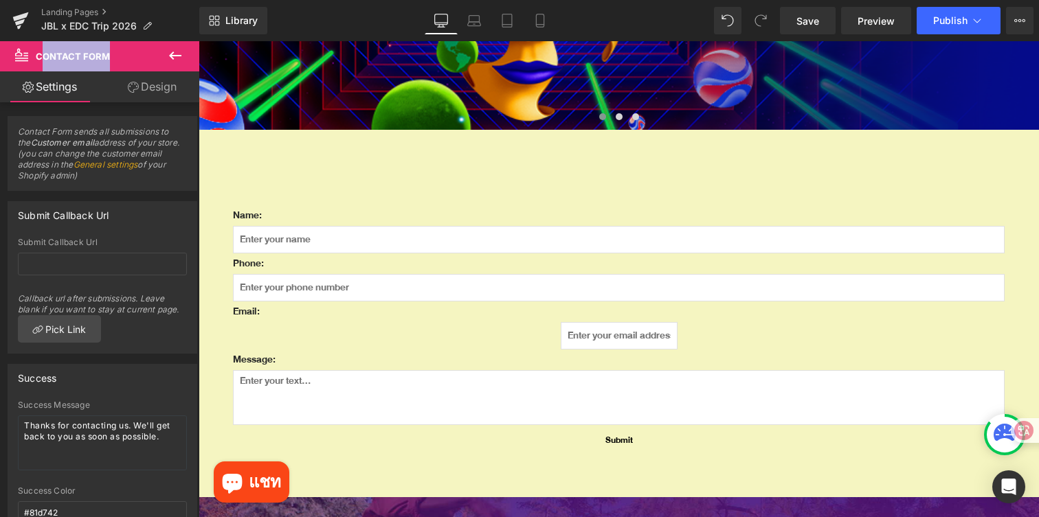
drag, startPoint x: 118, startPoint y: 53, endPoint x: 40, endPoint y: 56, distance: 77.7
click at [40, 56] on span "Contact Form" at bounding box center [82, 56] width 137 height 30
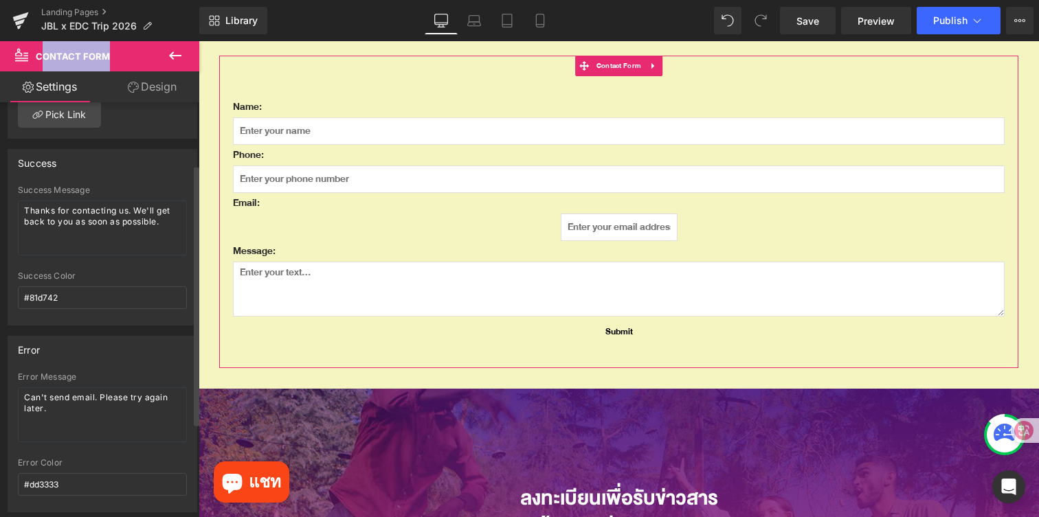
scroll to position [248, 0]
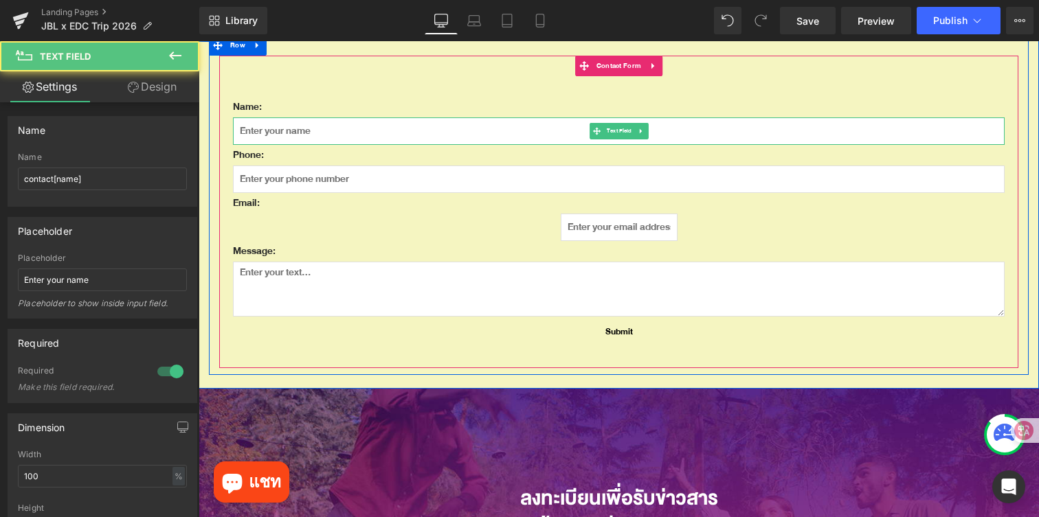
click at [462, 124] on input "text" at bounding box center [619, 131] width 772 height 27
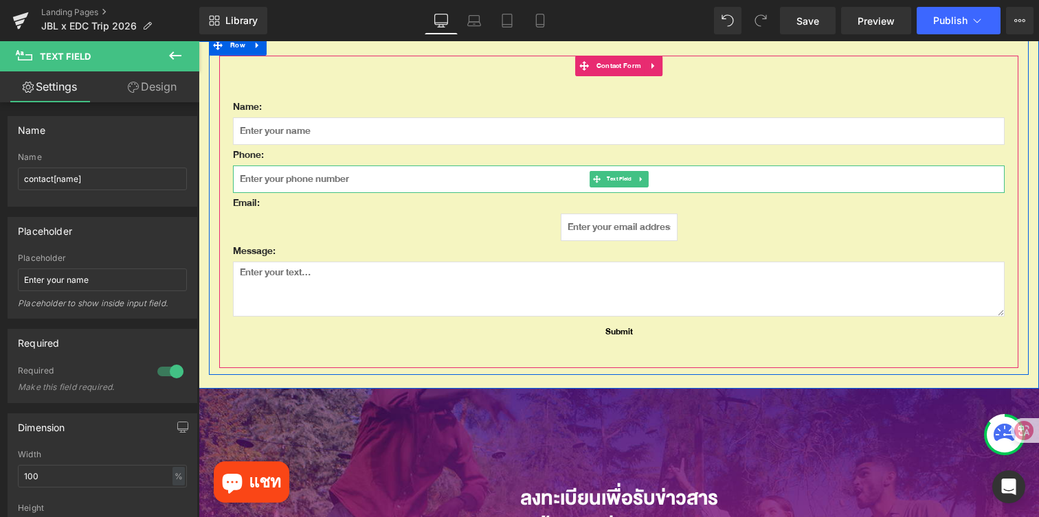
click at [481, 179] on input "text" at bounding box center [619, 179] width 772 height 27
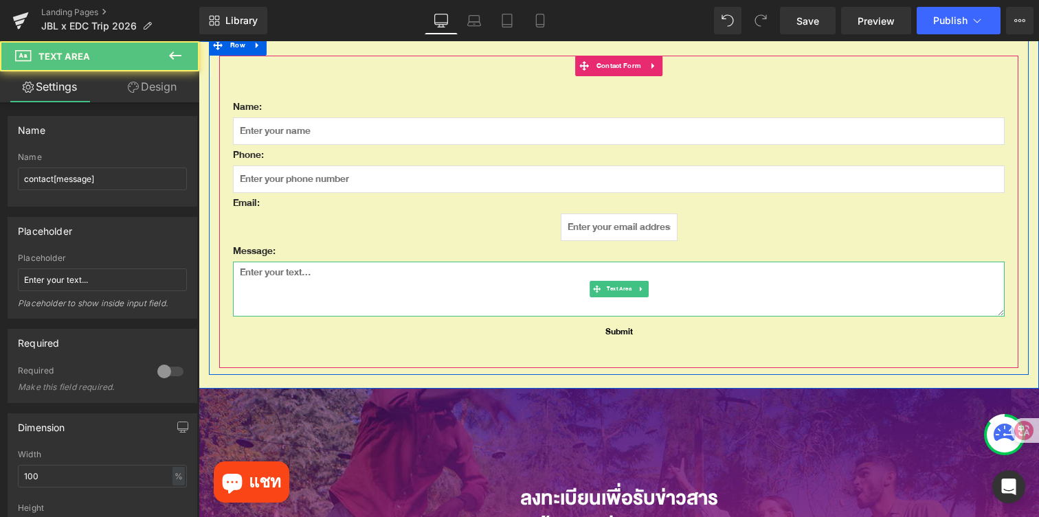
click at [543, 299] on textarea at bounding box center [619, 289] width 772 height 55
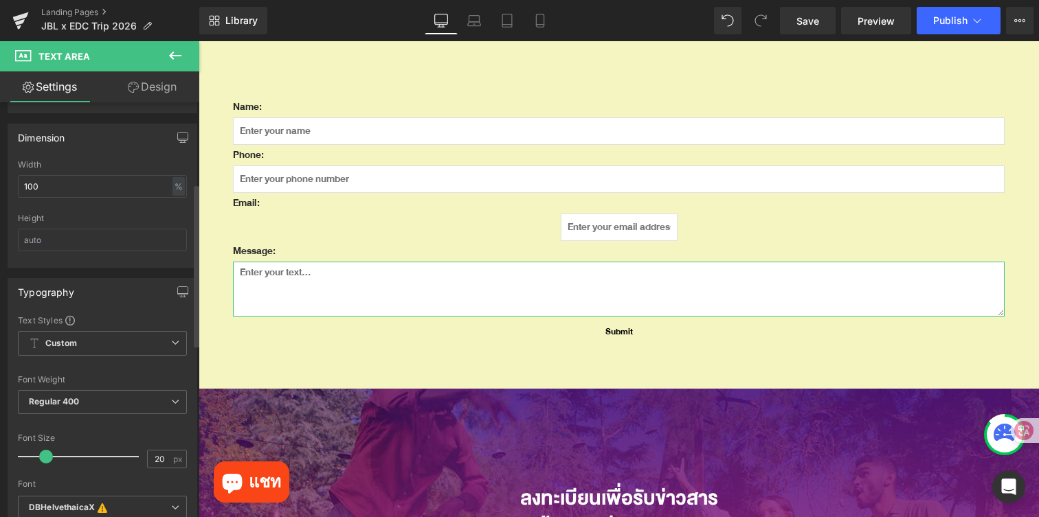
scroll to position [0, 0]
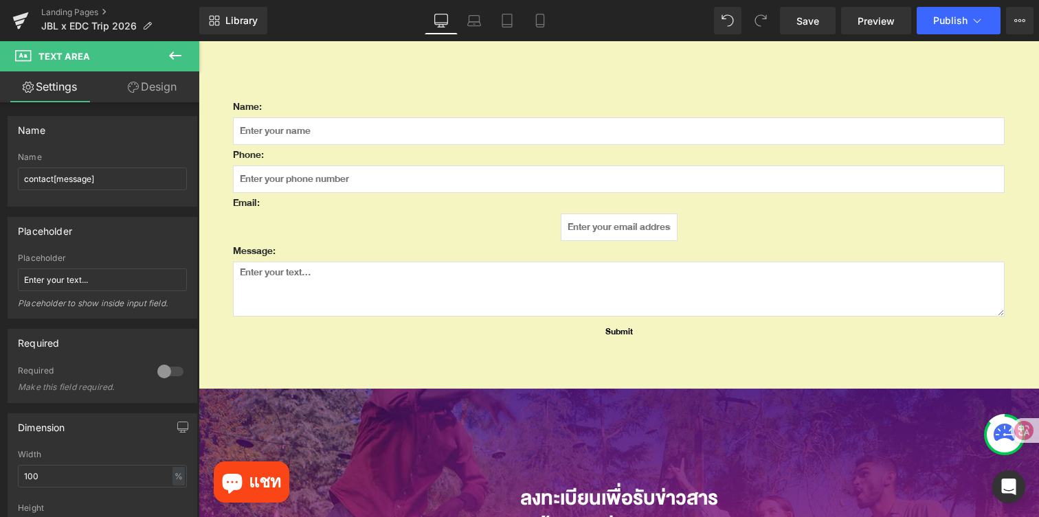
click at [170, 54] on icon at bounding box center [175, 55] width 16 height 16
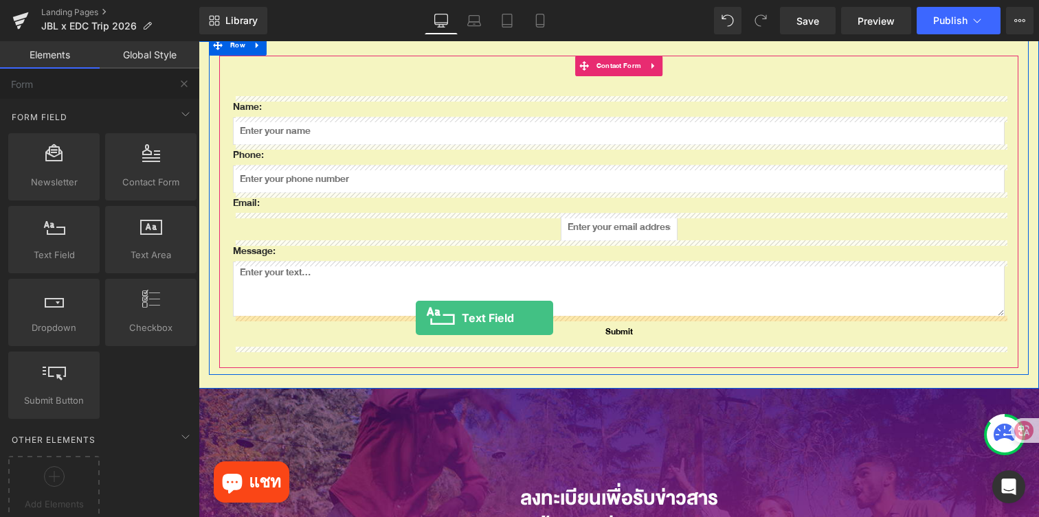
drag, startPoint x: 258, startPoint y: 275, endPoint x: 416, endPoint y: 318, distance: 163.2
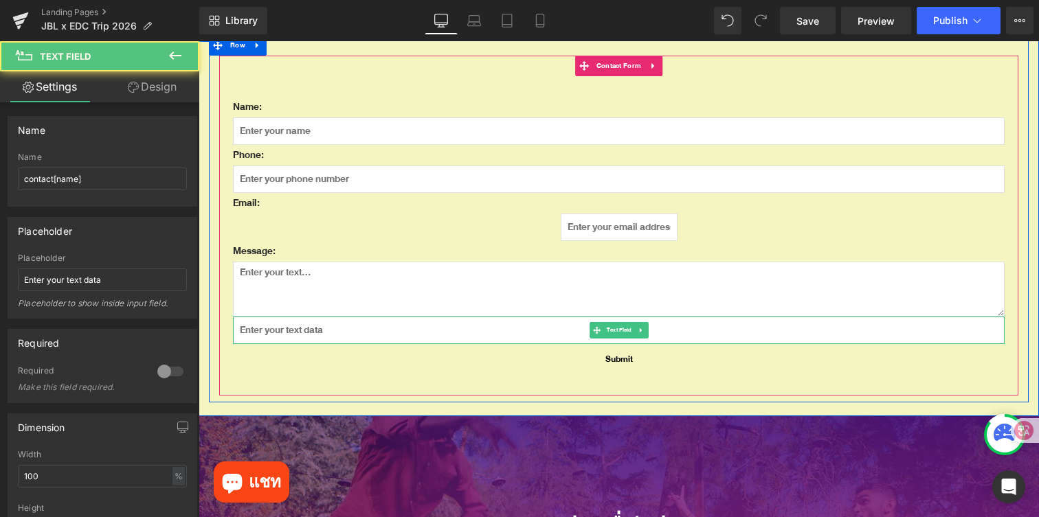
click at [449, 331] on input "text" at bounding box center [619, 330] width 772 height 27
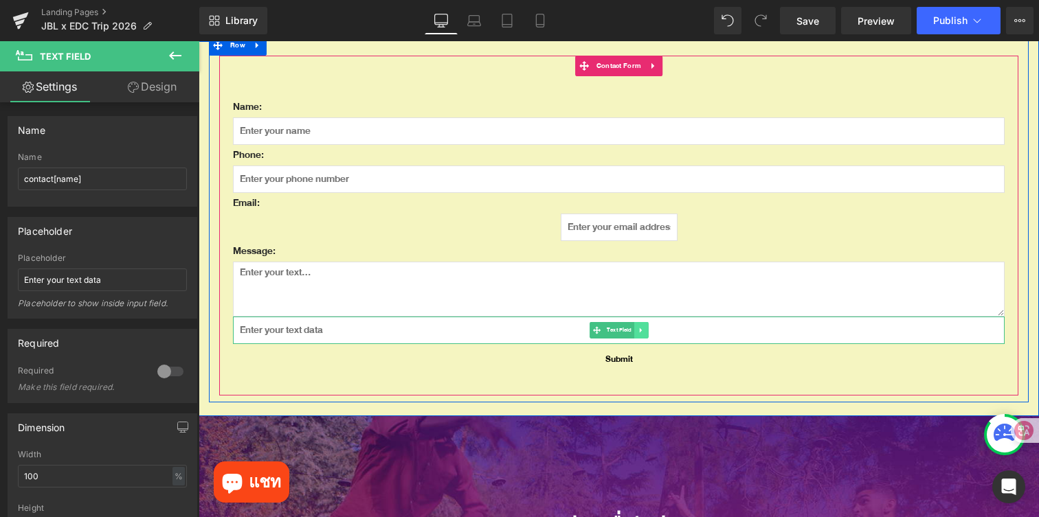
click at [645, 334] on link at bounding box center [641, 330] width 14 height 16
click at [649, 333] on icon at bounding box center [649, 330] width 8 height 8
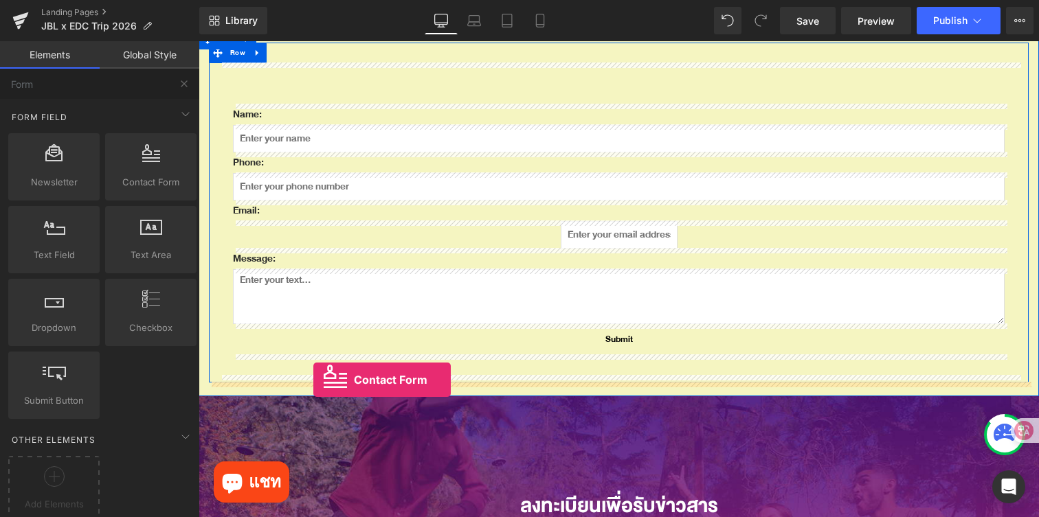
drag, startPoint x: 344, startPoint y: 210, endPoint x: 313, endPoint y: 380, distance: 173.2
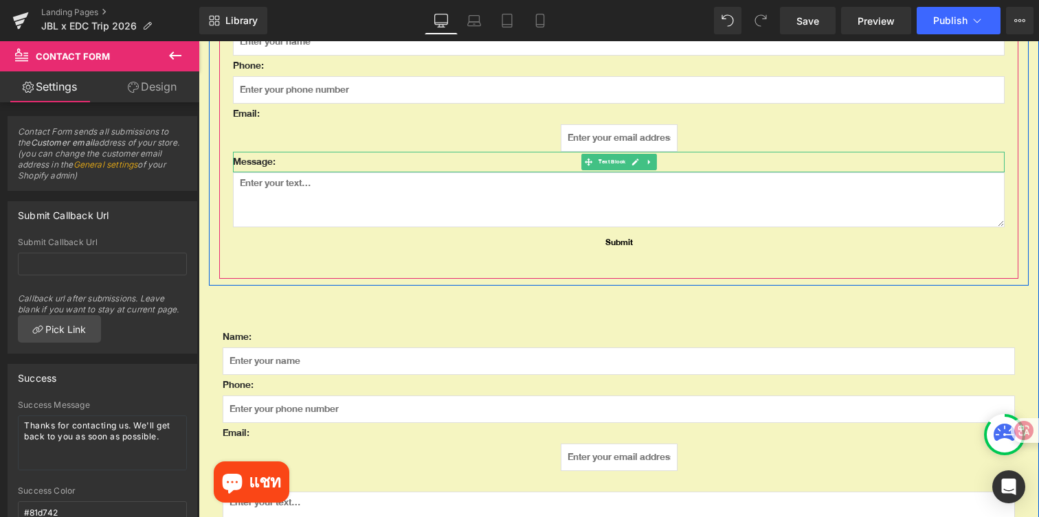
scroll to position [539, 0]
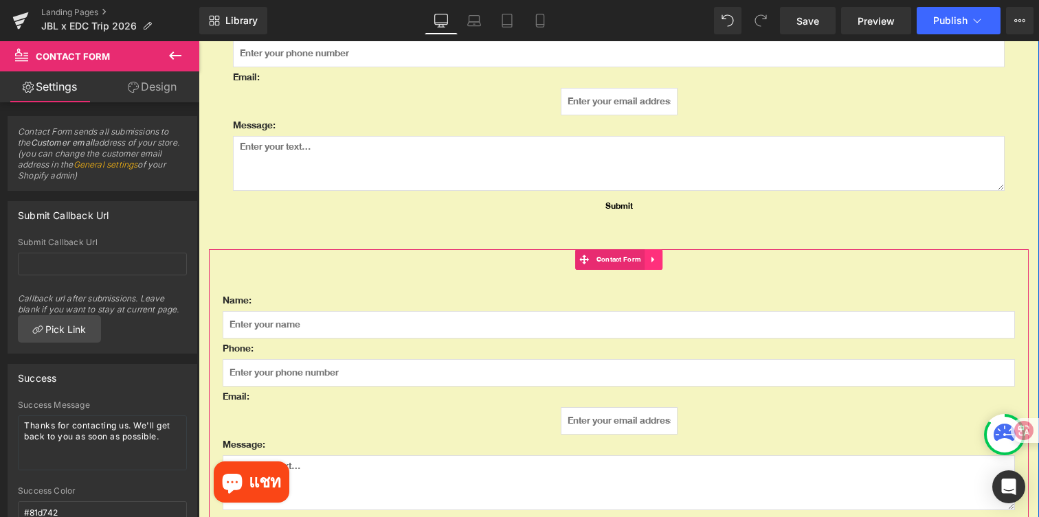
click at [661, 258] on link at bounding box center [654, 259] width 18 height 21
click at [592, 258] on span "Contact Form" at bounding box center [592, 259] width 52 height 21
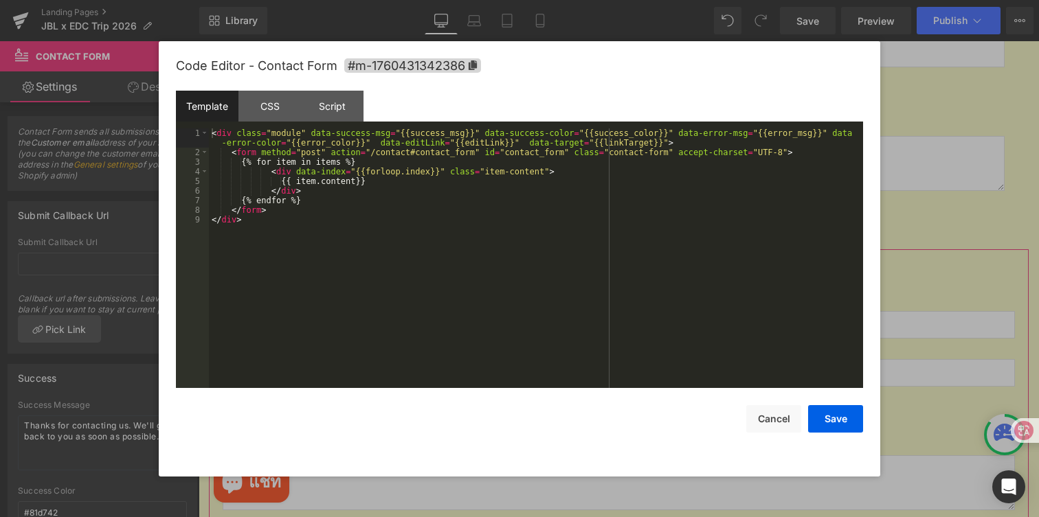
click at [590, 0] on div "Contact Form You are previewing how the will restyle your page. You can not edi…" at bounding box center [519, 0] width 1039 height 0
click at [259, 109] on div "CSS" at bounding box center [269, 106] width 63 height 31
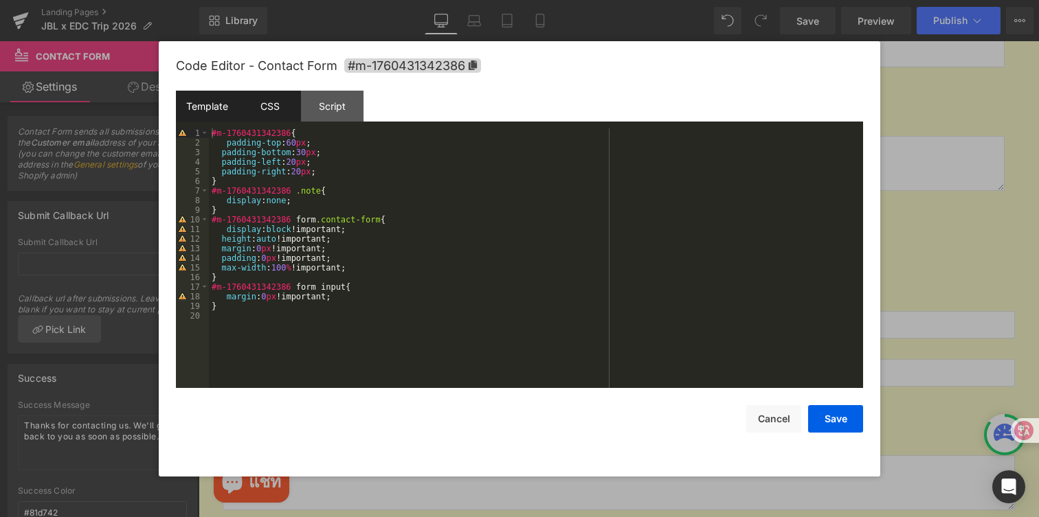
click at [216, 109] on div "Template" at bounding box center [207, 106] width 63 height 31
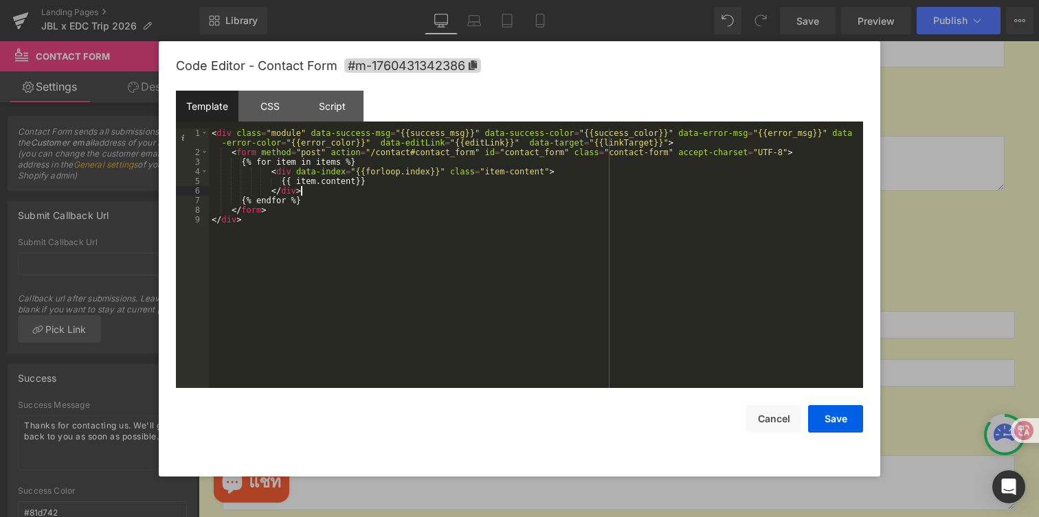
click at [413, 192] on div "< div class = "module" data-success-msg = "{{success_msg}}" data-success-color …" at bounding box center [536, 273] width 654 height 289
click at [424, 185] on div "< div class = "module" data-success-msg = "{{success_msg}}" data-success-color …" at bounding box center [536, 273] width 654 height 289
click at [278, 107] on div "CSS" at bounding box center [269, 106] width 63 height 31
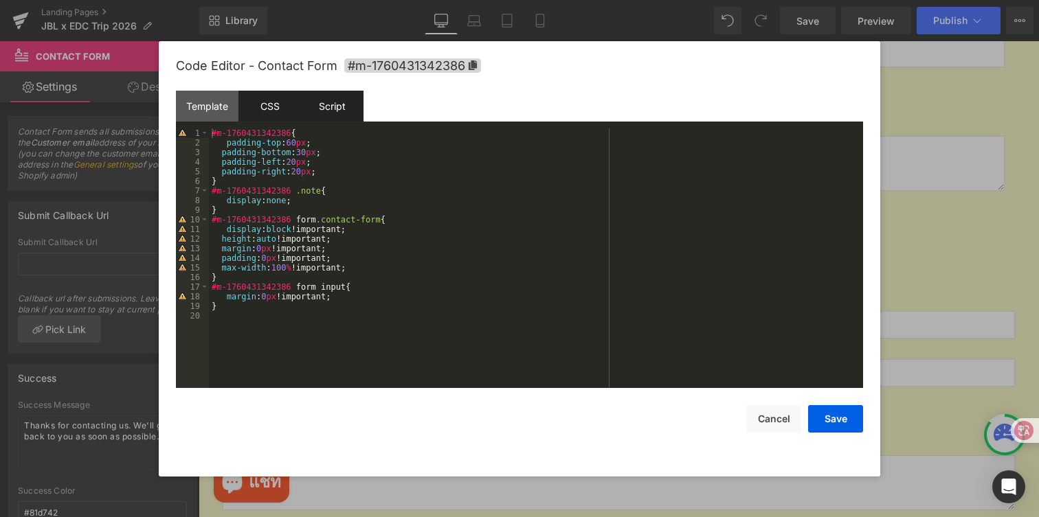
click at [331, 100] on div "Script" at bounding box center [332, 106] width 63 height 31
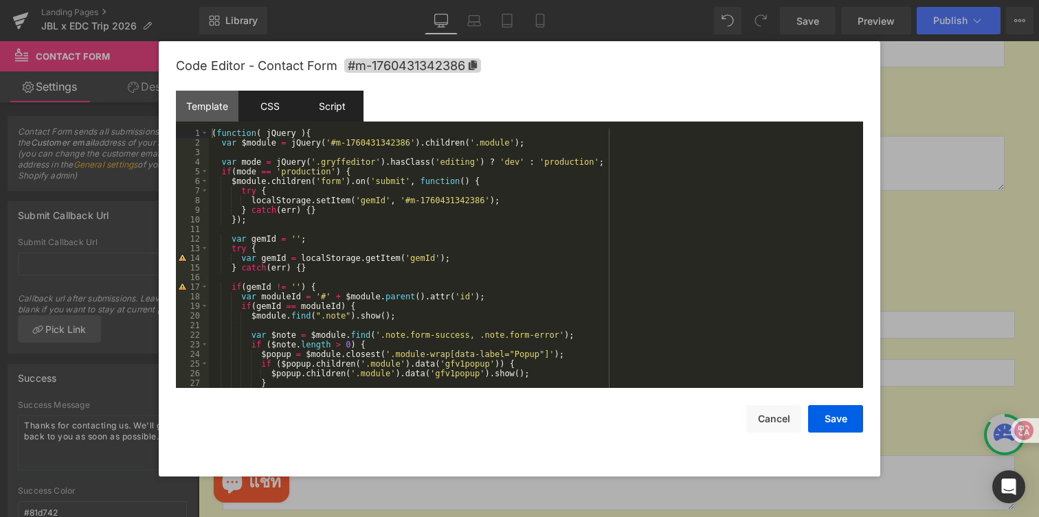
click at [255, 112] on div "CSS" at bounding box center [269, 106] width 63 height 31
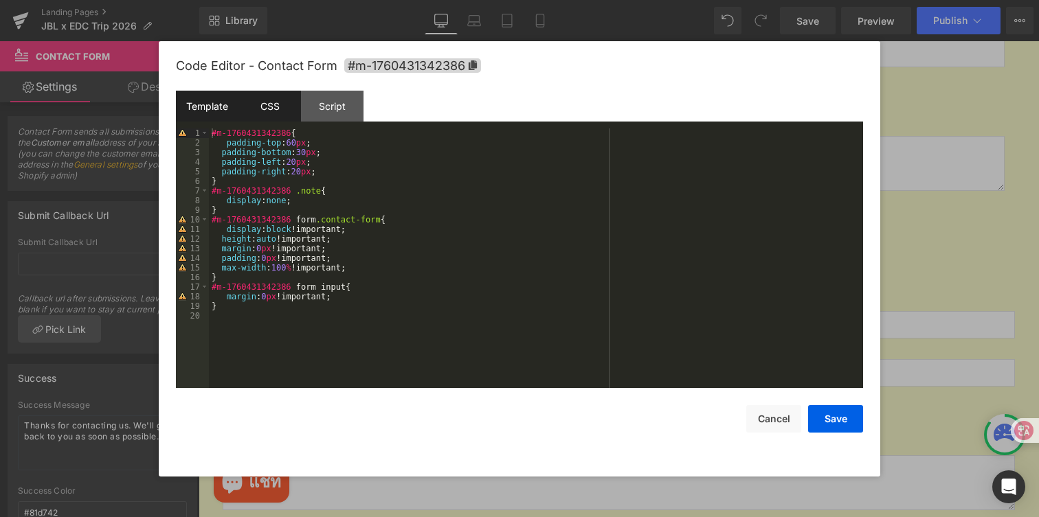
click at [215, 112] on div "Template" at bounding box center [207, 106] width 63 height 31
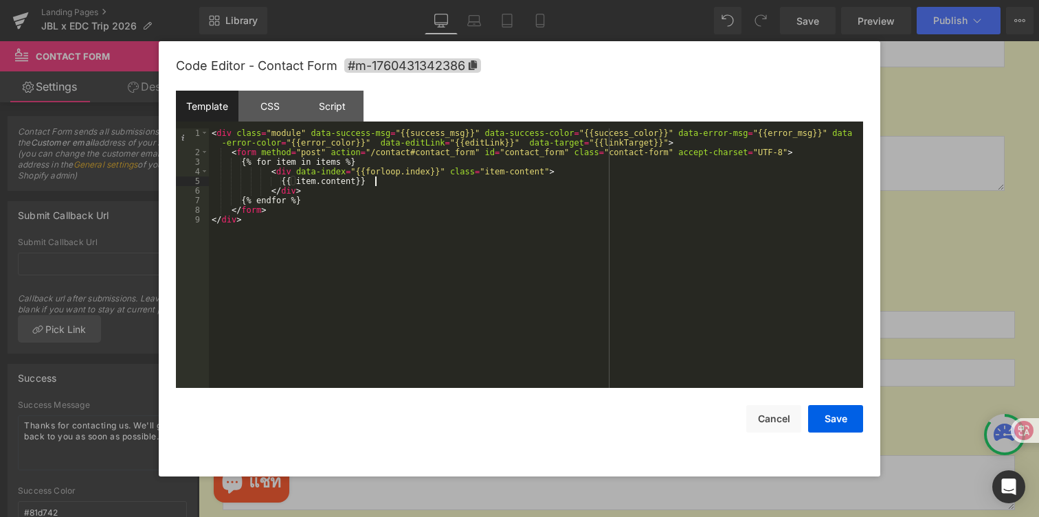
click at [410, 177] on div "< div class = "module" data-success-msg = "{{success_msg}}" data-success-color …" at bounding box center [536, 273] width 654 height 289
click at [322, 113] on div "Script" at bounding box center [332, 106] width 63 height 31
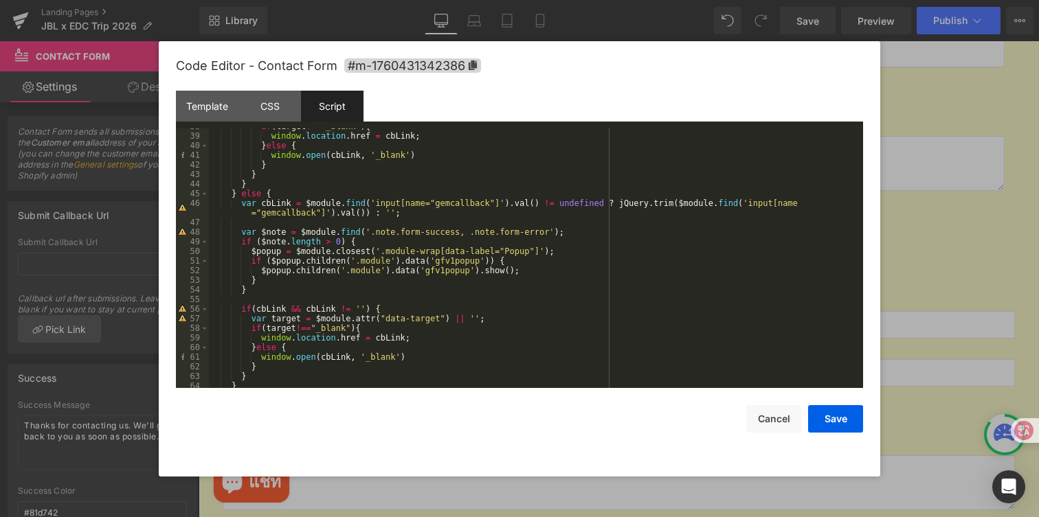
scroll to position [372, 0]
click at [281, 118] on div "CSS" at bounding box center [269, 106] width 63 height 31
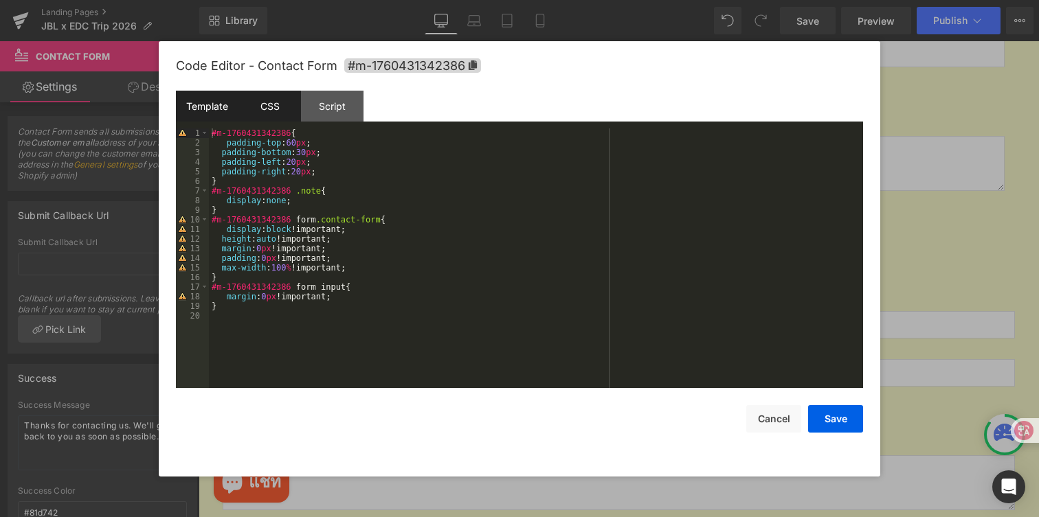
click at [216, 108] on div "Template" at bounding box center [207, 106] width 63 height 31
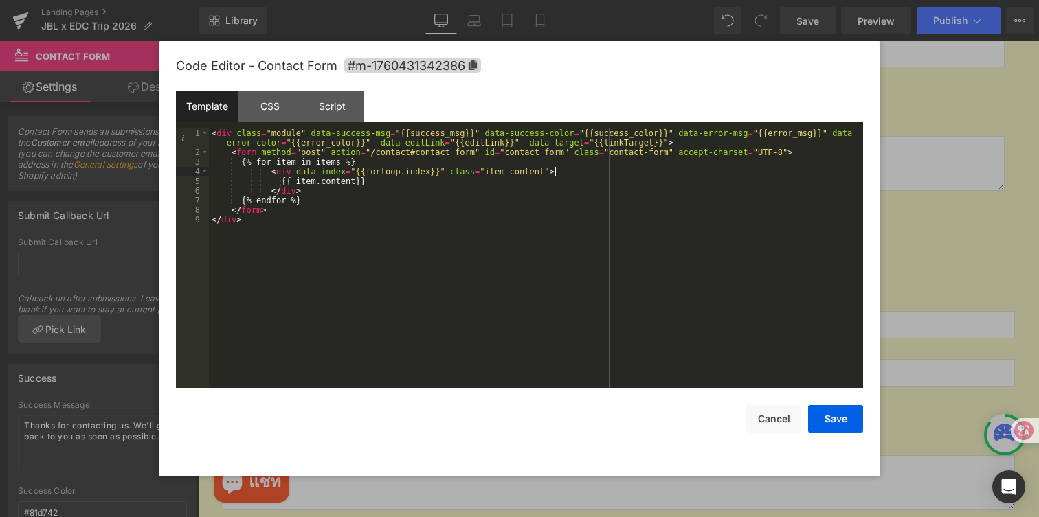
click at [605, 175] on div "< div class = "module" data-success-msg = "{{success_msg}}" data-success-color …" at bounding box center [536, 273] width 654 height 289
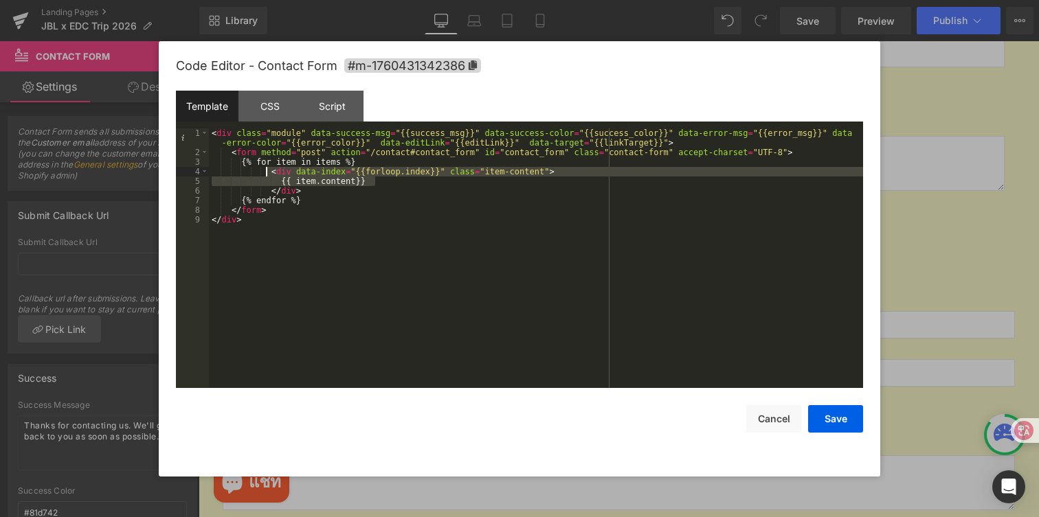
drag, startPoint x: 401, startPoint y: 182, endPoint x: 266, endPoint y: 172, distance: 135.7
click at [266, 172] on div "< div class = "module" data-success-msg = "{{success_msg}}" data-success-color …" at bounding box center [536, 273] width 654 height 289
click at [452, 206] on div "< div class = "module" data-success-msg = "{{success_msg}}" data-success-color …" at bounding box center [536, 273] width 654 height 289
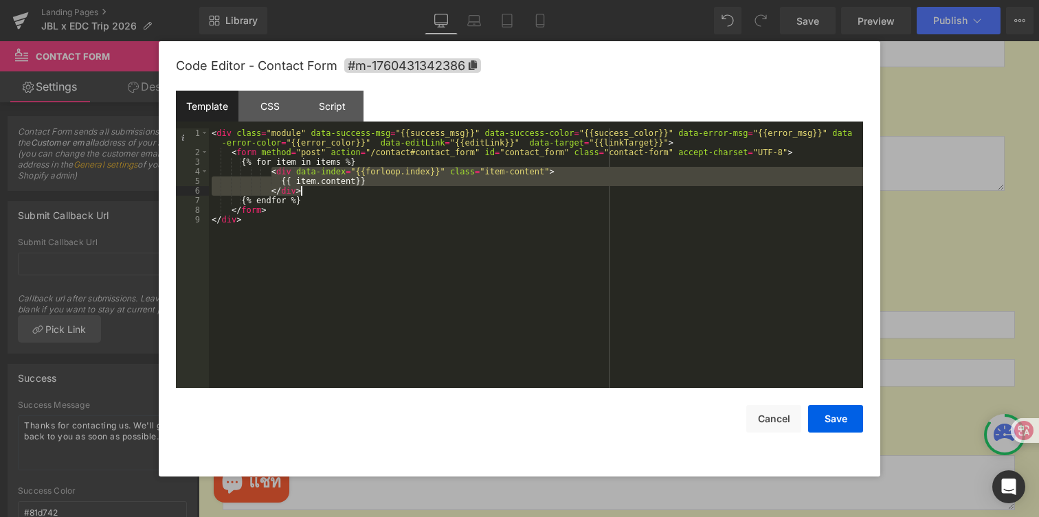
drag, startPoint x: 269, startPoint y: 173, endPoint x: 394, endPoint y: 190, distance: 126.3
click at [394, 190] on div "< div class = "module" data-success-msg = "{{success_msg}}" data-success-color …" at bounding box center [536, 273] width 654 height 289
click at [357, 190] on div "< div class = "module" data-success-msg = "{{success_msg}}" data-success-color …" at bounding box center [536, 273] width 654 height 289
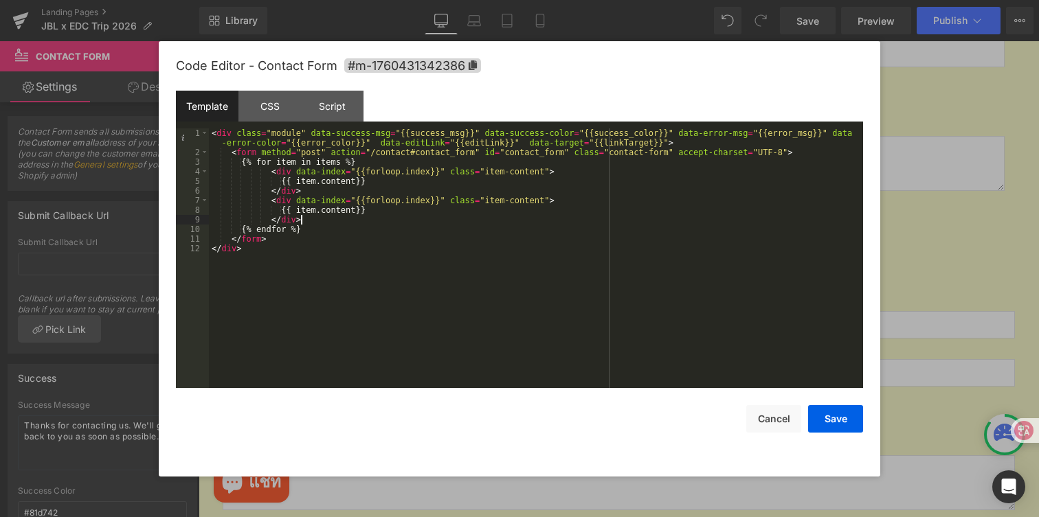
click at [342, 225] on div "< div class = "module" data-success-msg = "{{success_msg}}" data-success-color …" at bounding box center [536, 273] width 654 height 289
click at [827, 420] on button "Save" at bounding box center [835, 418] width 55 height 27
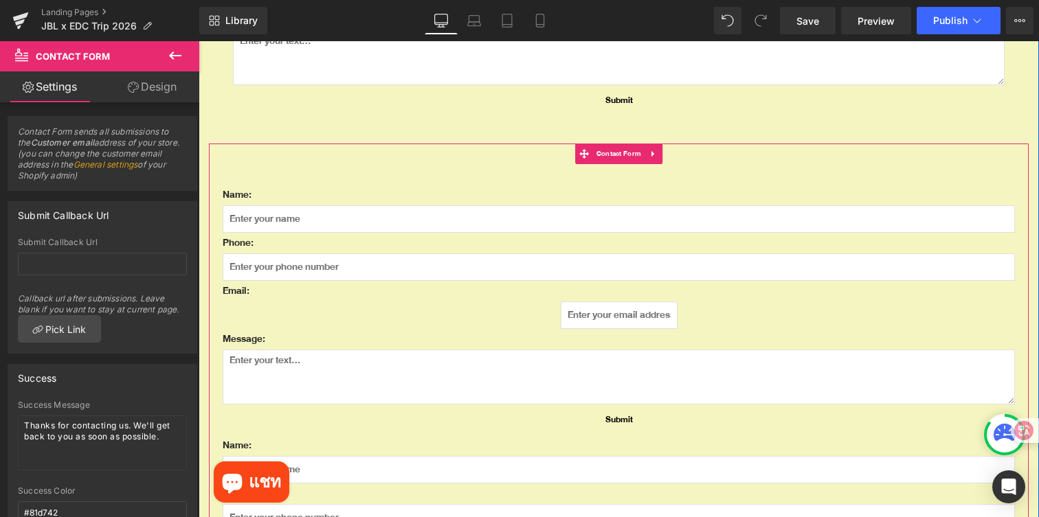
scroll to position [626, 0]
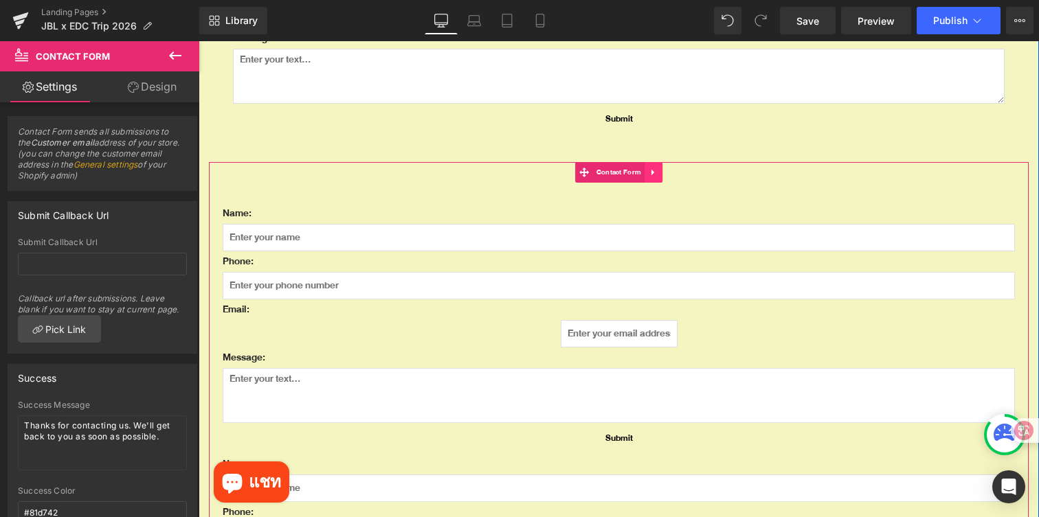
click at [659, 167] on link at bounding box center [654, 172] width 18 height 21
click at [662, 172] on icon at bounding box center [663, 172] width 10 height 10
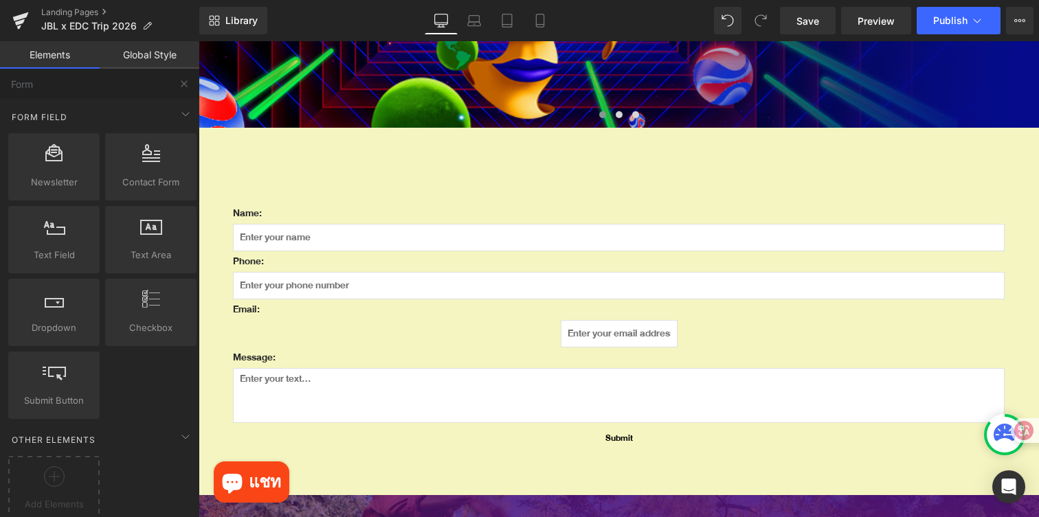
scroll to position [305, 0]
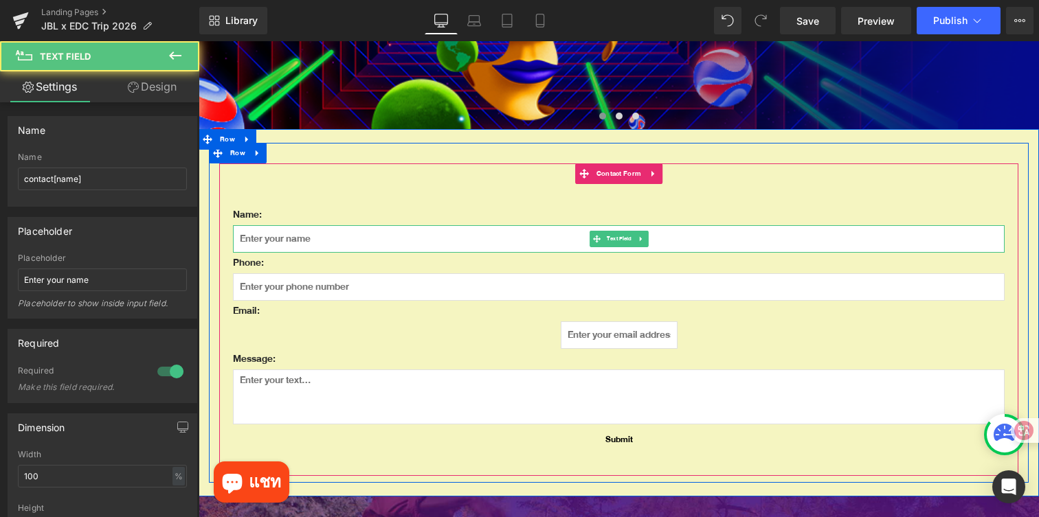
click at [378, 246] on input "text" at bounding box center [619, 238] width 772 height 27
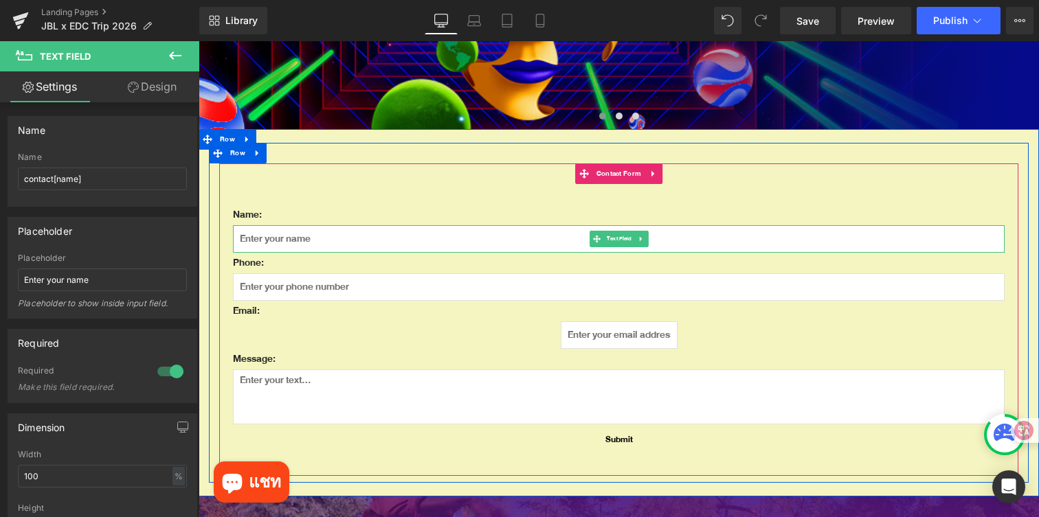
click at [553, 240] on input "text" at bounding box center [619, 238] width 772 height 27
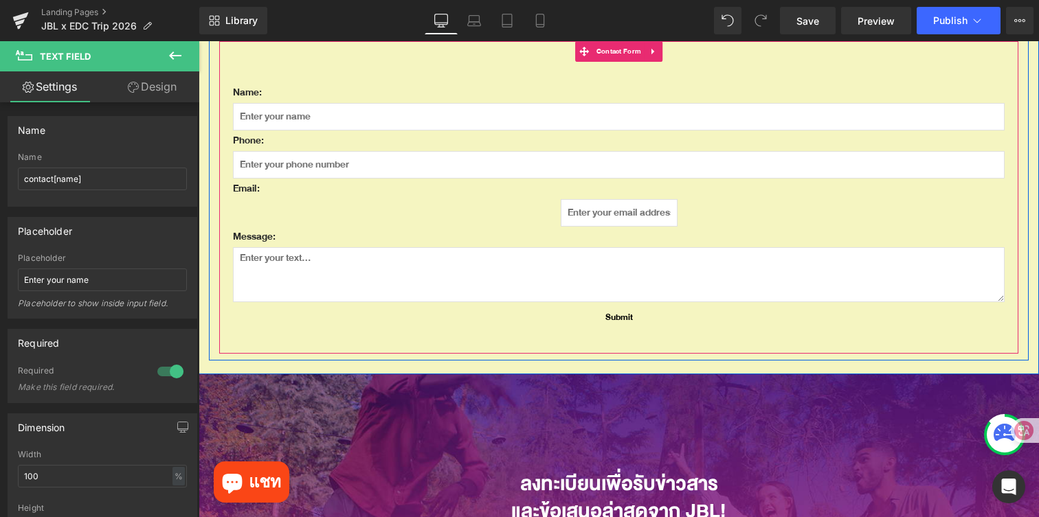
scroll to position [437, 0]
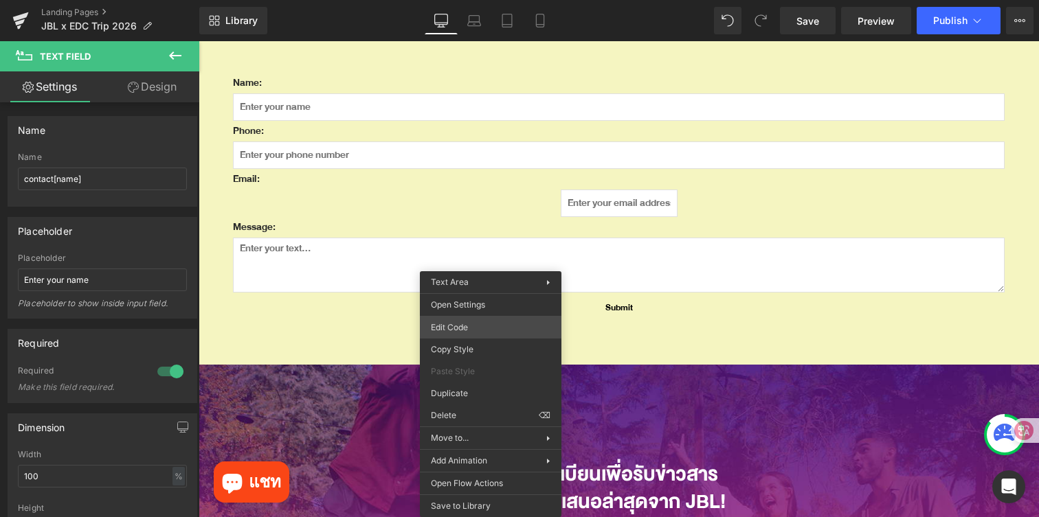
click at [457, 0] on div "Contact Form You are previewing how the will restyle your page. You can not edi…" at bounding box center [519, 0] width 1039 height 0
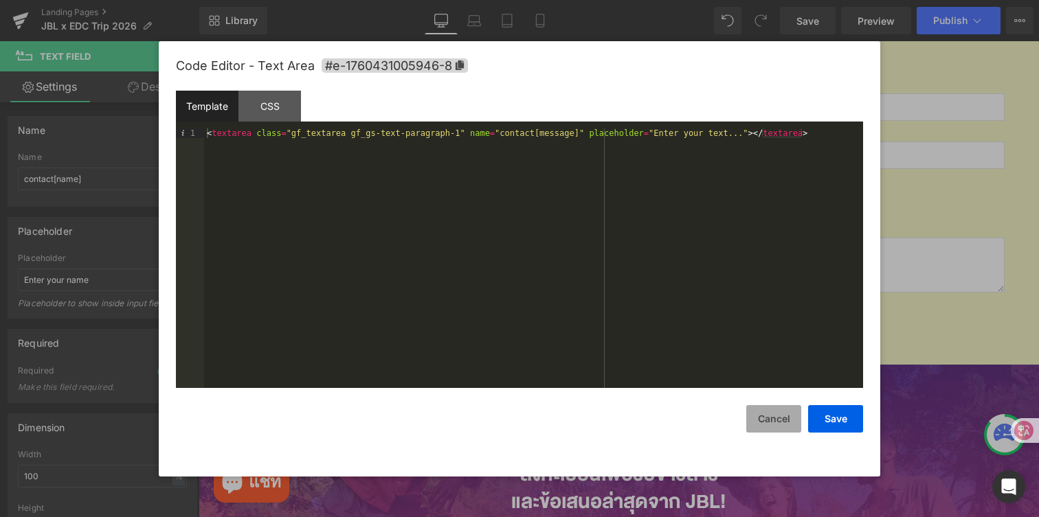
click at [761, 414] on button "Cancel" at bounding box center [773, 418] width 55 height 27
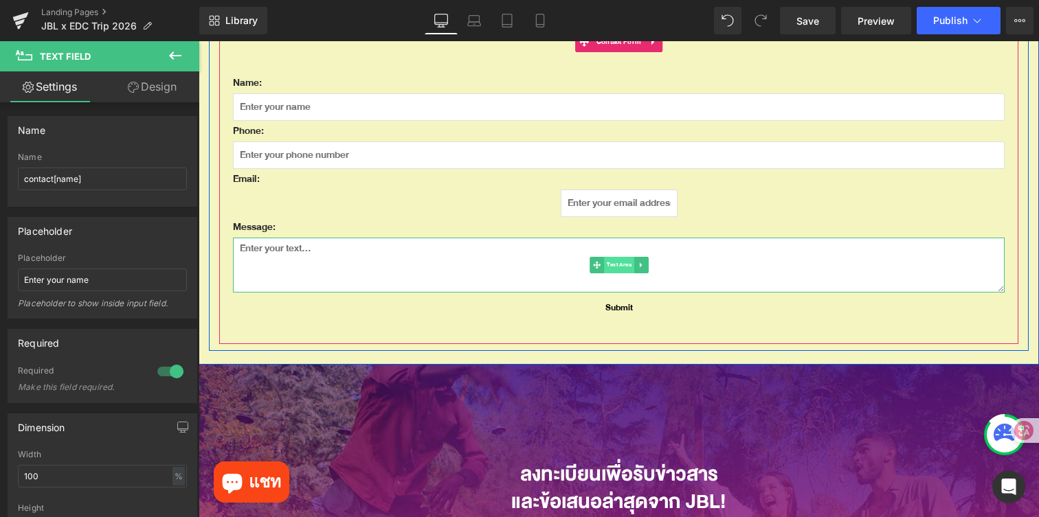
click at [624, 263] on span "Text Area" at bounding box center [619, 265] width 30 height 16
click at [610, 157] on span "Text Field" at bounding box center [619, 155] width 30 height 16
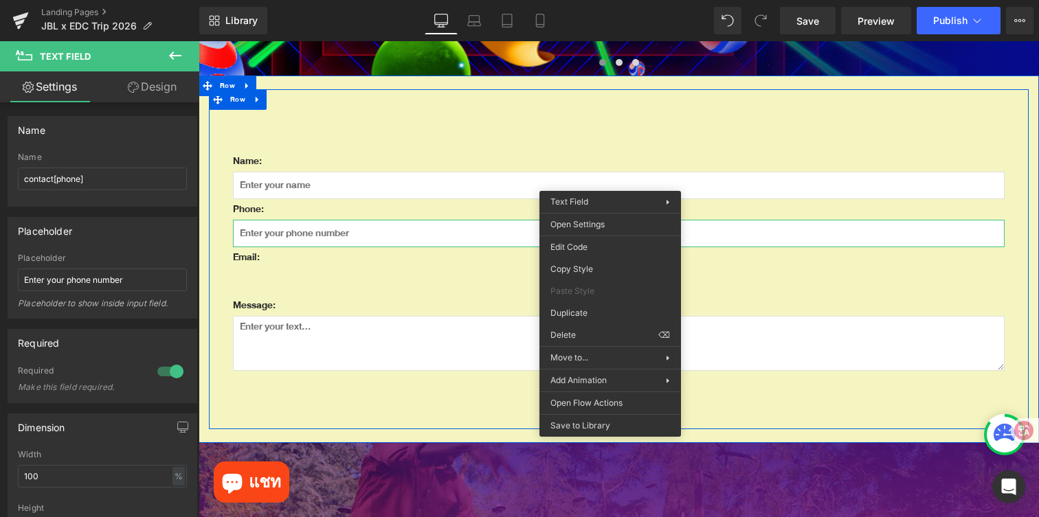
scroll to position [357, 0]
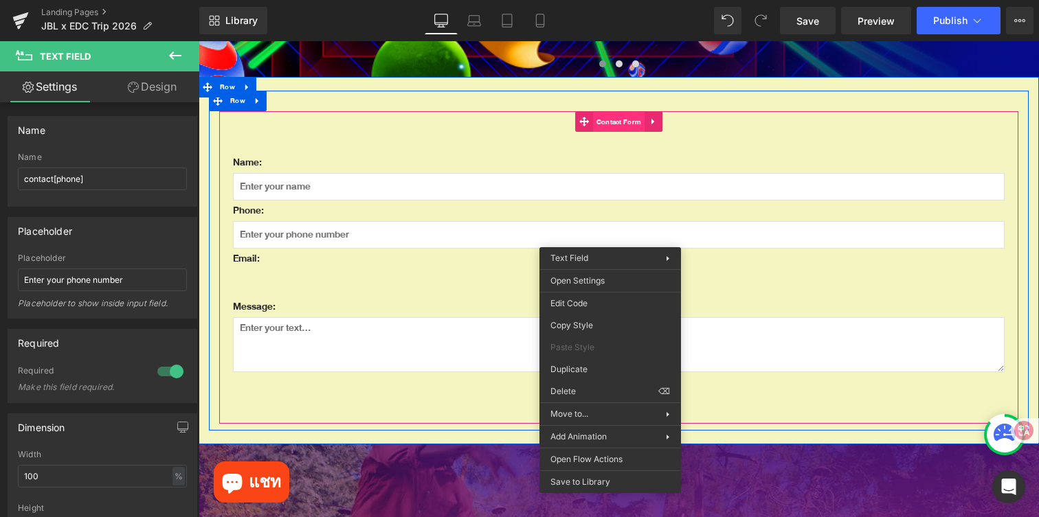
click at [611, 125] on span "Contact Form" at bounding box center [619, 122] width 52 height 21
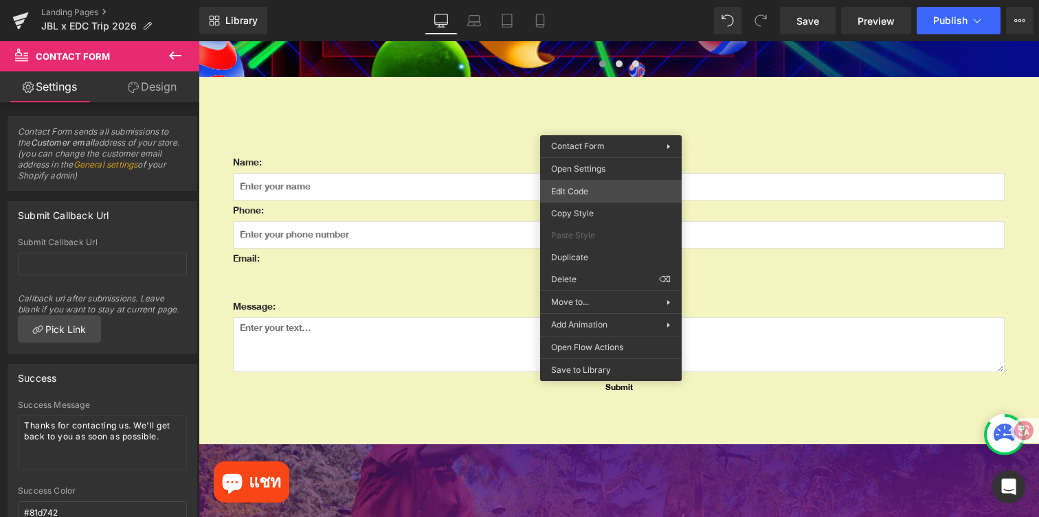
click at [594, 0] on div "Contact Form You are previewing how the will restyle your page. You can not edi…" at bounding box center [519, 0] width 1039 height 0
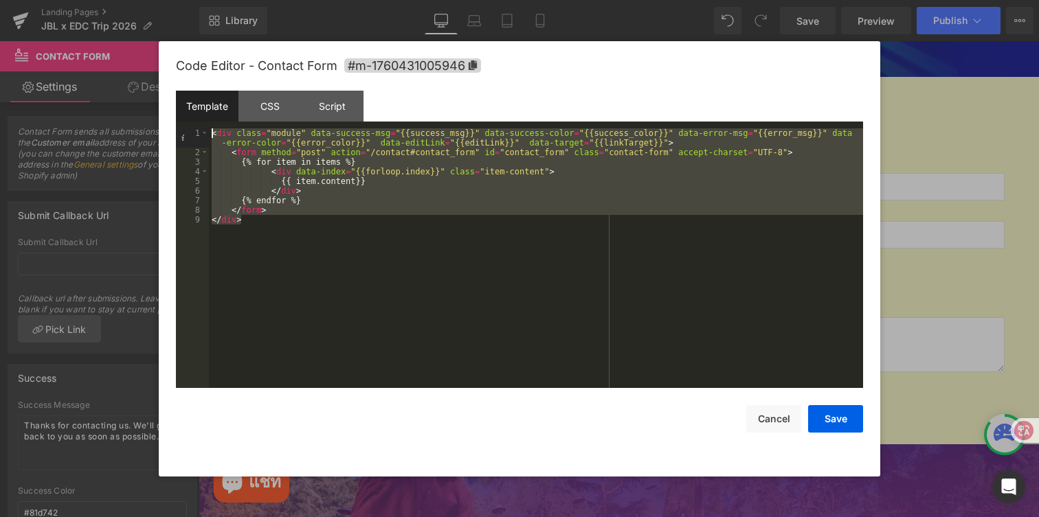
drag, startPoint x: 269, startPoint y: 230, endPoint x: 192, endPoint y: 129, distance: 127.0
click at [192, 129] on pre "1 2 3 4 5 6 7 8 9 < div class = "module" data-success-msg = "{{success_msg}}" d…" at bounding box center [519, 259] width 687 height 260
click at [302, 241] on div "< div class = "module" data-success-msg = "{{success_msg}}" data-success-color …" at bounding box center [536, 259] width 654 height 260
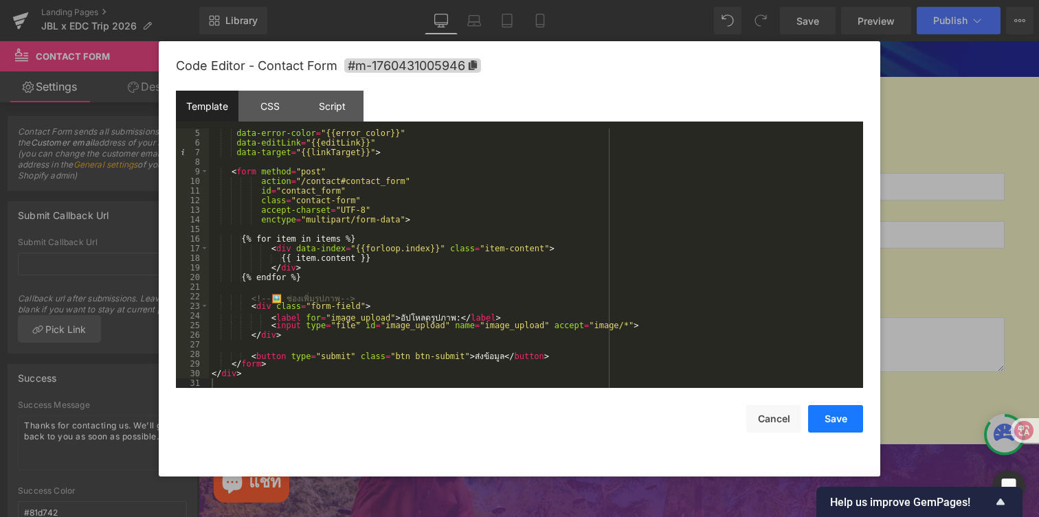
click at [825, 424] on button "Save" at bounding box center [835, 418] width 55 height 27
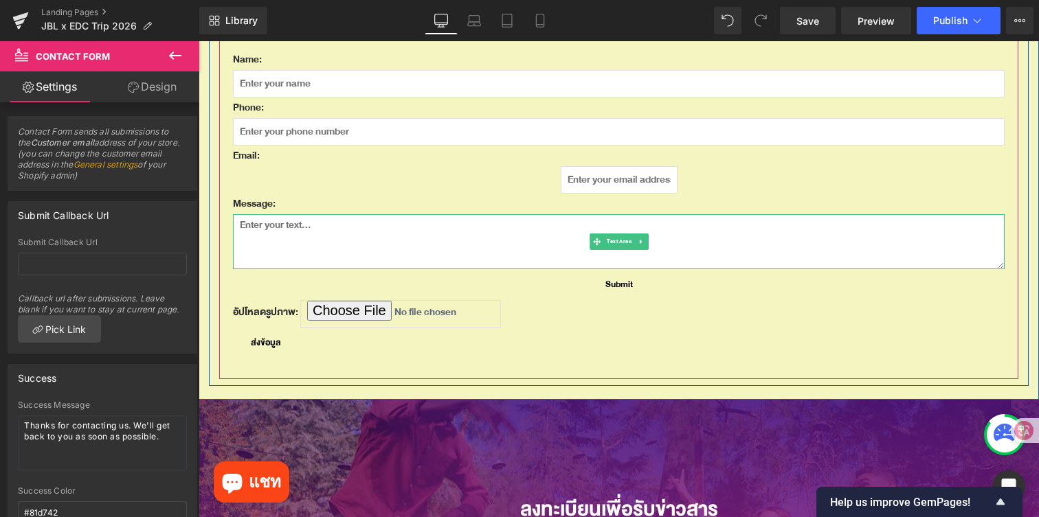
scroll to position [469, 0]
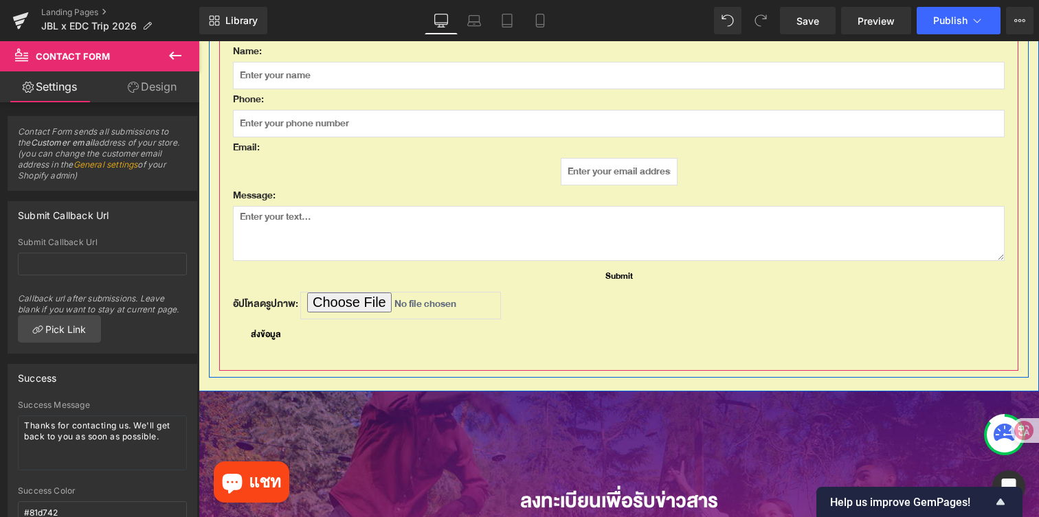
click at [361, 299] on input "อัปโหลดรูปภาพ:" at bounding box center [400, 305] width 201 height 27
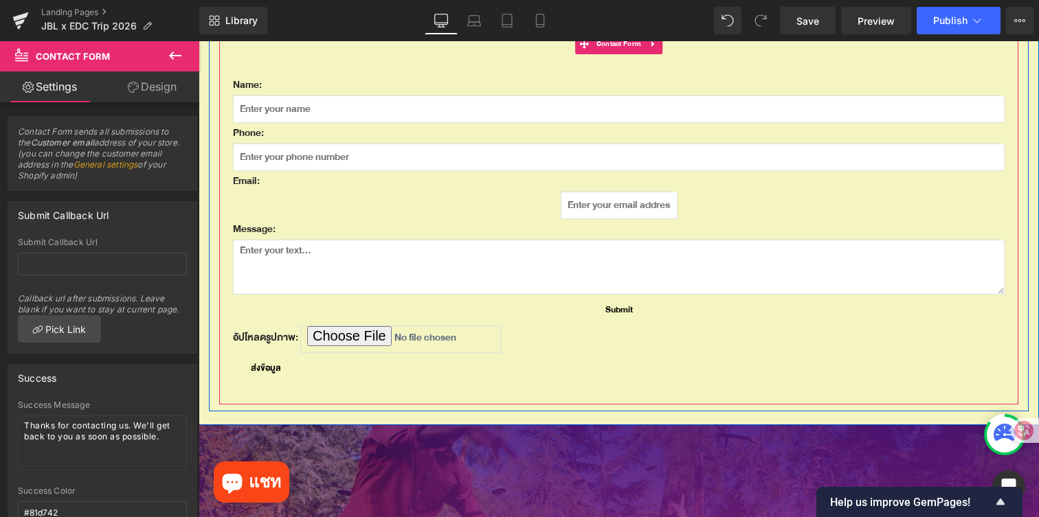
scroll to position [406, 0]
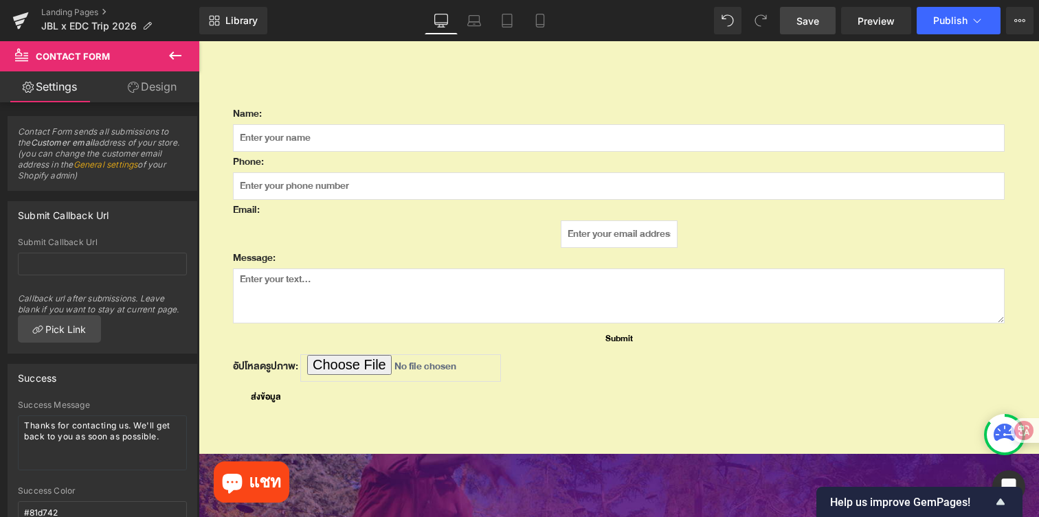
click at [804, 27] on span "Save" at bounding box center [807, 21] width 23 height 14
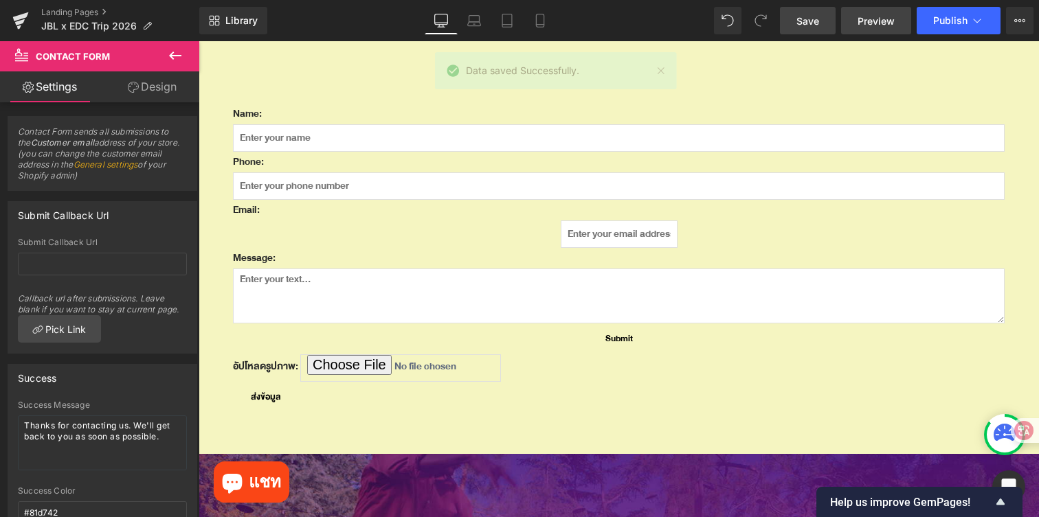
click at [880, 21] on span "Preview" at bounding box center [876, 21] width 37 height 14
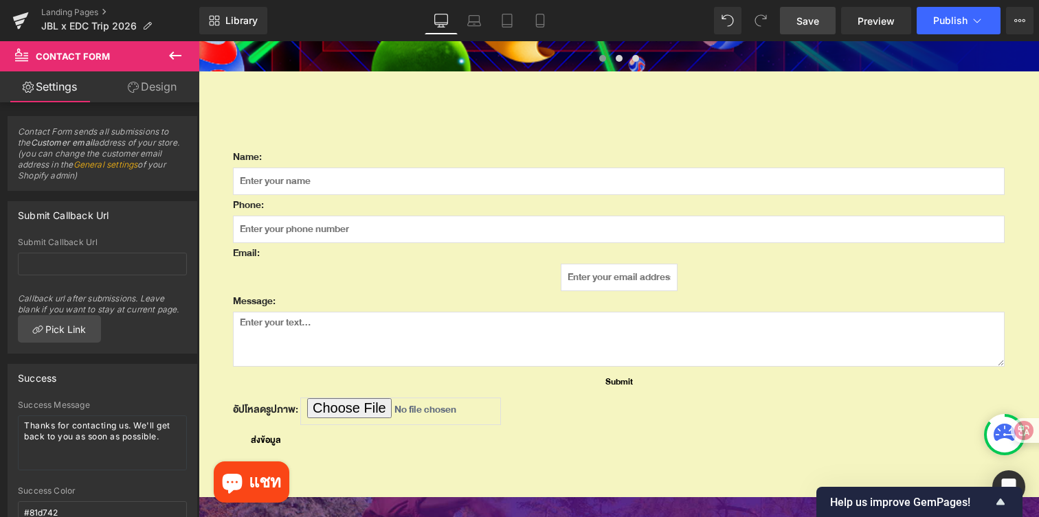
scroll to position [368, 0]
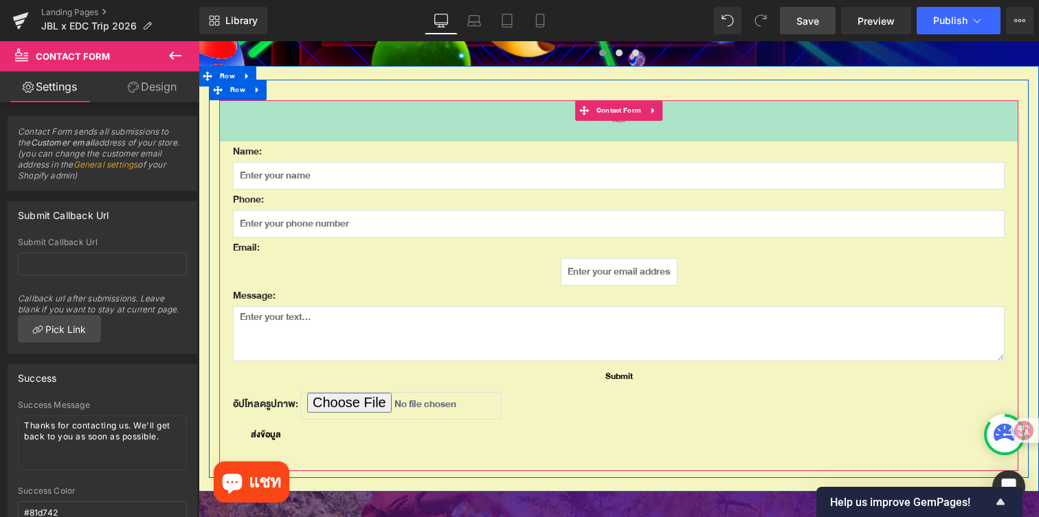
click at [665, 102] on div "60px" at bounding box center [618, 120] width 799 height 41
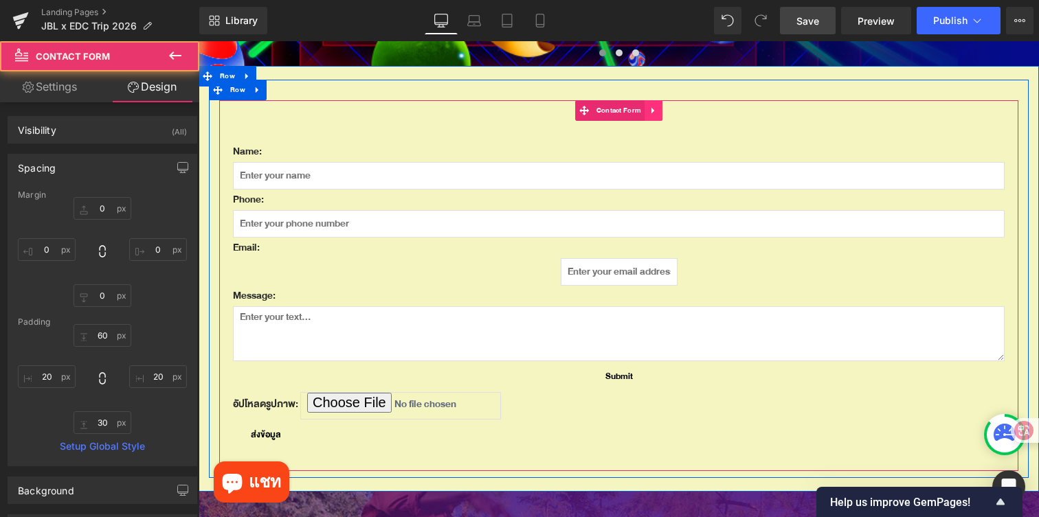
click at [658, 106] on link at bounding box center [654, 110] width 18 height 21
click at [662, 108] on icon at bounding box center [663, 111] width 10 height 10
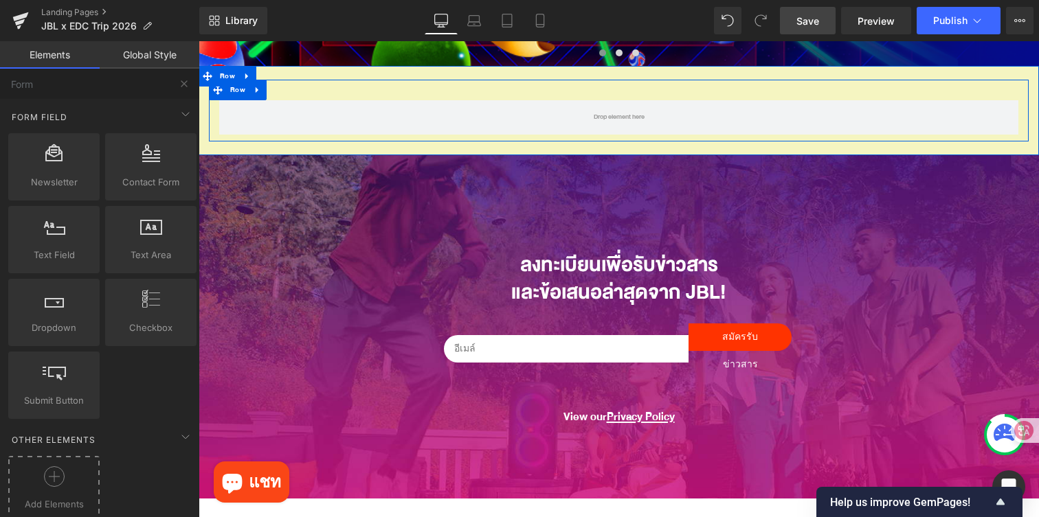
click at [69, 467] on div at bounding box center [54, 482] width 85 height 31
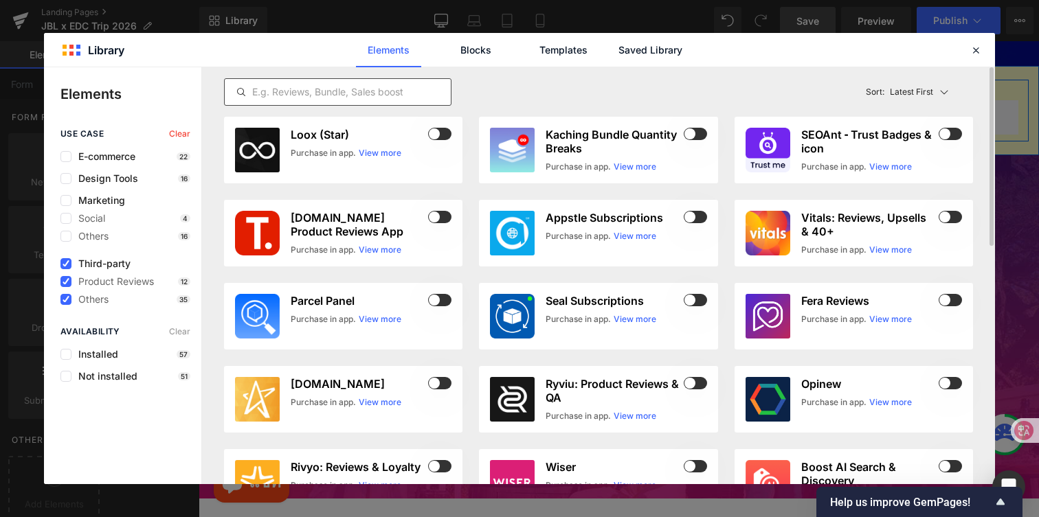
click at [386, 91] on input "text" at bounding box center [338, 92] width 226 height 16
paste input "SK: Form Builder"
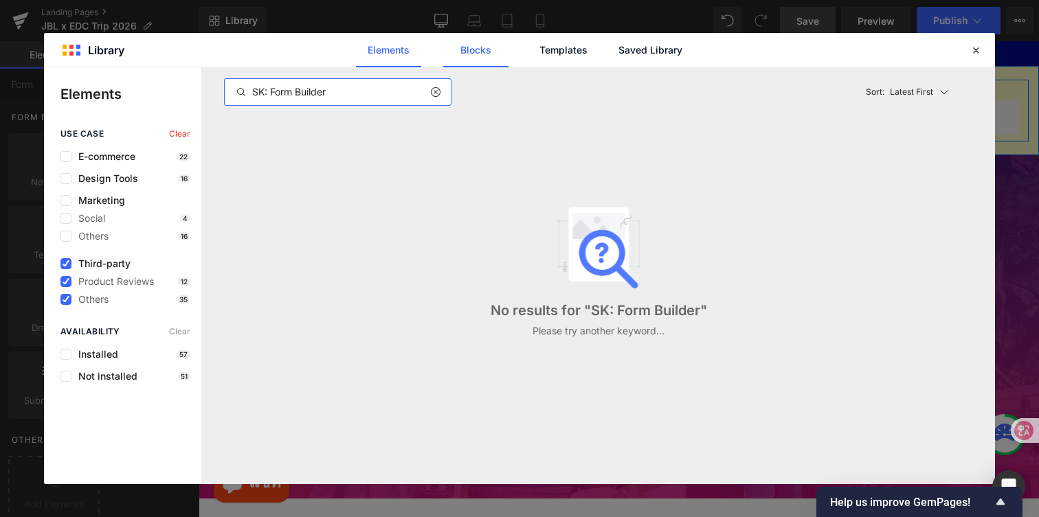
type input "SK: Form Builder"
click at [464, 47] on link "Blocks" at bounding box center [475, 50] width 65 height 34
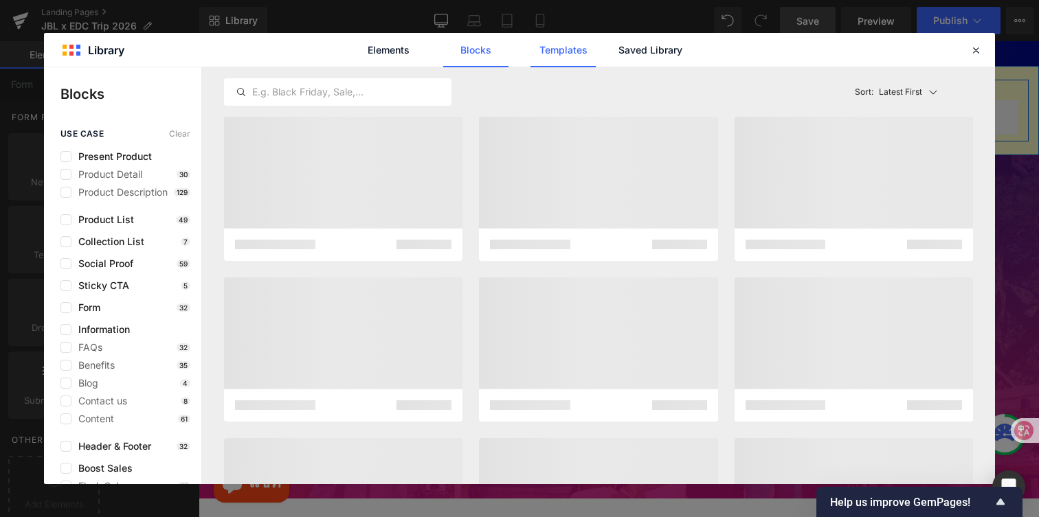
click at [556, 47] on link "Templates" at bounding box center [563, 50] width 65 height 34
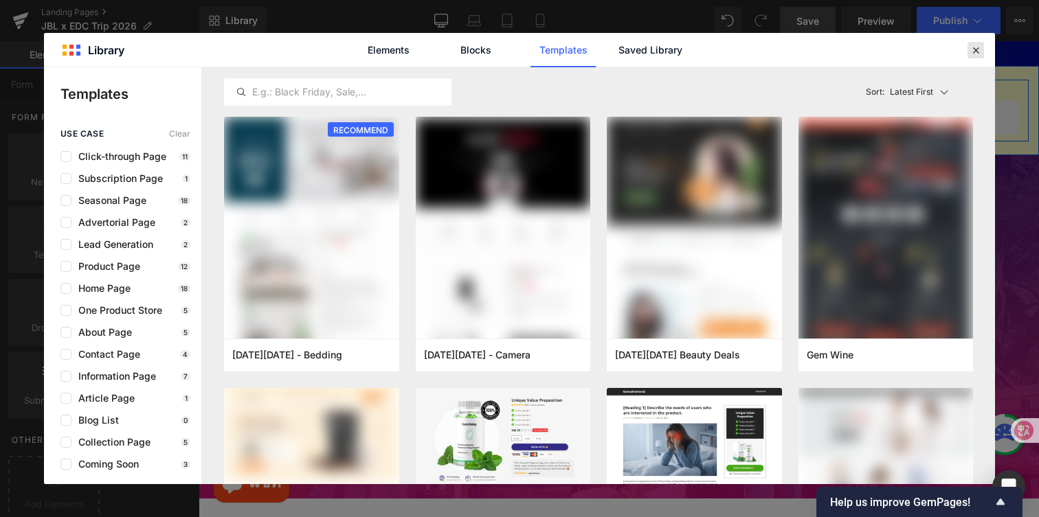
click at [981, 53] on icon at bounding box center [976, 50] width 12 height 12
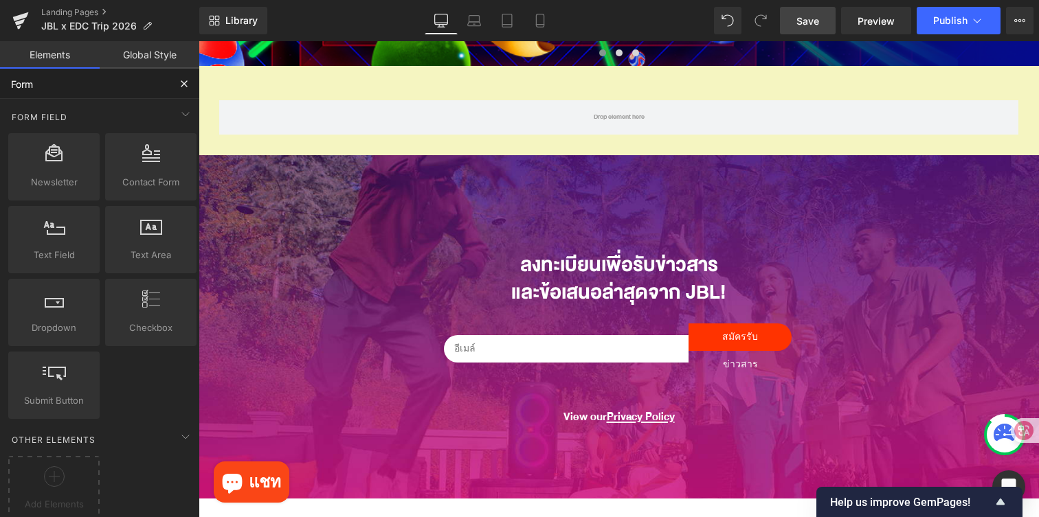
click at [93, 82] on input "Form" at bounding box center [84, 84] width 169 height 30
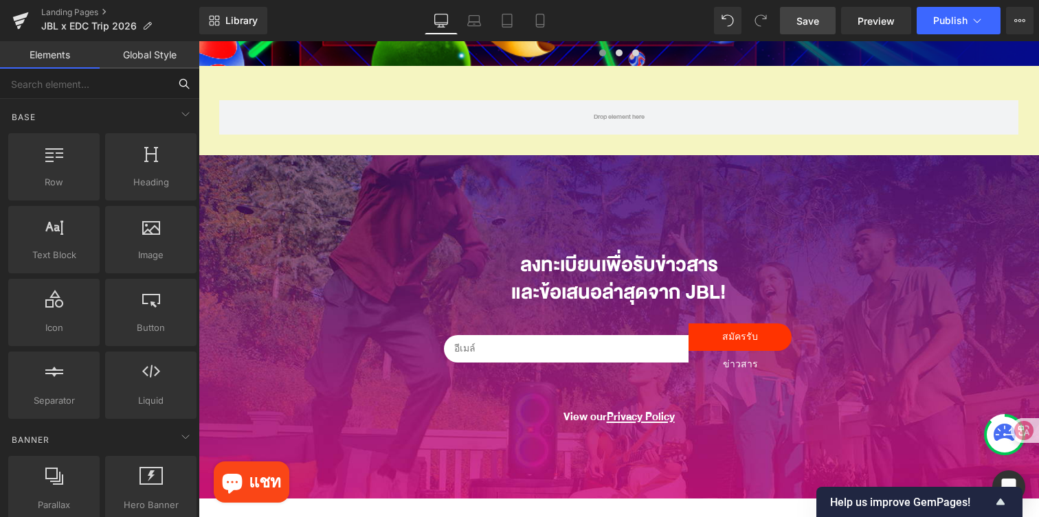
click at [122, 89] on input "text" at bounding box center [84, 84] width 169 height 30
paste input "SK: Form Builder"
type input "SK: Form Builder"
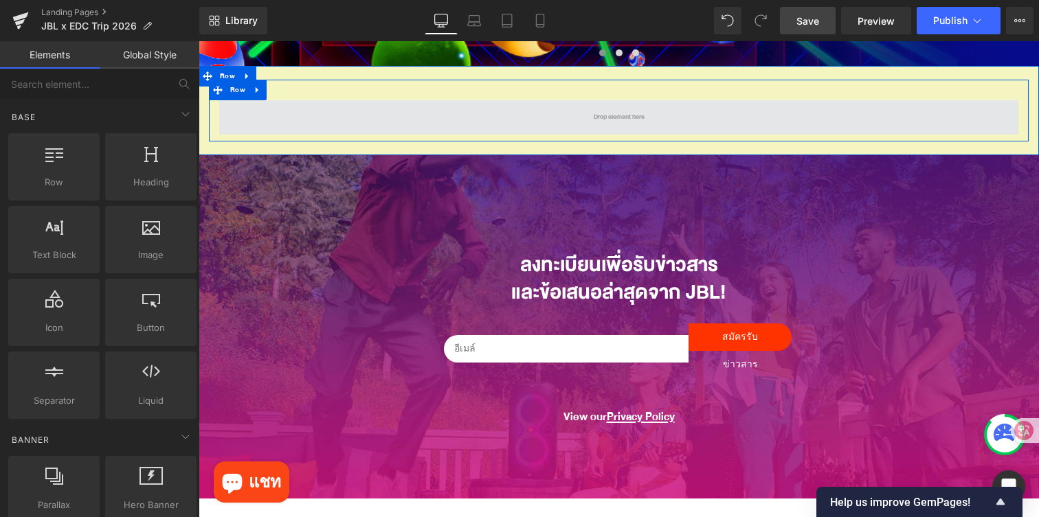
click at [526, 115] on span at bounding box center [618, 117] width 799 height 34
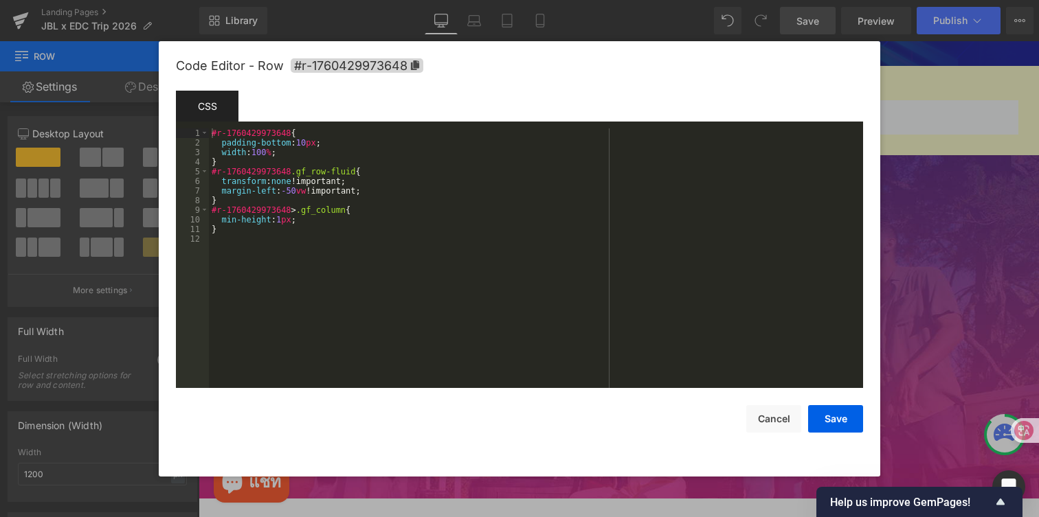
click at [503, 0] on div "Contact Form You are previewing how the will restyle your page. You can not edi…" at bounding box center [519, 0] width 1039 height 0
click at [778, 416] on button "Cancel" at bounding box center [773, 418] width 55 height 27
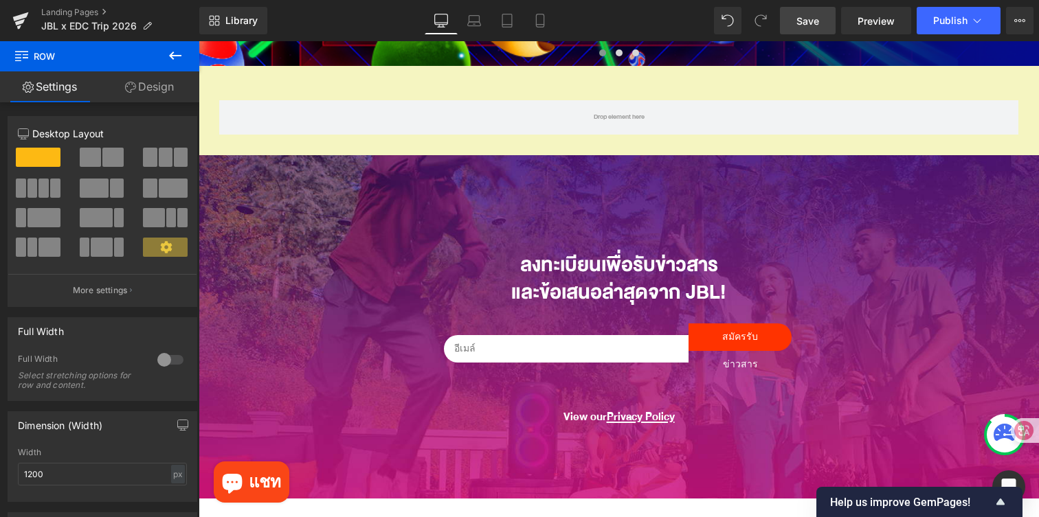
click at [170, 56] on icon at bounding box center [175, 56] width 12 height 8
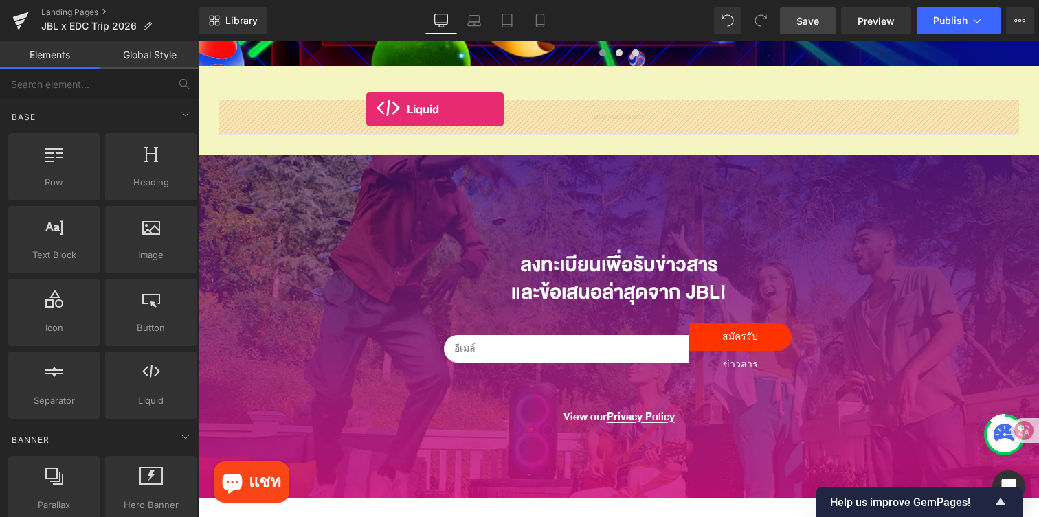
drag, startPoint x: 353, startPoint y: 439, endPoint x: 366, endPoint y: 109, distance: 330.2
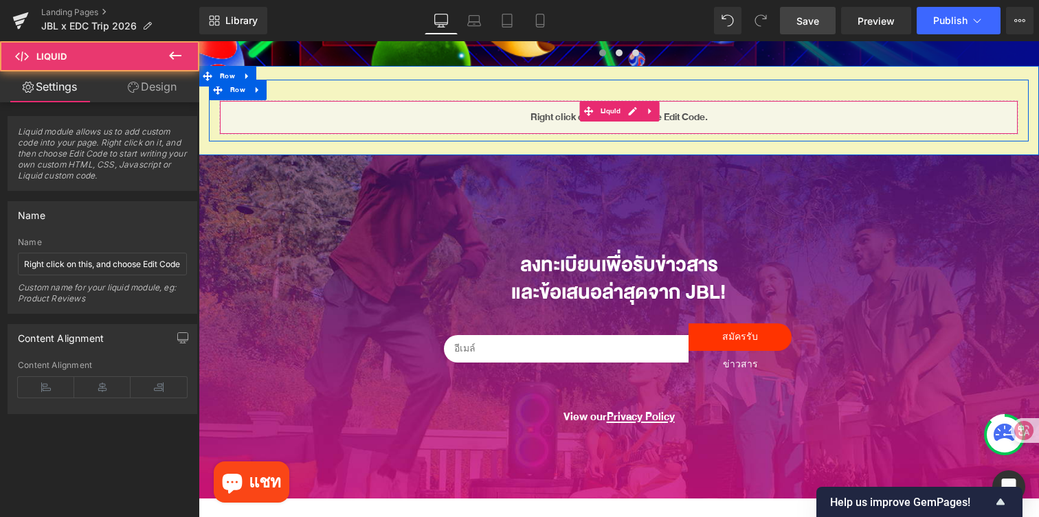
click at [452, 116] on div "Liquid" at bounding box center [618, 117] width 799 height 34
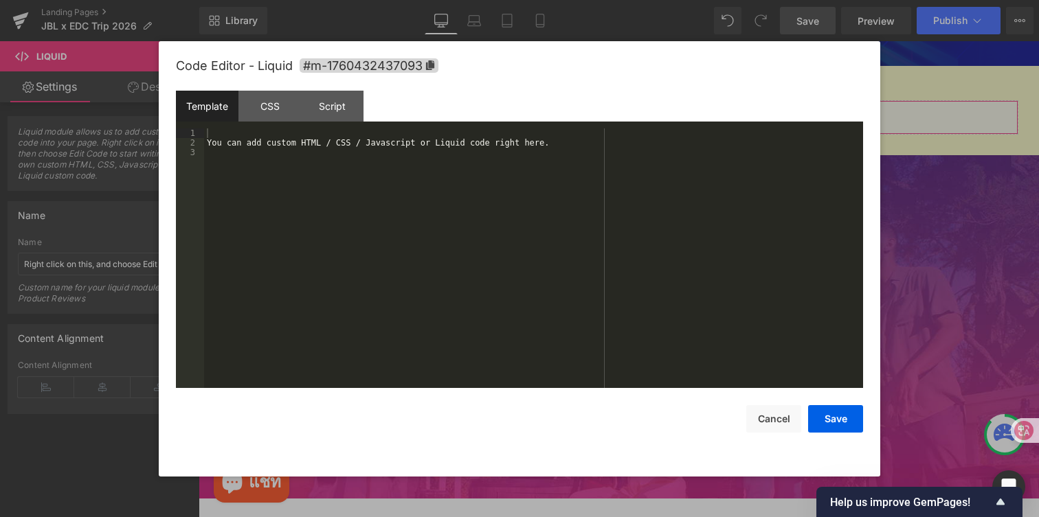
click at [486, 0] on div "Liquid You are previewing how the will restyle your page. You can not edit Elem…" at bounding box center [519, 0] width 1039 height 0
click at [501, 159] on div "You can add custom HTML / CSS / Javascript or Liquid code right here." at bounding box center [533, 268] width 659 height 279
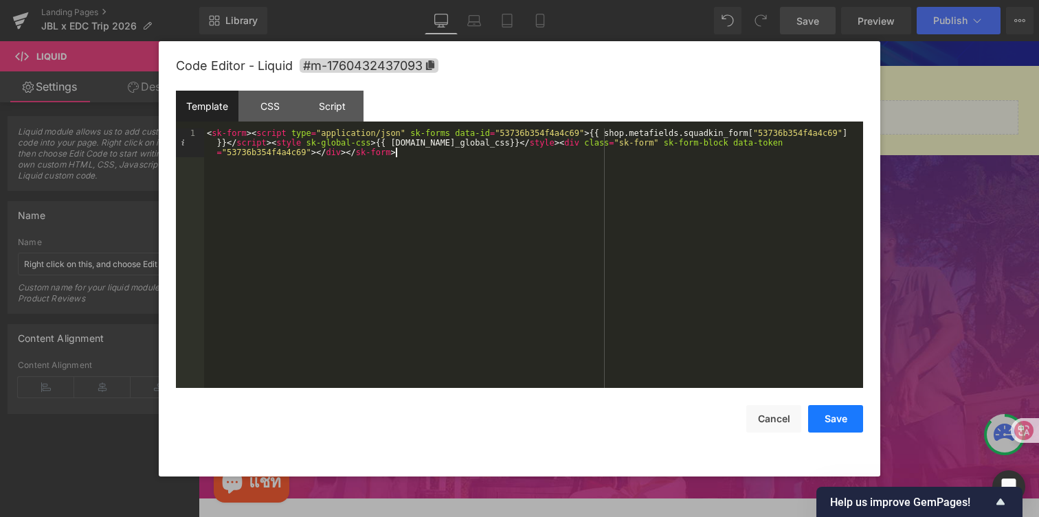
click at [827, 422] on button "Save" at bounding box center [835, 418] width 55 height 27
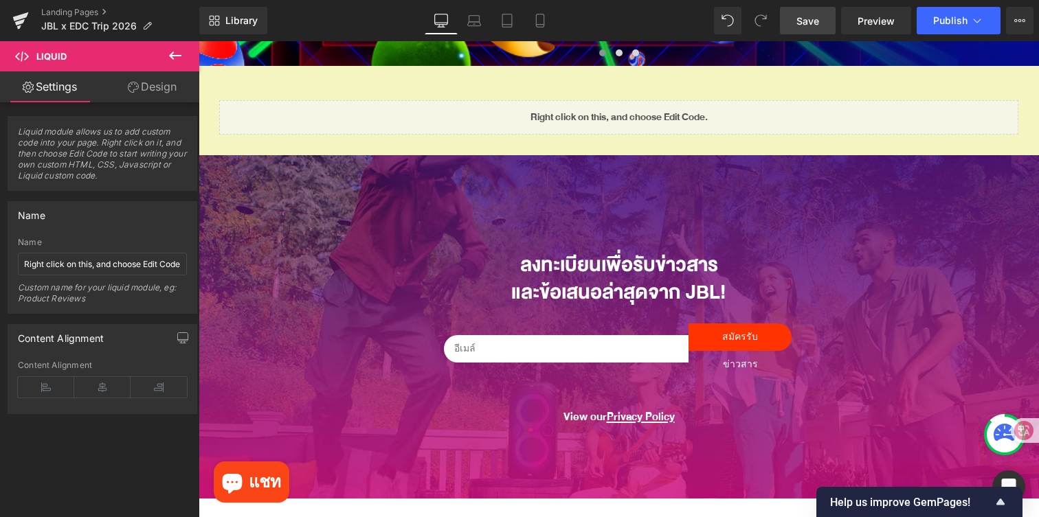
click at [802, 25] on span "Save" at bounding box center [807, 21] width 23 height 14
click at [865, 27] on span "Preview" at bounding box center [876, 21] width 37 height 14
click at [795, 20] on link "Save" at bounding box center [808, 20] width 56 height 27
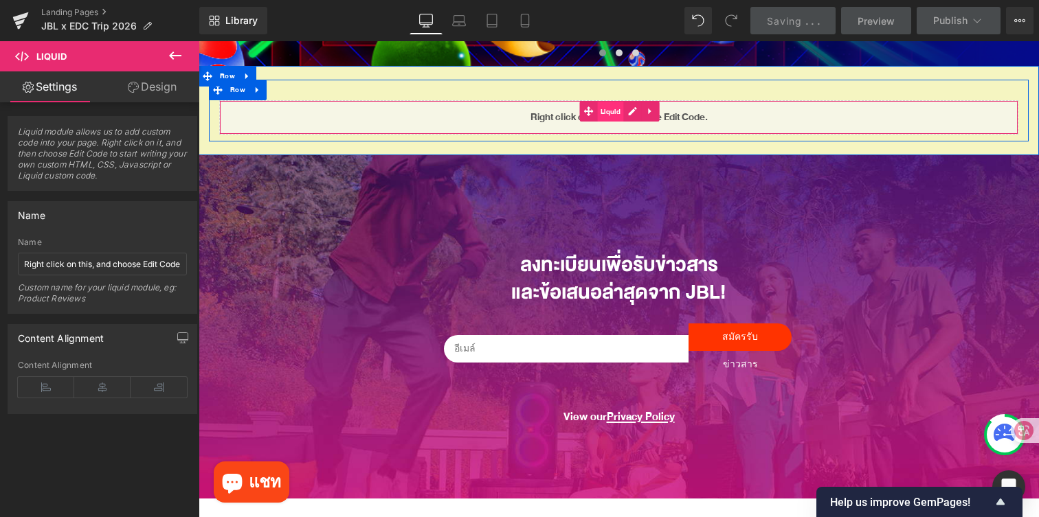
click at [611, 110] on span "Liquid" at bounding box center [610, 112] width 27 height 21
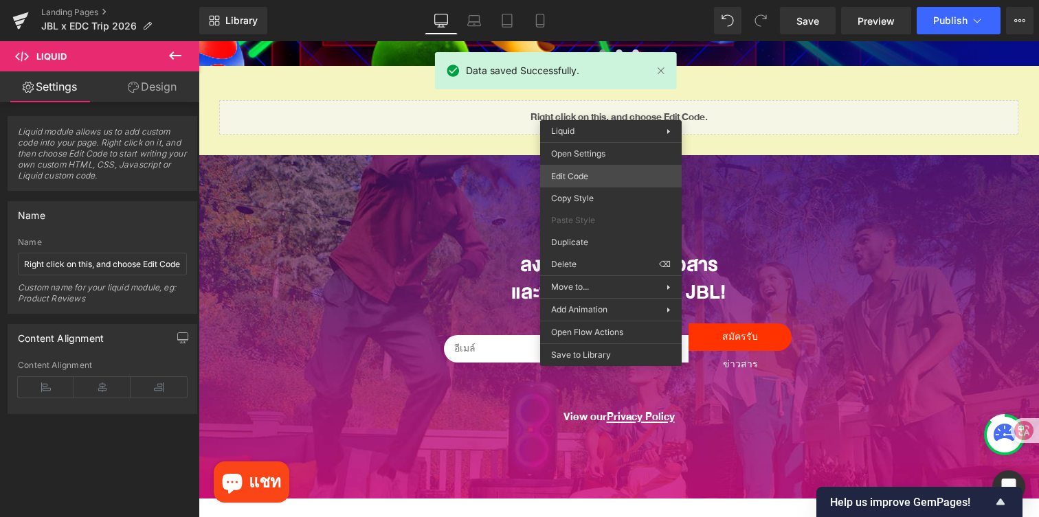
click at [594, 0] on div "Liquid You are previewing how the will restyle your page. You can not edit Elem…" at bounding box center [519, 0] width 1039 height 0
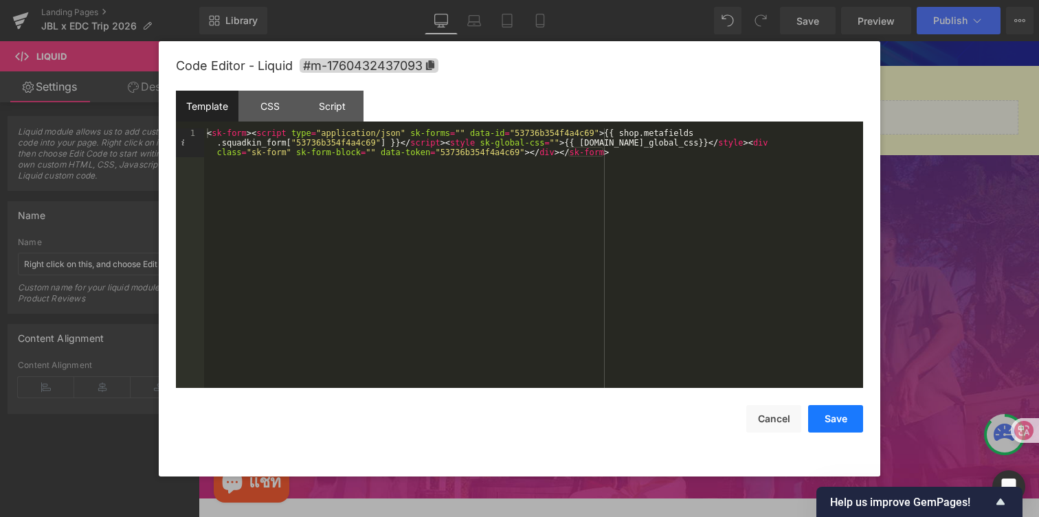
click at [829, 424] on button "Save" at bounding box center [835, 418] width 55 height 27
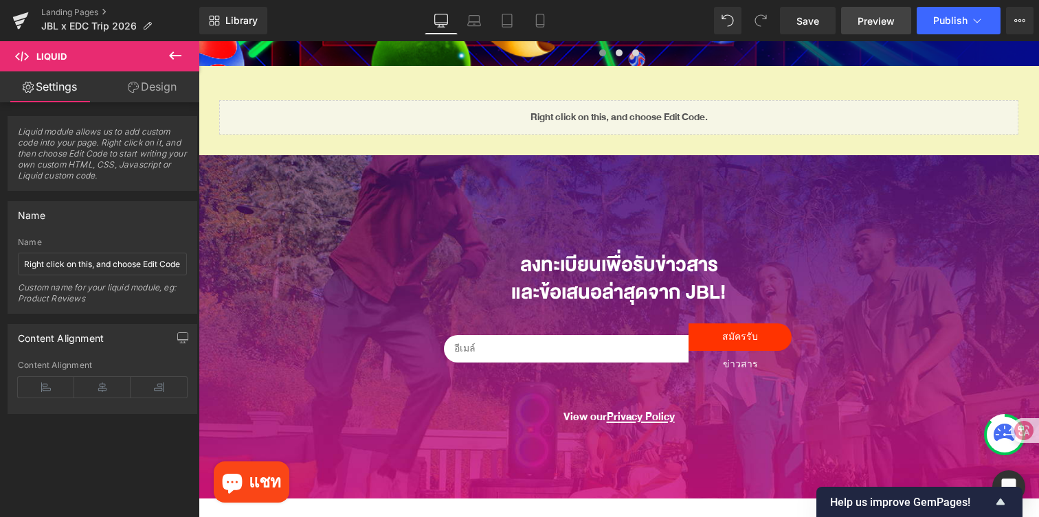
click at [878, 20] on span "Preview" at bounding box center [876, 21] width 37 height 14
click at [1018, 23] on icon at bounding box center [1019, 20] width 11 height 11
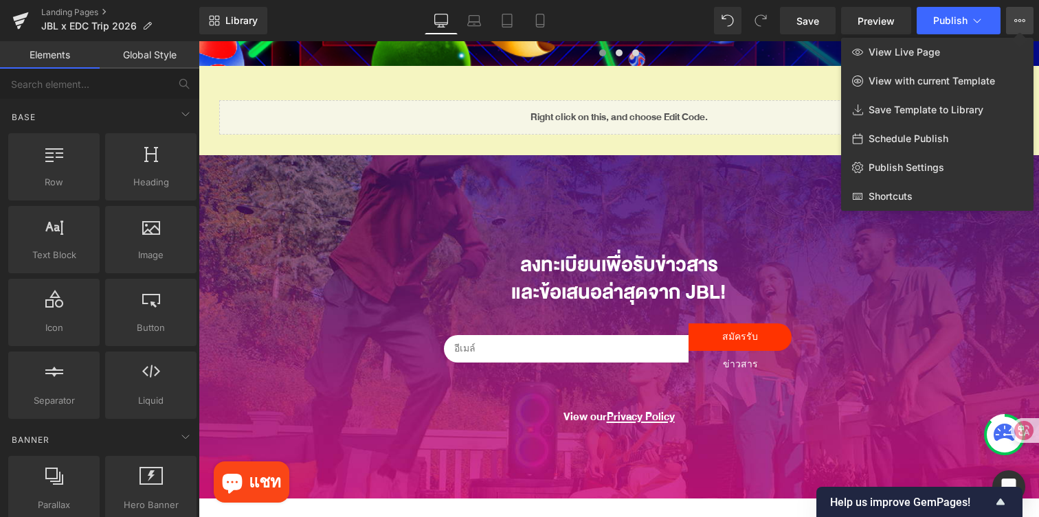
click at [511, 123] on div at bounding box center [619, 279] width 840 height 476
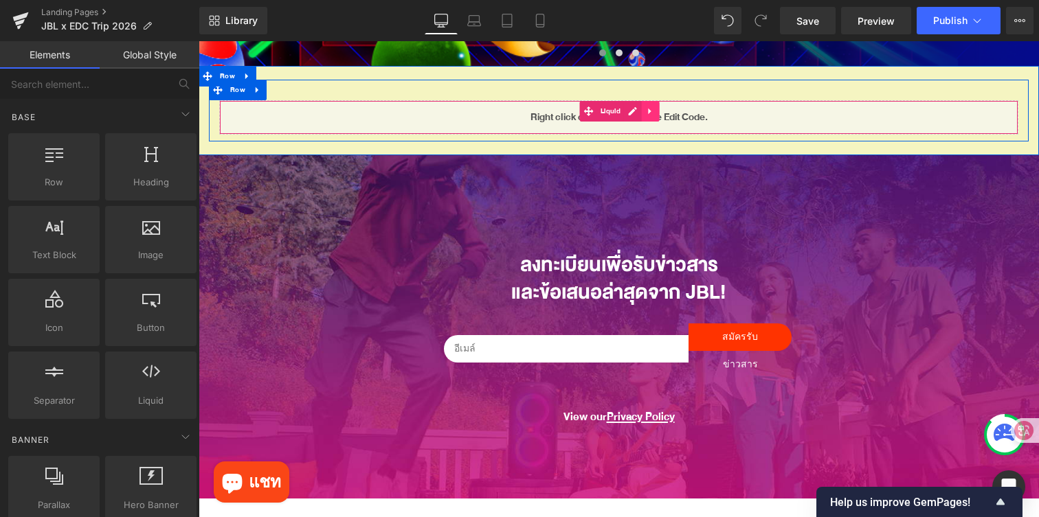
click at [649, 115] on icon at bounding box center [651, 111] width 10 height 10
click at [659, 114] on icon at bounding box center [660, 112] width 10 height 10
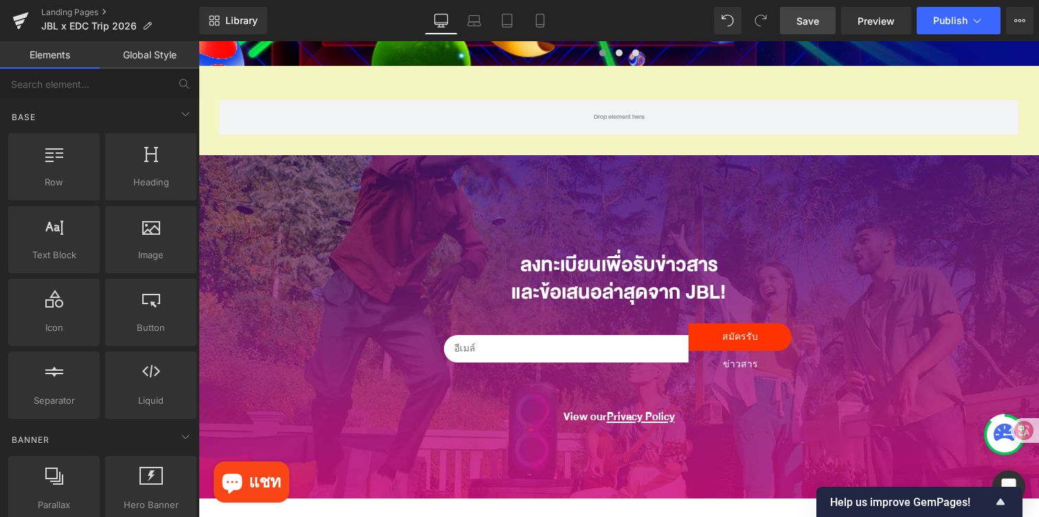
click at [786, 21] on link "Save" at bounding box center [808, 20] width 56 height 27
click at [621, 8] on div "Library Desktop Desktop Laptop Tablet Mobile Save Preview Publish Scheduled Vie…" at bounding box center [619, 20] width 840 height 27
